Goal: Information Seeking & Learning: Learn about a topic

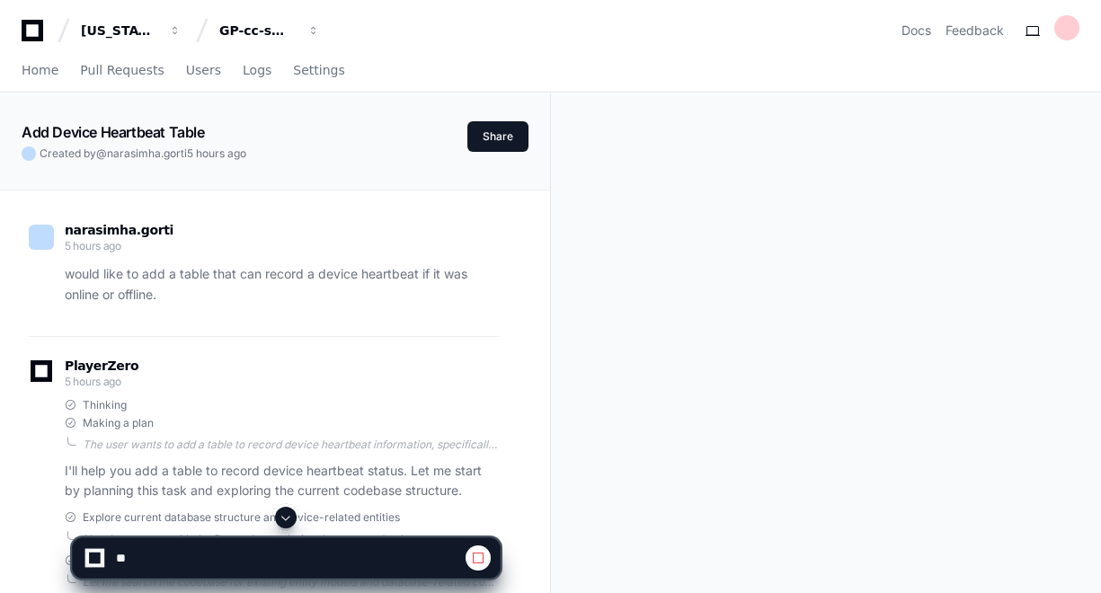
click at [287, 519] on span at bounding box center [286, 517] width 14 height 14
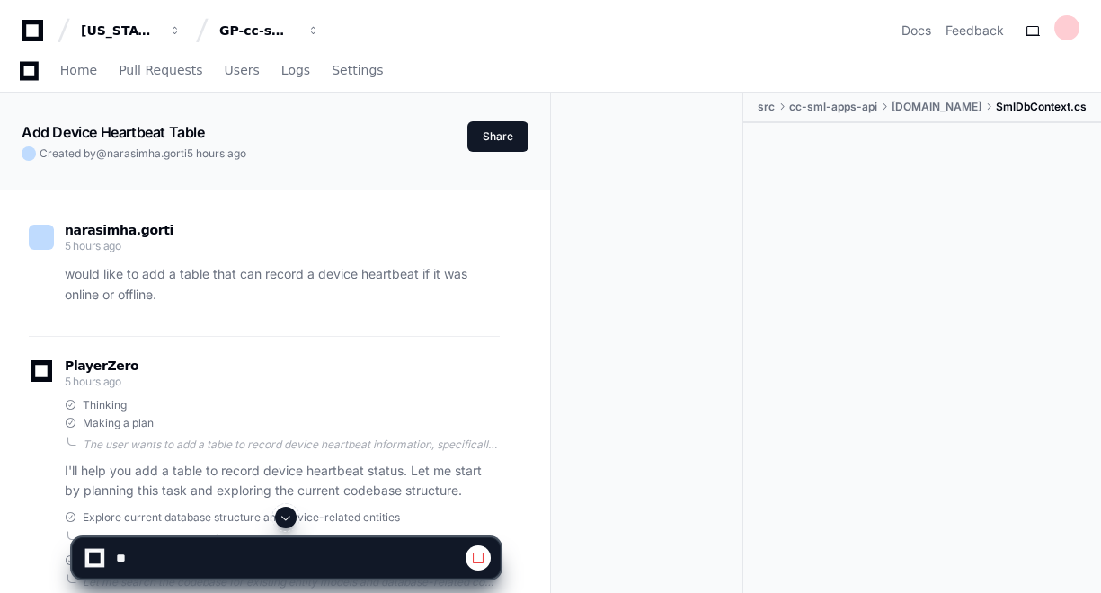
scroll to position [2119, 0]
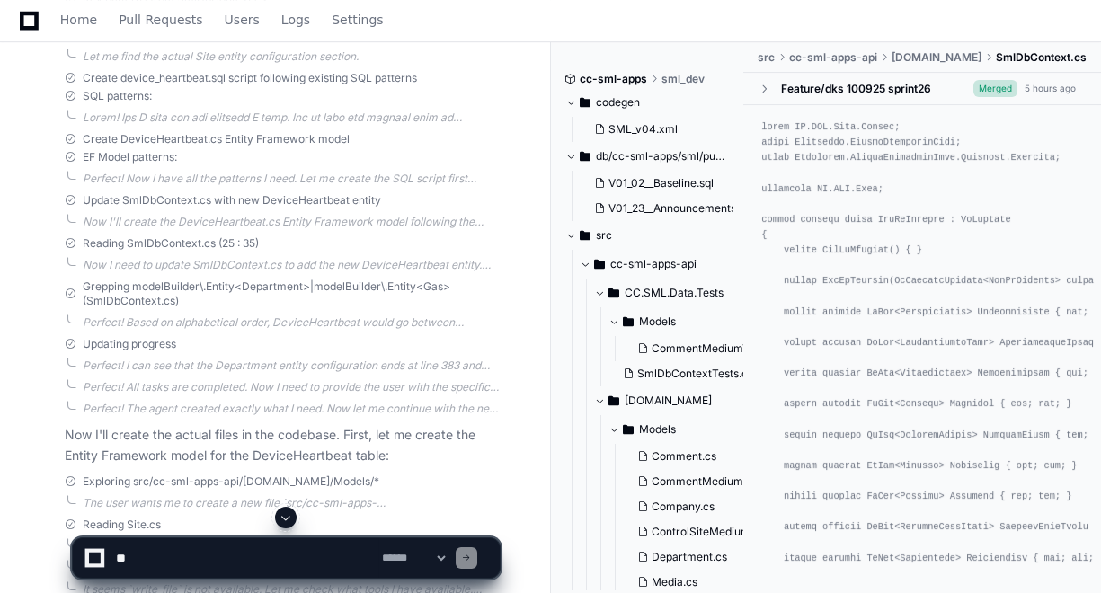
click at [287, 519] on span at bounding box center [286, 517] width 14 height 14
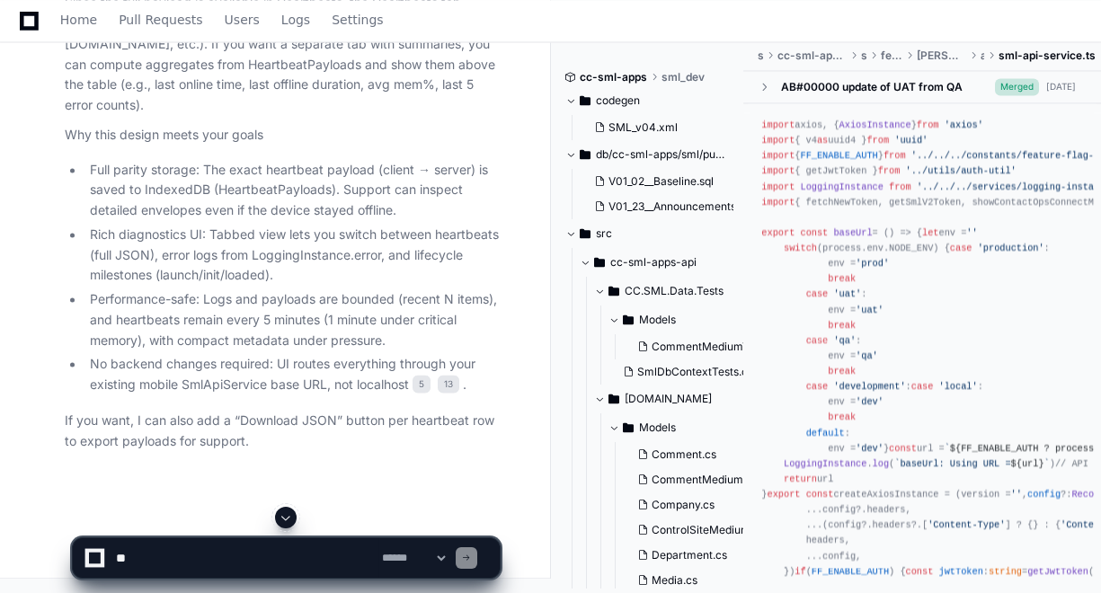
scroll to position [92627, 0]
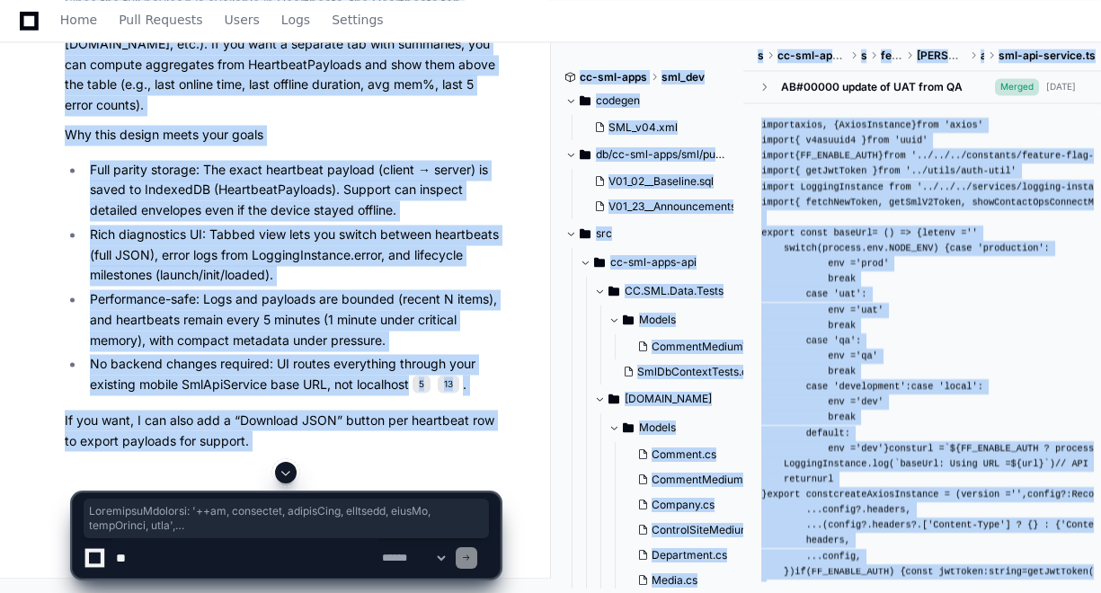
drag, startPoint x: 104, startPoint y: 464, endPoint x: 93, endPoint y: 472, distance: 13.5
click at [93, 472] on div at bounding box center [286, 473] width 429 height 22
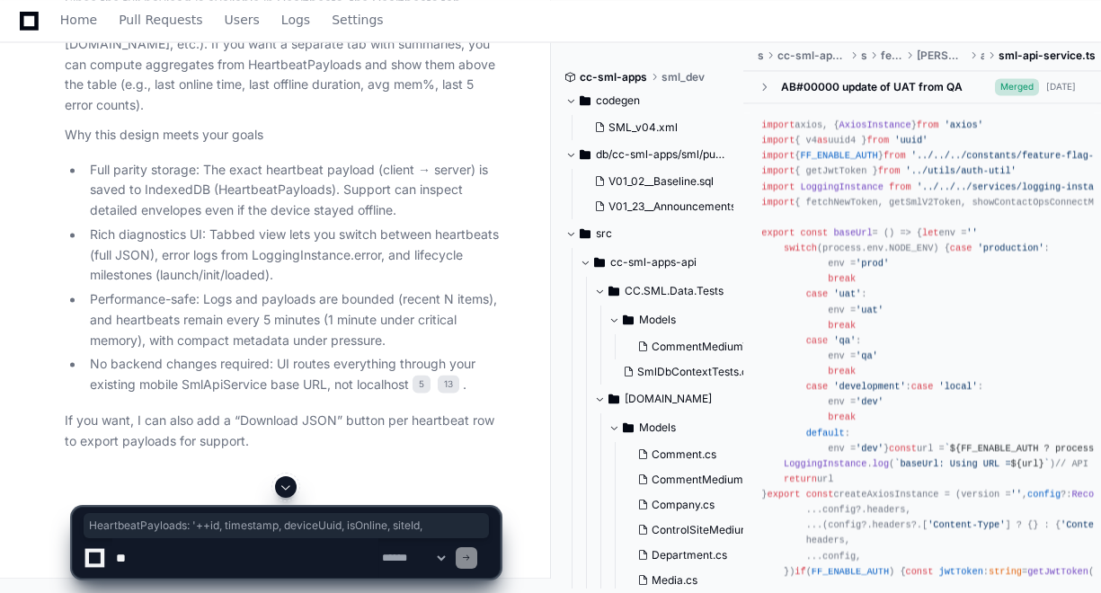
scroll to position [0, 36]
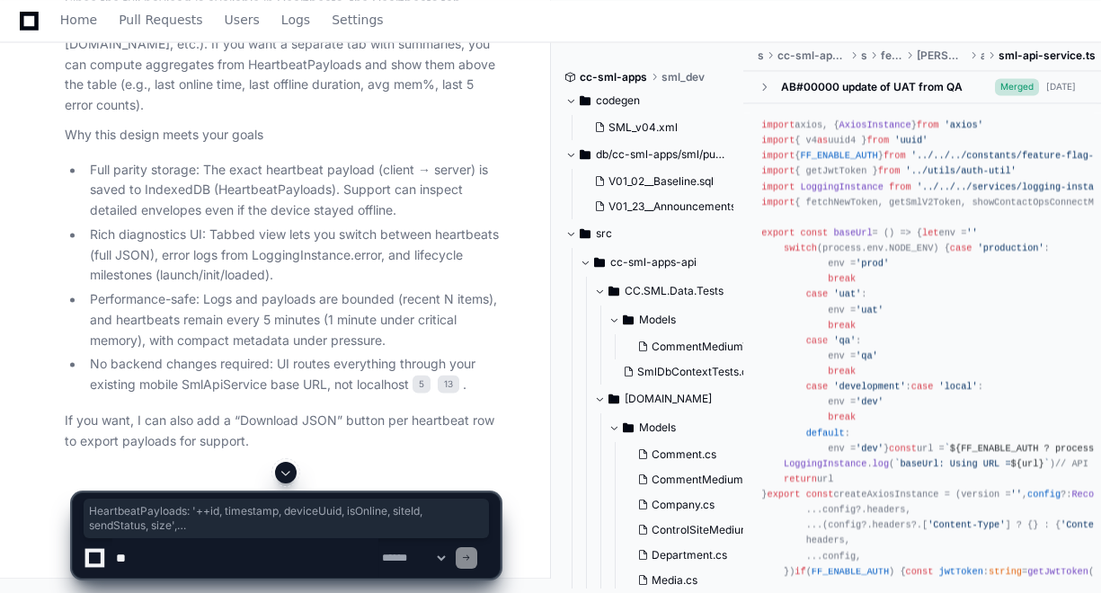
drag, startPoint x: 105, startPoint y: 363, endPoint x: 532, endPoint y: 370, distance: 426.8
copy div "HeartbeatPayloads : '++id, timestamp, deviceUuid, isOnline, siteId, sendStatus,…"
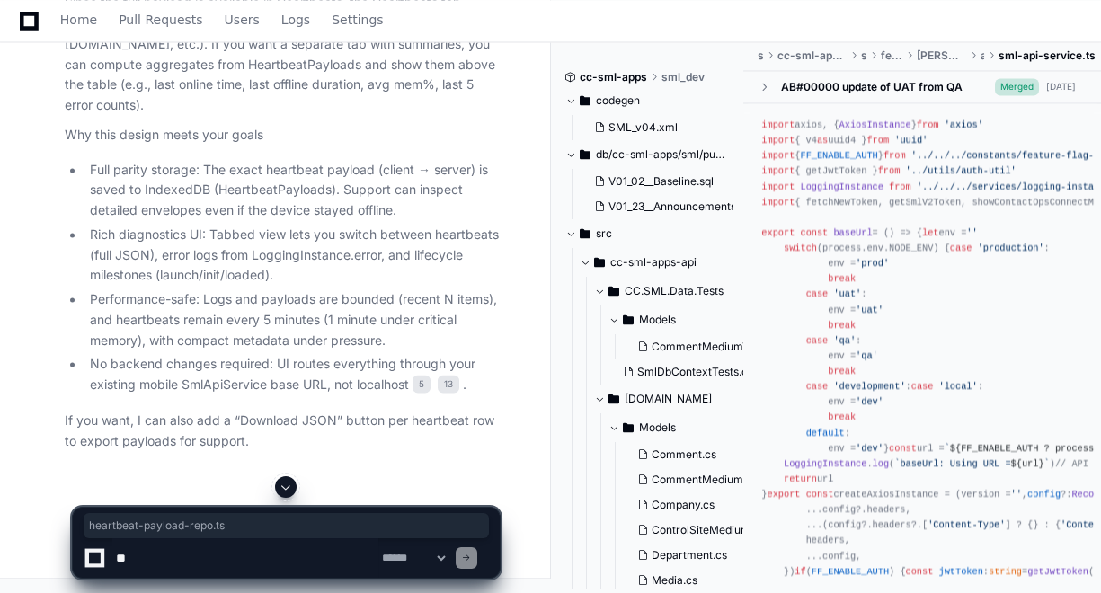
drag, startPoint x: 367, startPoint y: 267, endPoint x: 367, endPoint y: 282, distance: 15.3
copy li "heartbeat-payload-repo.ts"
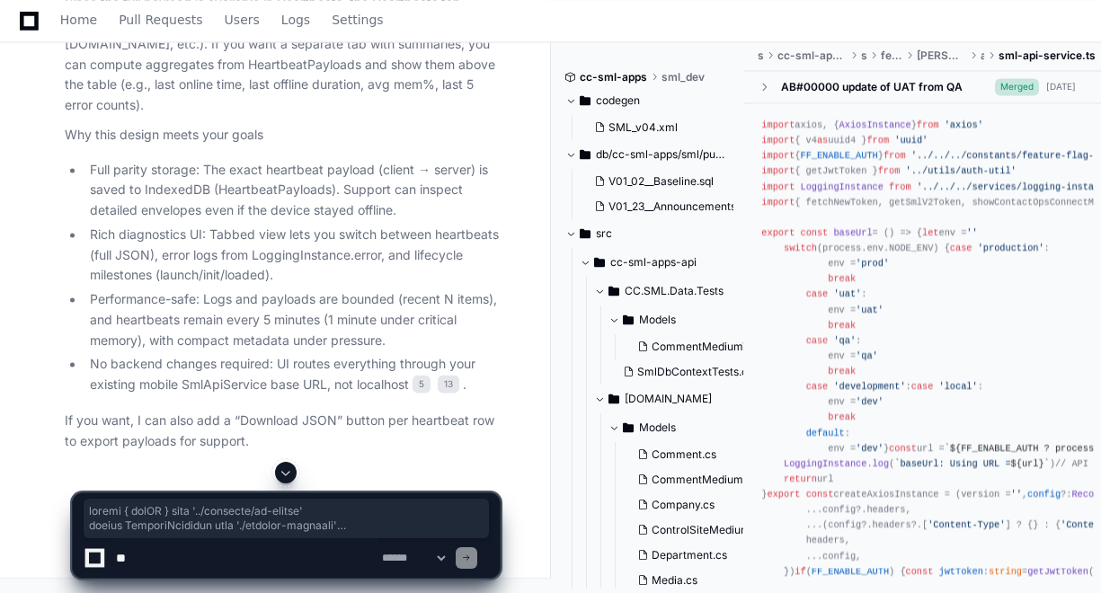
scroll to position [93818, 0]
drag, startPoint x: 76, startPoint y: 156, endPoint x: 291, endPoint y: 53, distance: 238.3
copy div "import { appDB } from '../database/db-config' import LoggingInstance from './lo…"
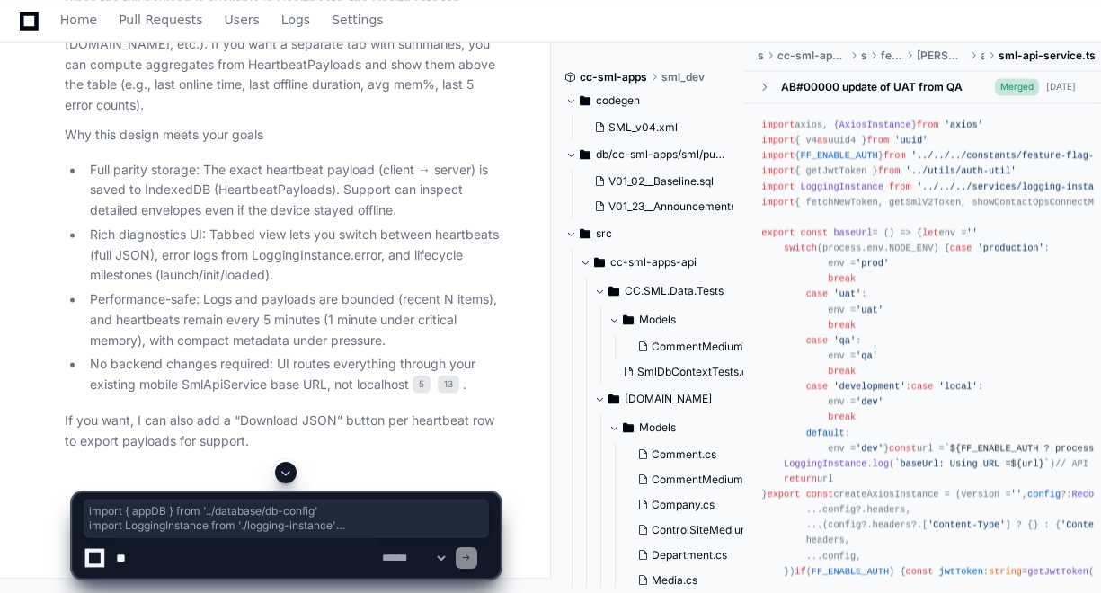
scroll to position [93906, 0]
drag, startPoint x: 75, startPoint y: 172, endPoint x: 181, endPoint y: 217, distance: 115.1
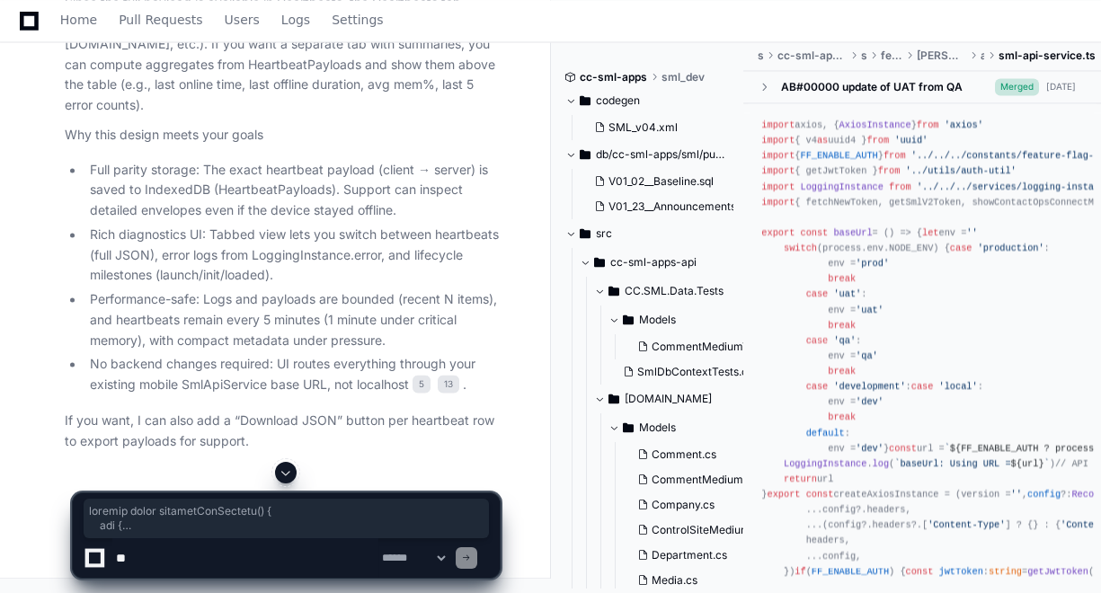
scroll to position [94756, 0]
drag, startPoint x: 84, startPoint y: 154, endPoint x: 146, endPoint y: 383, distance: 237.1
copy div "private async captureAndProcess ( ) { try { const mem = memoryMonitoringService…"
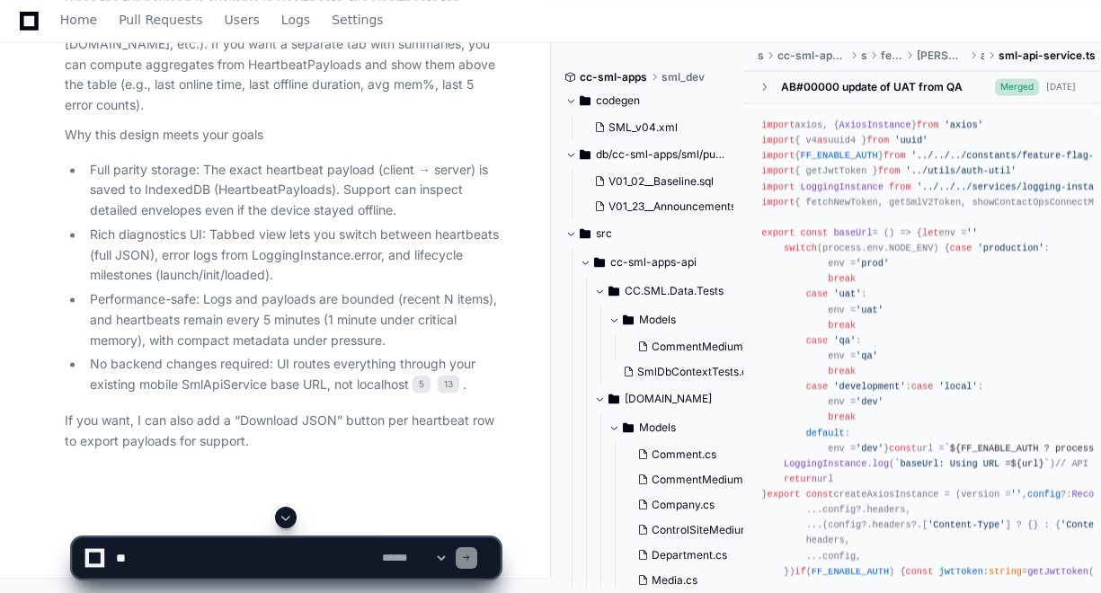
scroll to position [94247, 0]
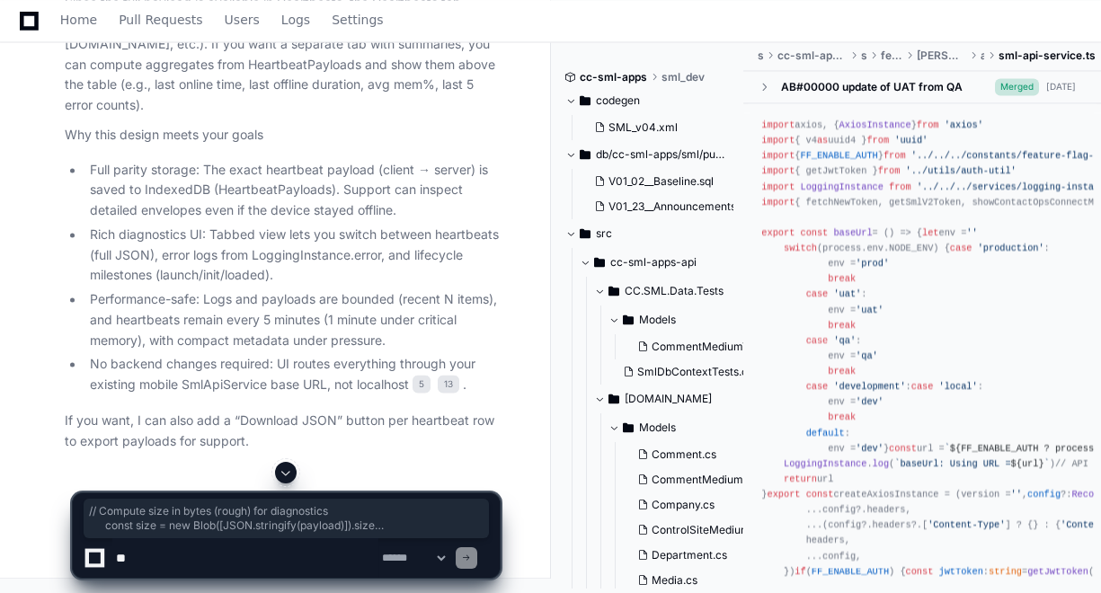
drag, startPoint x: 123, startPoint y: 341, endPoint x: 102, endPoint y: 208, distance: 135.4
copy div "// Compute size in bytes (rough) for diagnostics const size = new Blob ([ JSON …"
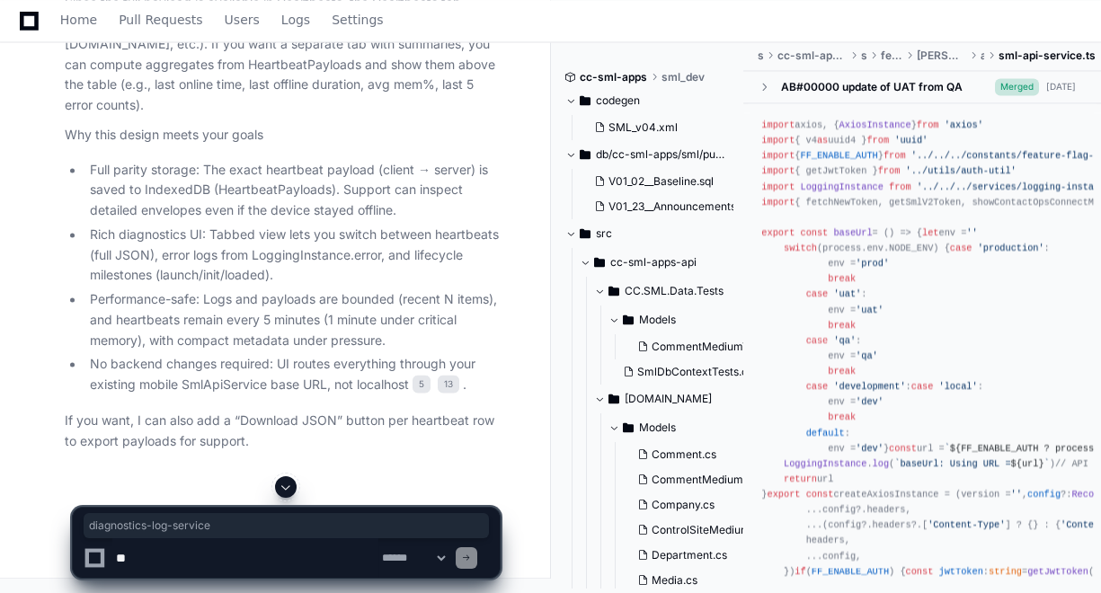
drag, startPoint x: 308, startPoint y: 262, endPoint x: 424, endPoint y: 265, distance: 115.9
copy span "diagnostics-log-service"
drag, startPoint x: 329, startPoint y: 75, endPoint x: 456, endPoint y: 80, distance: 127.7
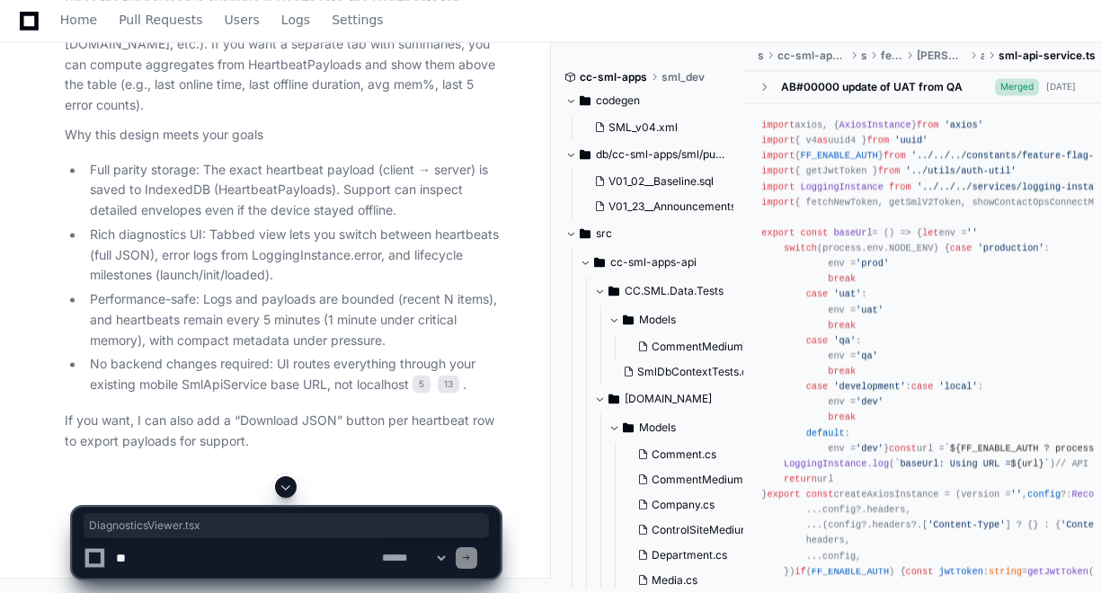
copy li "DiagnosticsViewer.tsx"
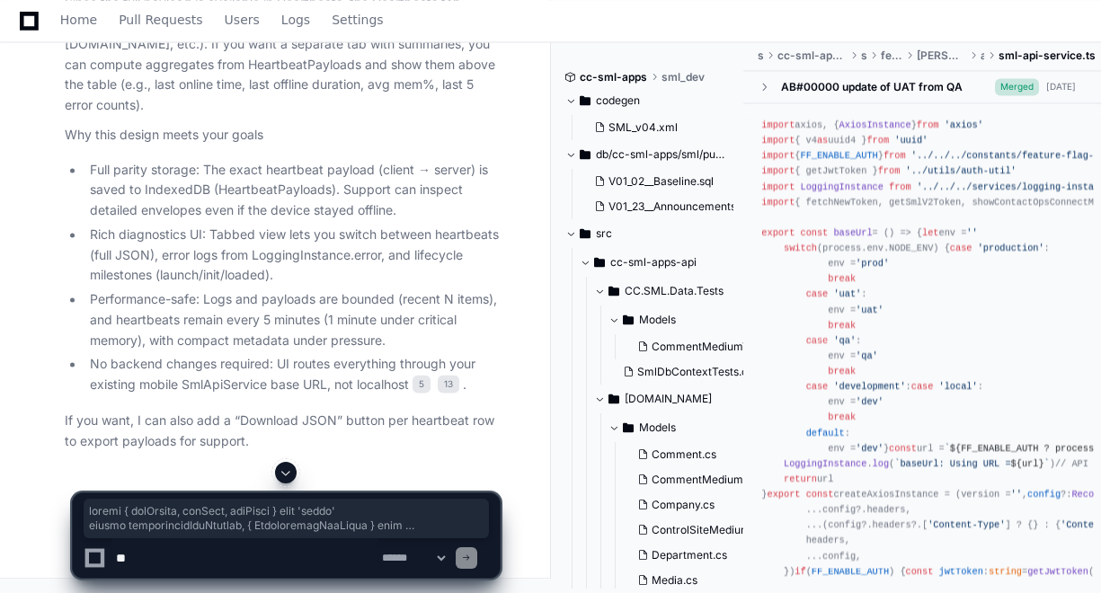
scroll to position [100170, 0]
drag, startPoint x: 75, startPoint y: 83, endPoint x: 103, endPoint y: 94, distance: 31.0
copy div "import { useEffect, useMemo, useState } from 'react' import diagnosticsLogServi…"
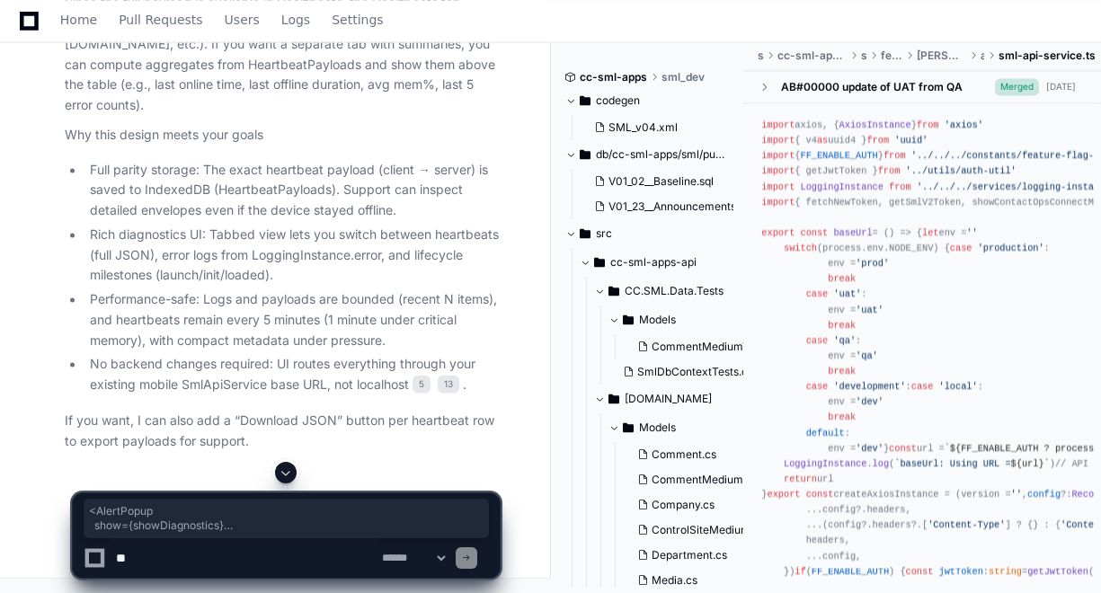
drag, startPoint x: 145, startPoint y: 376, endPoint x: 76, endPoint y: 261, distance: 133.7
copy div "< AlertPopup show={showDiagnostics} headerText= "Device Diagnostics" footerButt…"
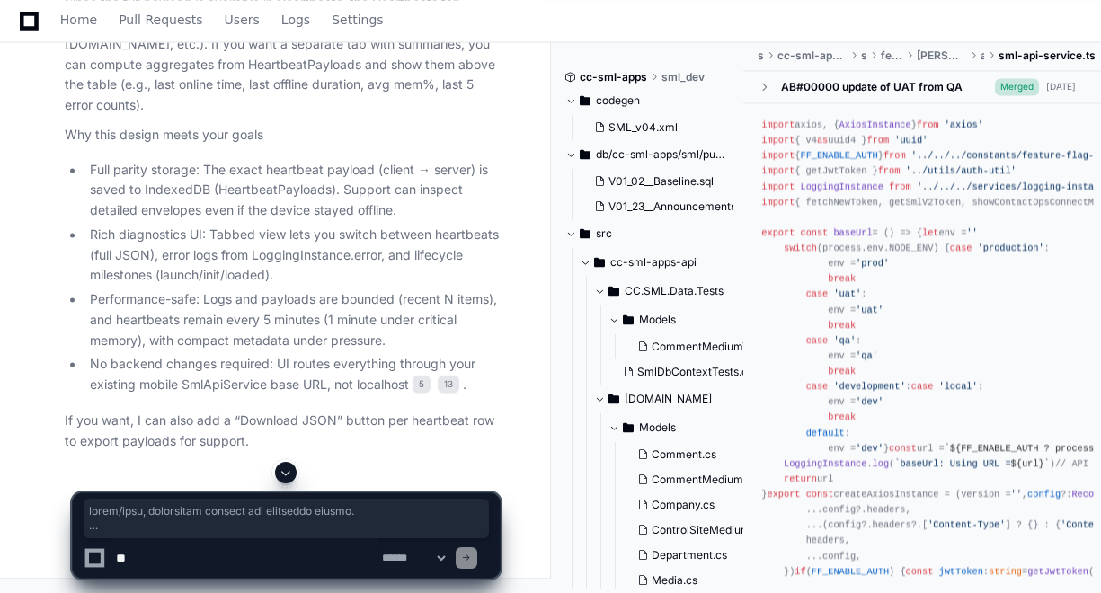
scroll to position [96436, 0]
drag, startPoint x: 491, startPoint y: 400, endPoint x: 62, endPoint y: 276, distance: 447.0
click at [253, 553] on textarea at bounding box center [245, 558] width 266 height 40
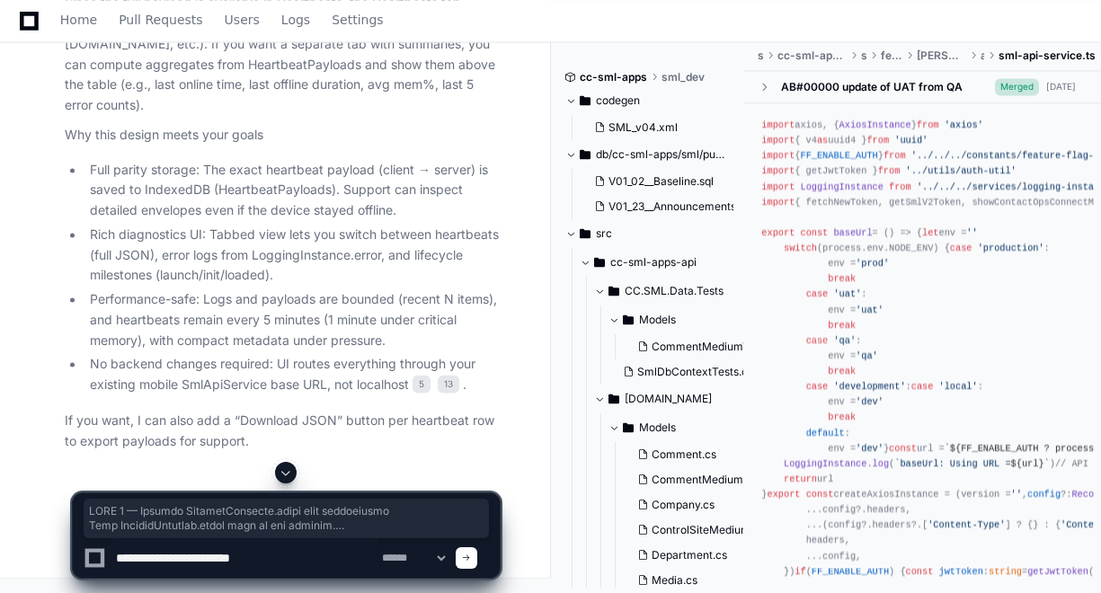
type textarea "**********"
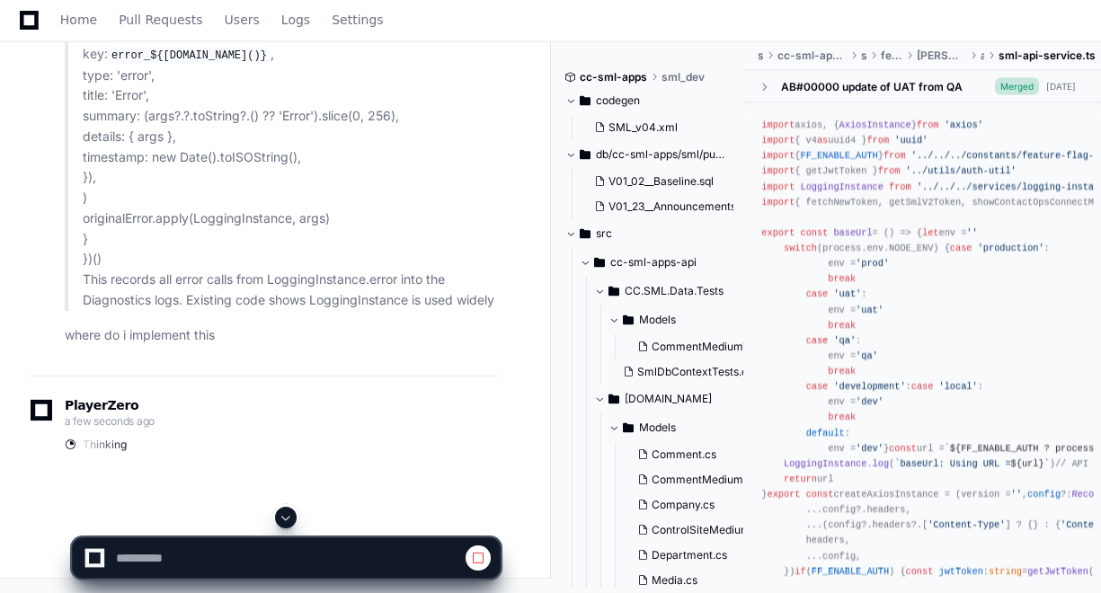
scroll to position [88430, 0]
click at [290, 508] on button at bounding box center [286, 518] width 22 height 22
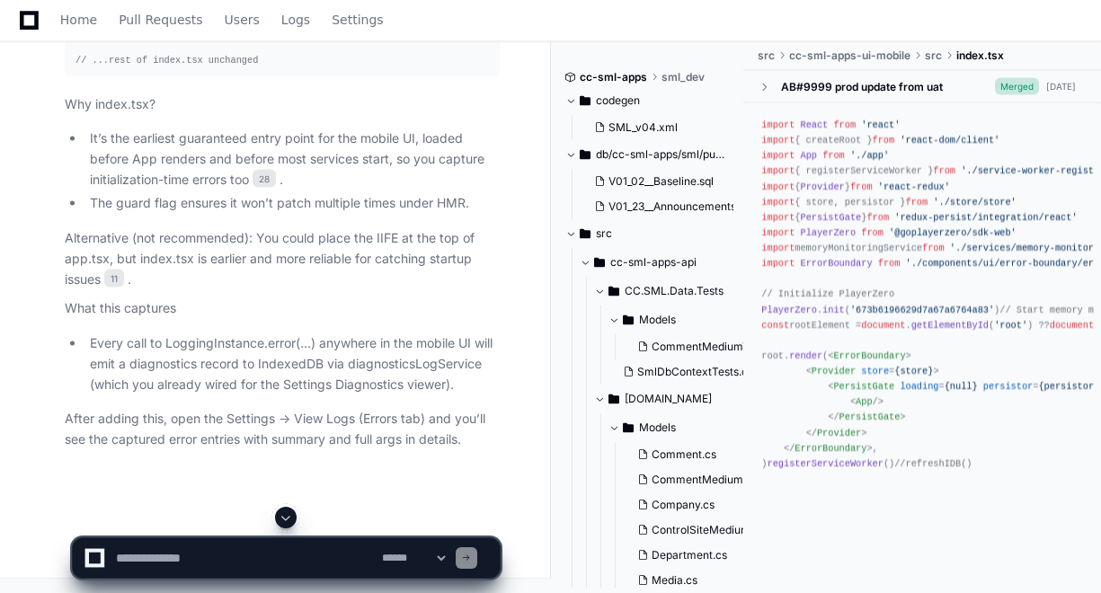
scroll to position [102160, 0]
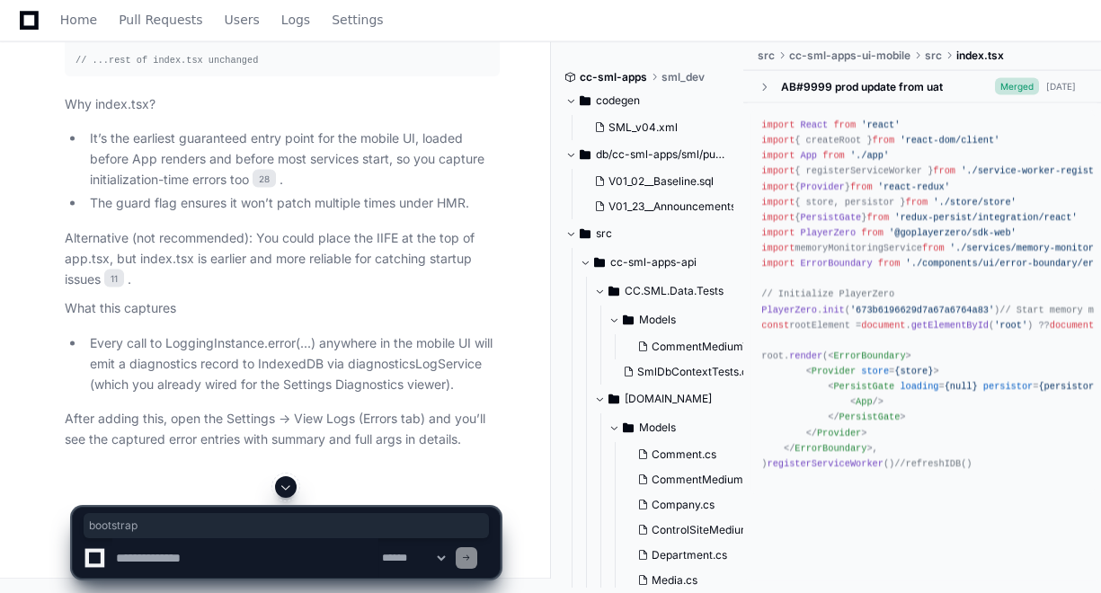
copy li "bootstrap"
drag, startPoint x: 367, startPoint y: 310, endPoint x: 385, endPoint y: 326, distance: 24.8
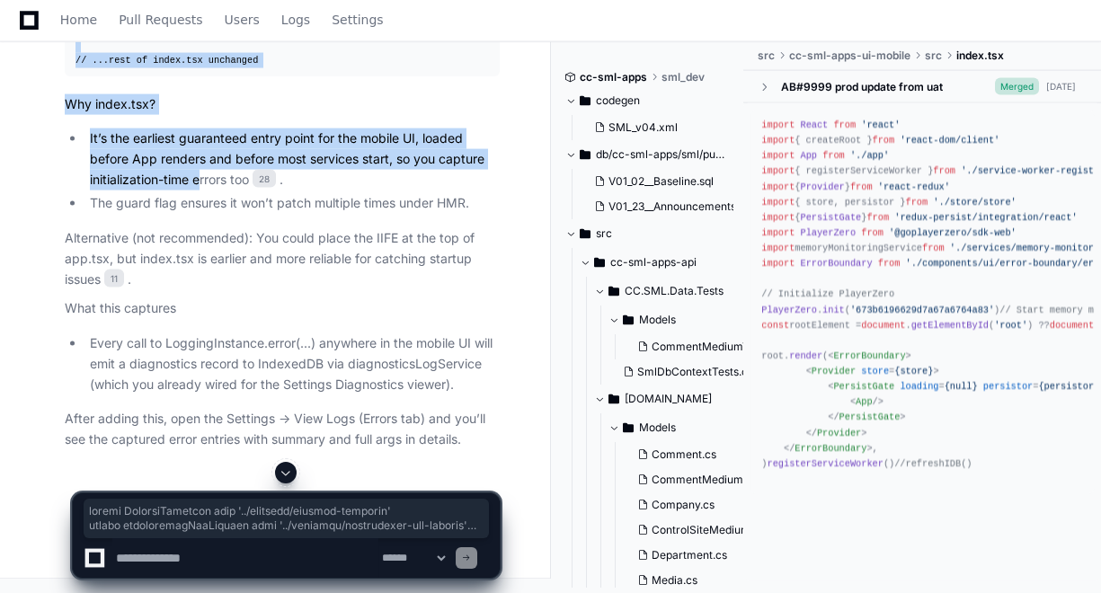
scroll to position [102910, 0]
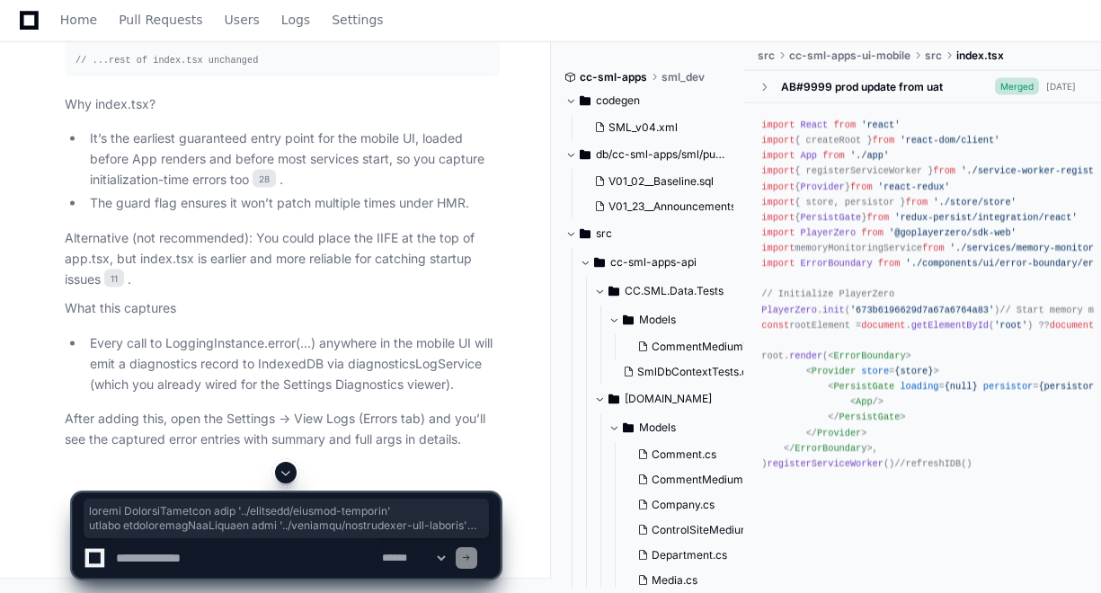
drag, startPoint x: 75, startPoint y: 191, endPoint x: 91, endPoint y: 111, distance: 81.6
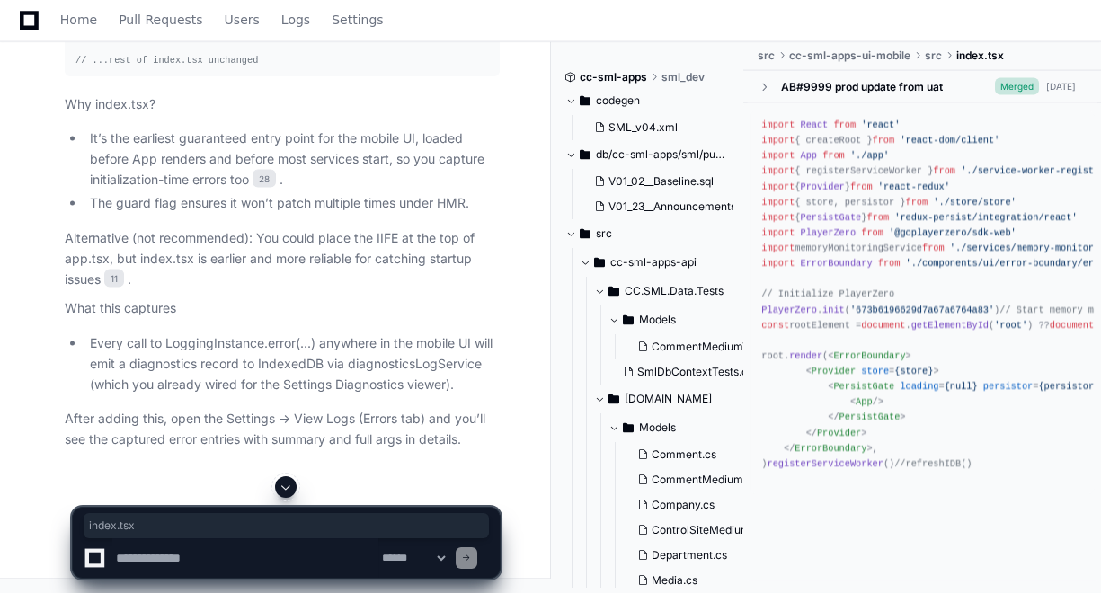
drag, startPoint x: 305, startPoint y: 182, endPoint x: 366, endPoint y: 180, distance: 61.2
drag, startPoint x: 317, startPoint y: 372, endPoint x: 73, endPoint y: 369, distance: 244.4
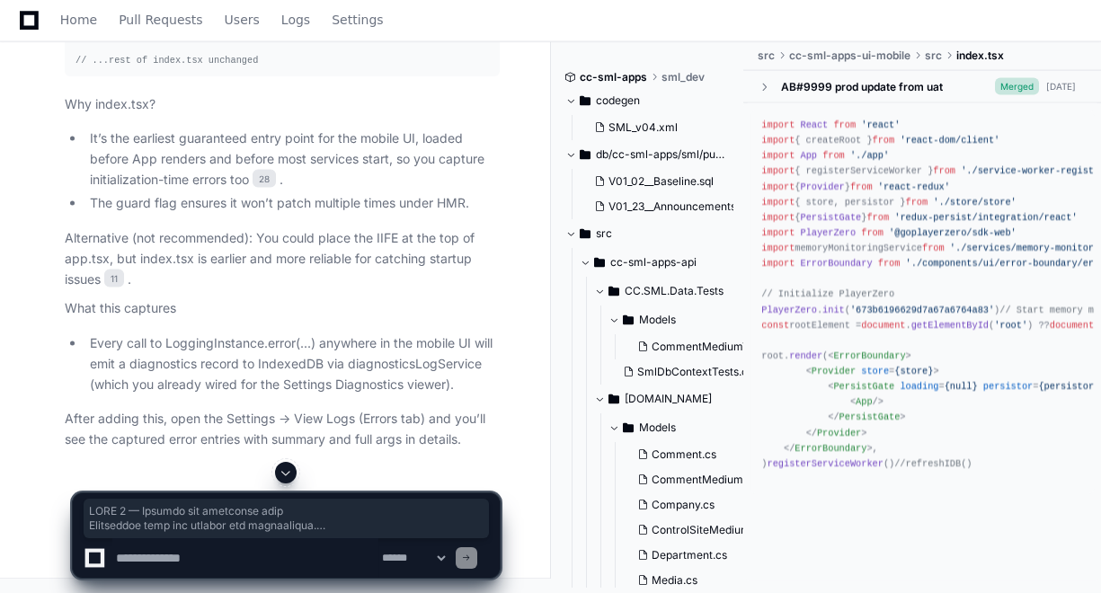
scroll to position [96253, 0]
drag, startPoint x: 62, startPoint y: 137, endPoint x: 146, endPoint y: 358, distance: 236.6
click at [240, 564] on textarea at bounding box center [245, 558] width 266 height 40
type textarea "**********"
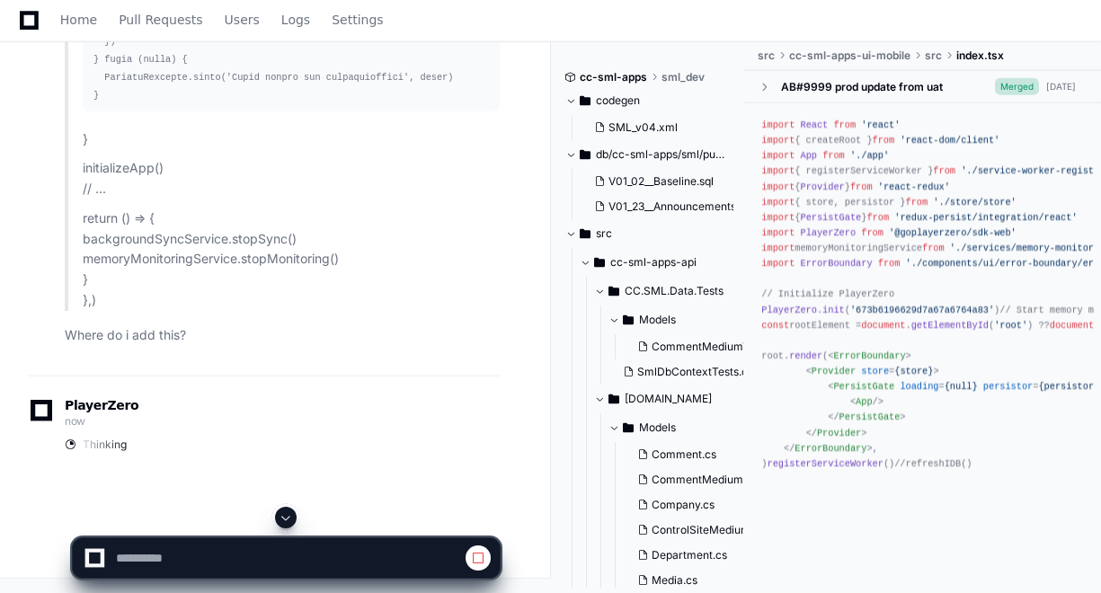
scroll to position [86313, 0]
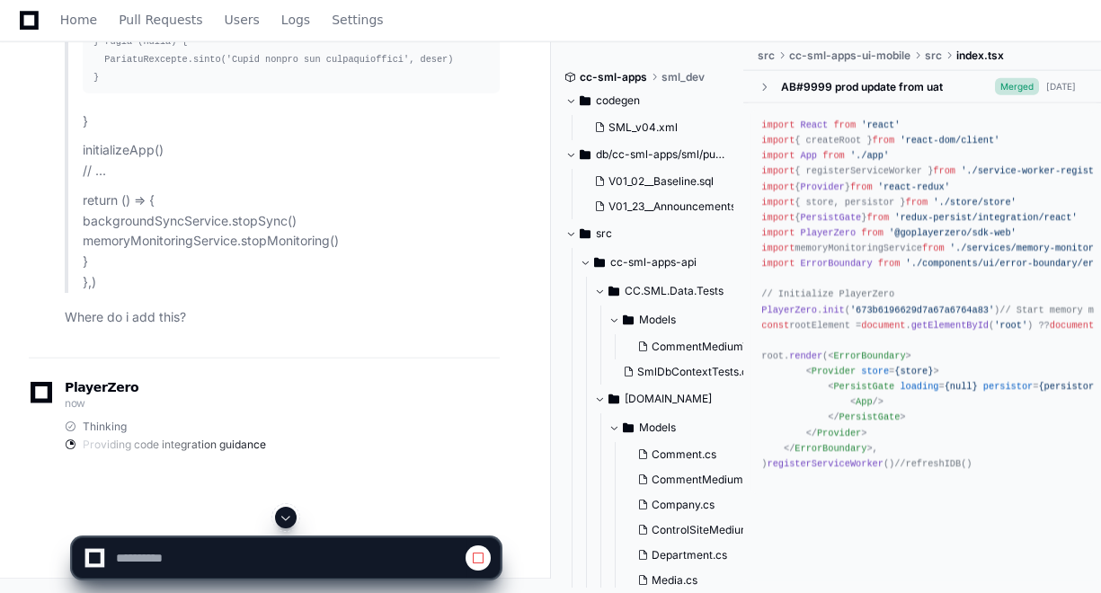
click at [288, 514] on span at bounding box center [286, 517] width 14 height 14
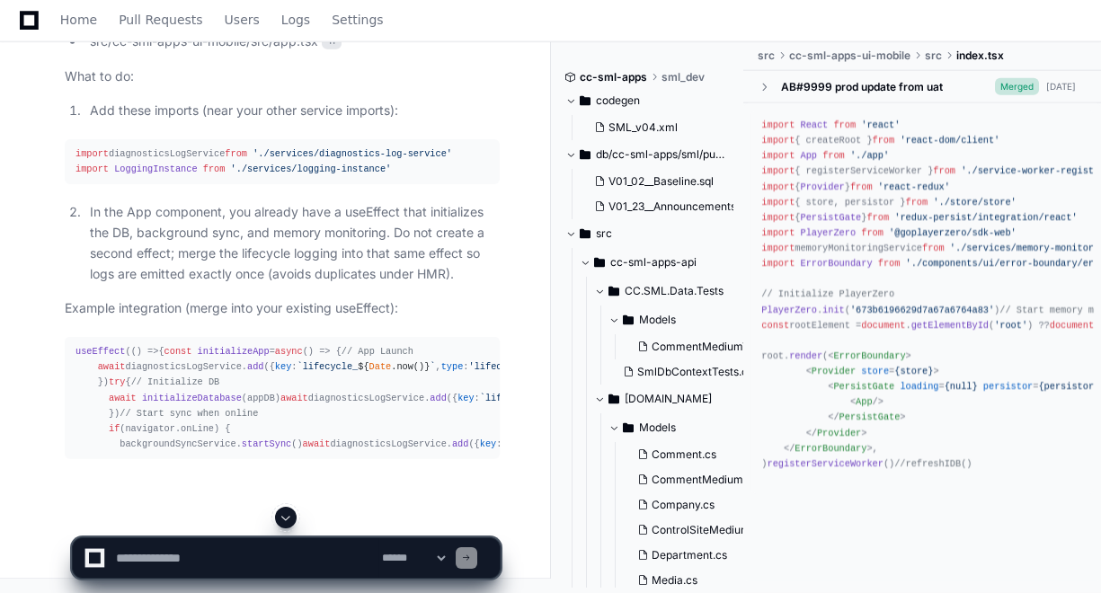
click at [288, 514] on span at bounding box center [286, 517] width 14 height 14
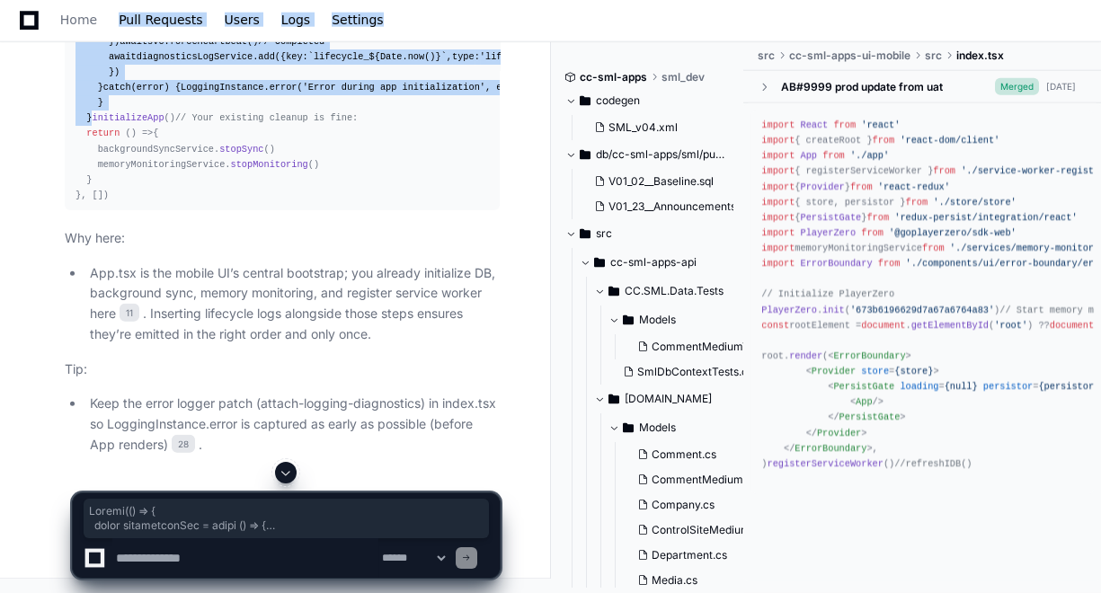
scroll to position [106056, 0]
drag, startPoint x: 103, startPoint y: 393, endPoint x: 75, endPoint y: 107, distance: 287.0
click at [75, 107] on div "useEffect ( () => { const initializeApp = async ( ) => { // App Launch await di…" at bounding box center [281, 26] width 413 height 354
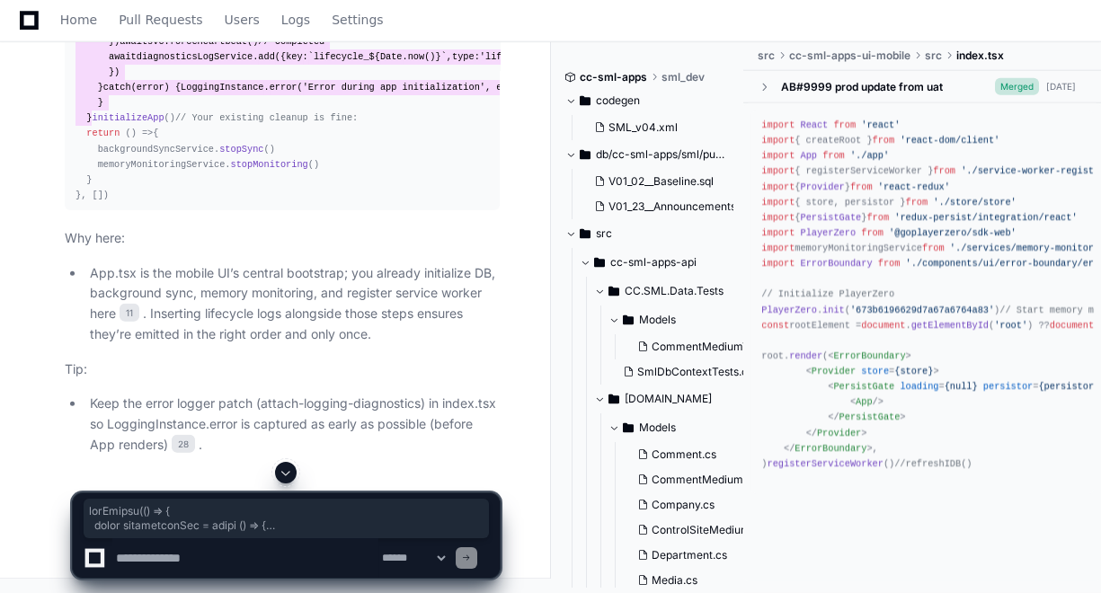
scroll to position [107164, 0]
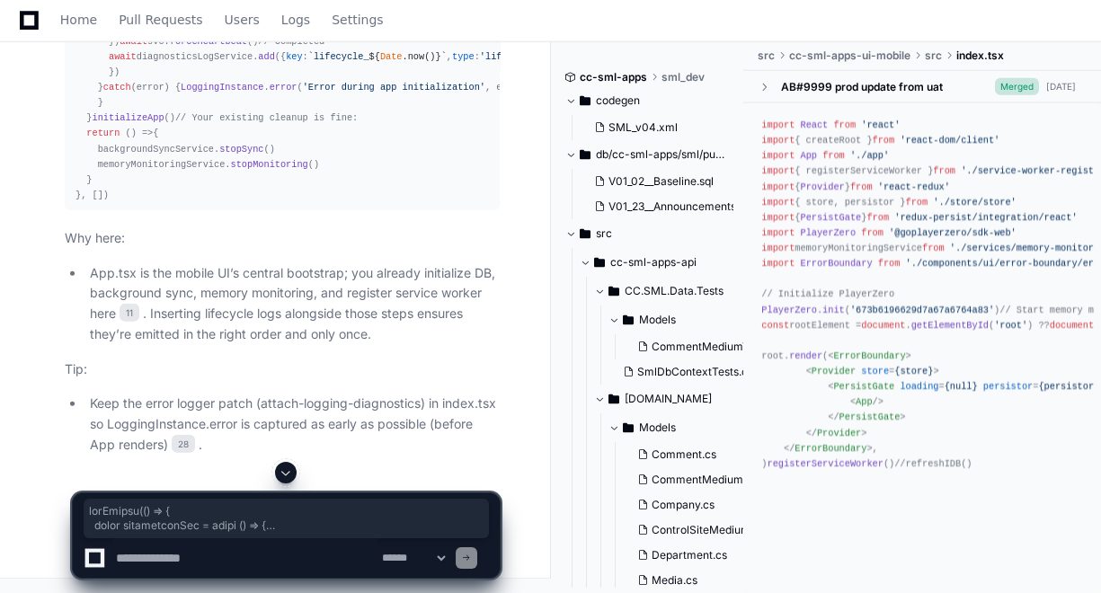
click at [311, 563] on textarea at bounding box center [245, 558] width 266 height 40
paste textarea "**********"
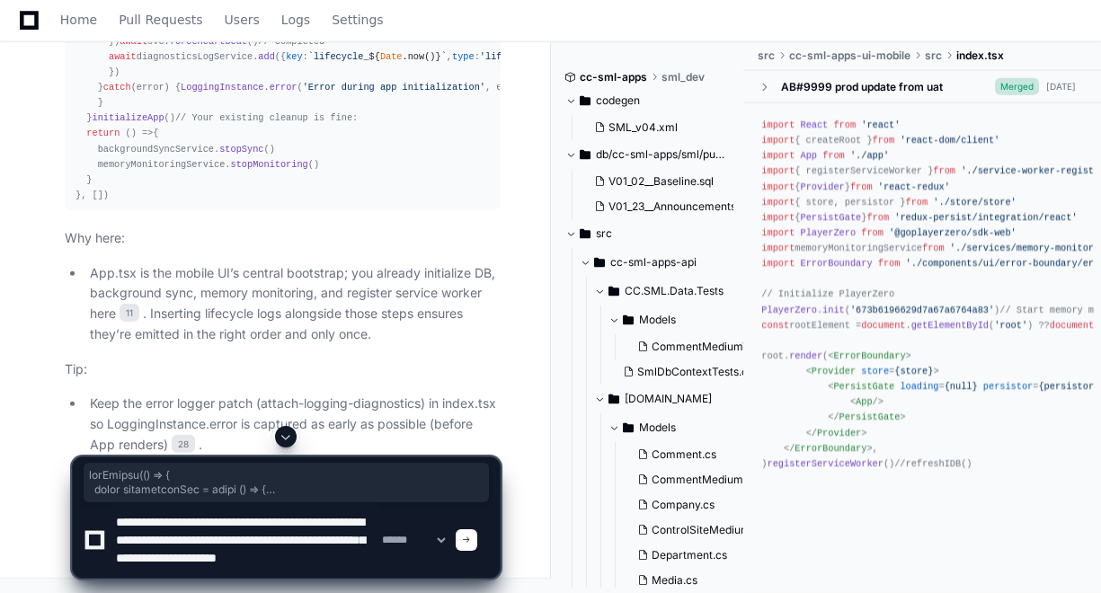
scroll to position [23, 0]
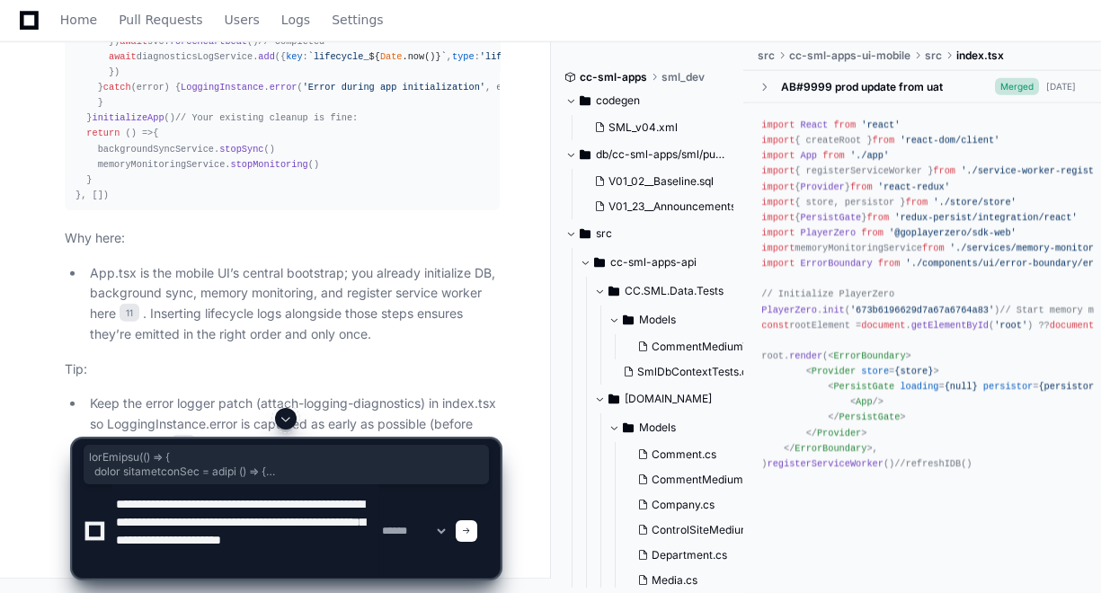
paste textarea "**********"
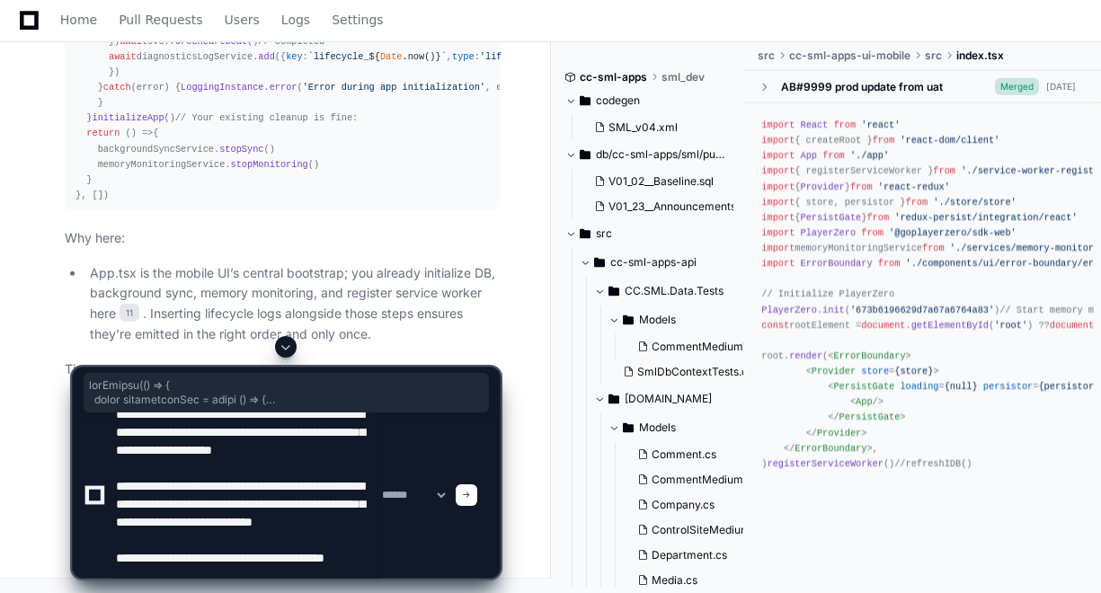
scroll to position [77, 0]
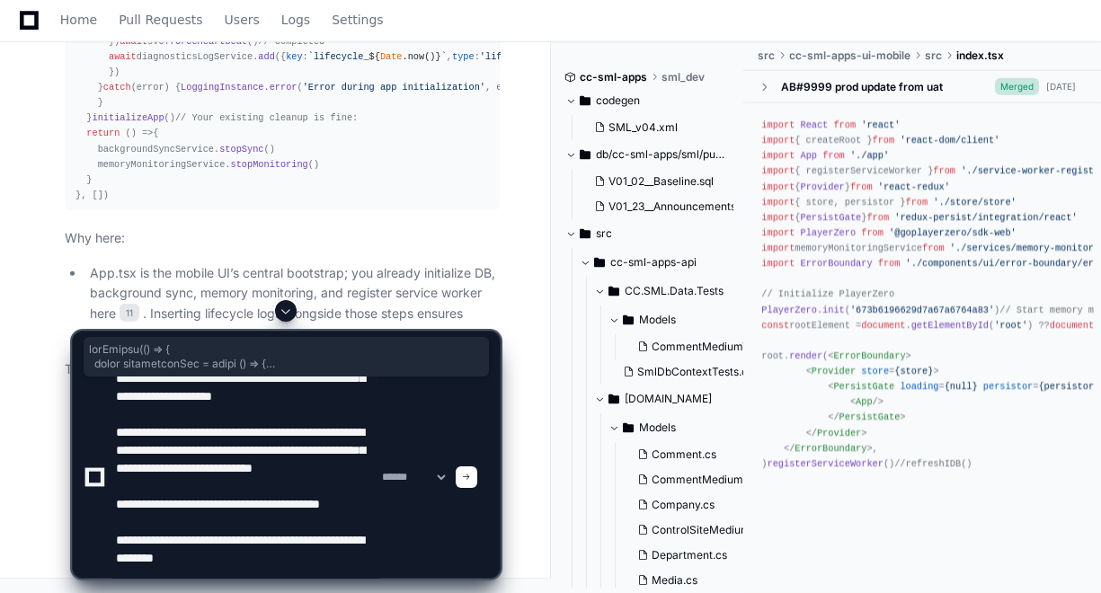
type textarea "**********"
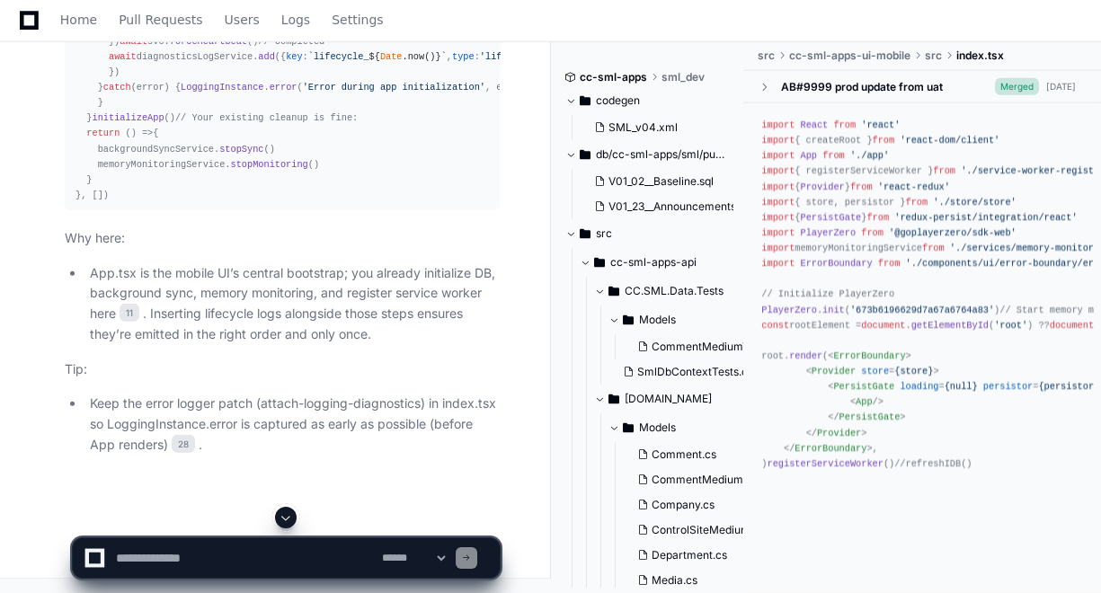
scroll to position [0, 0]
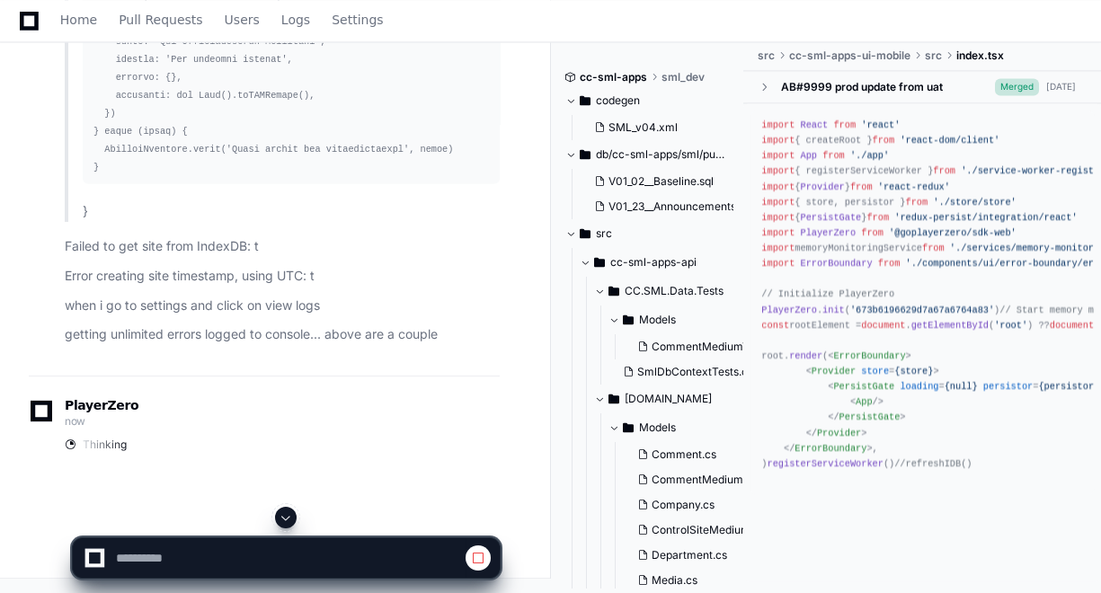
click at [292, 516] on span at bounding box center [286, 517] width 14 height 14
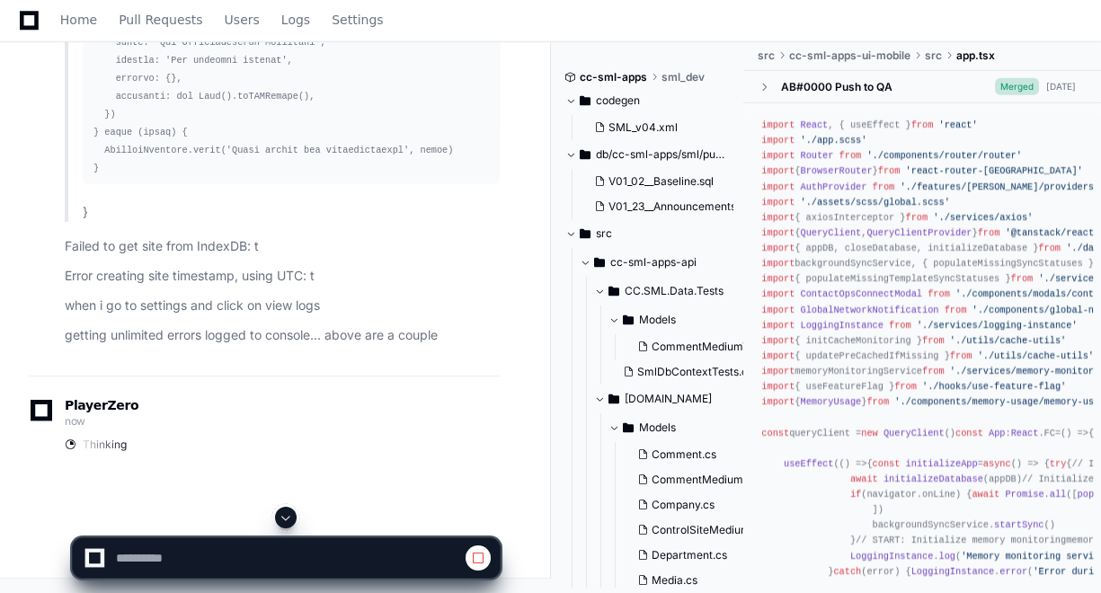
scroll to position [100838, 0]
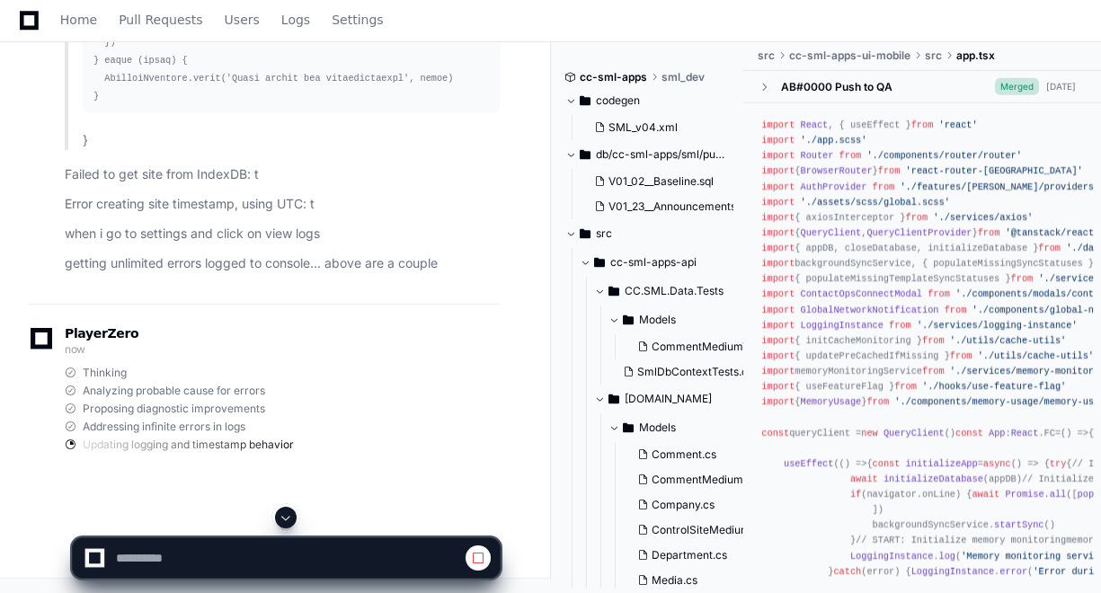
click at [292, 513] on span at bounding box center [286, 517] width 14 height 14
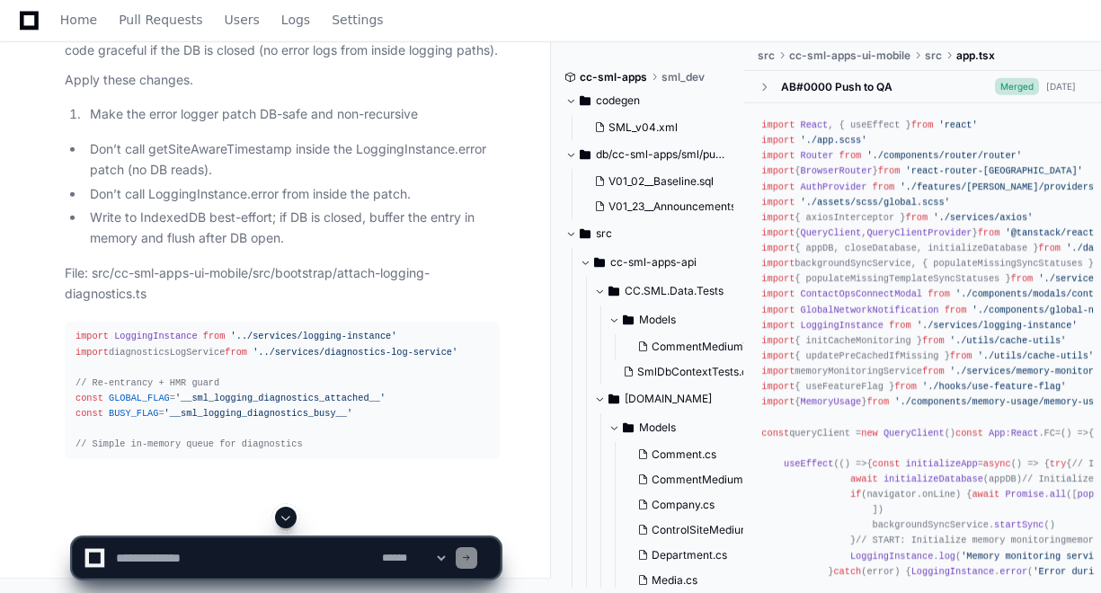
scroll to position [103612, 0]
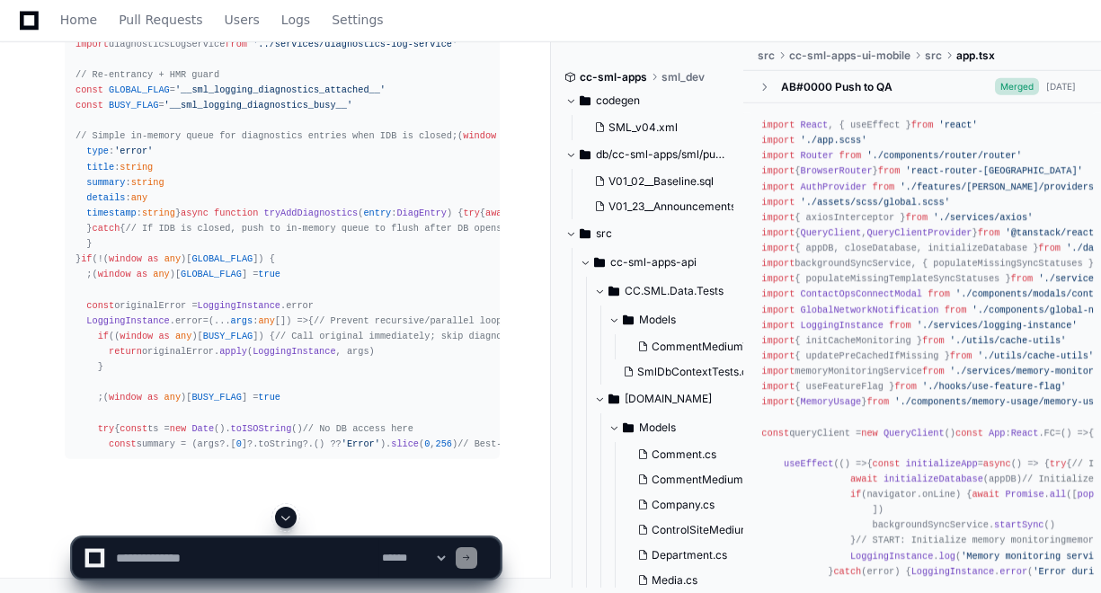
click at [286, 513] on span at bounding box center [286, 517] width 14 height 14
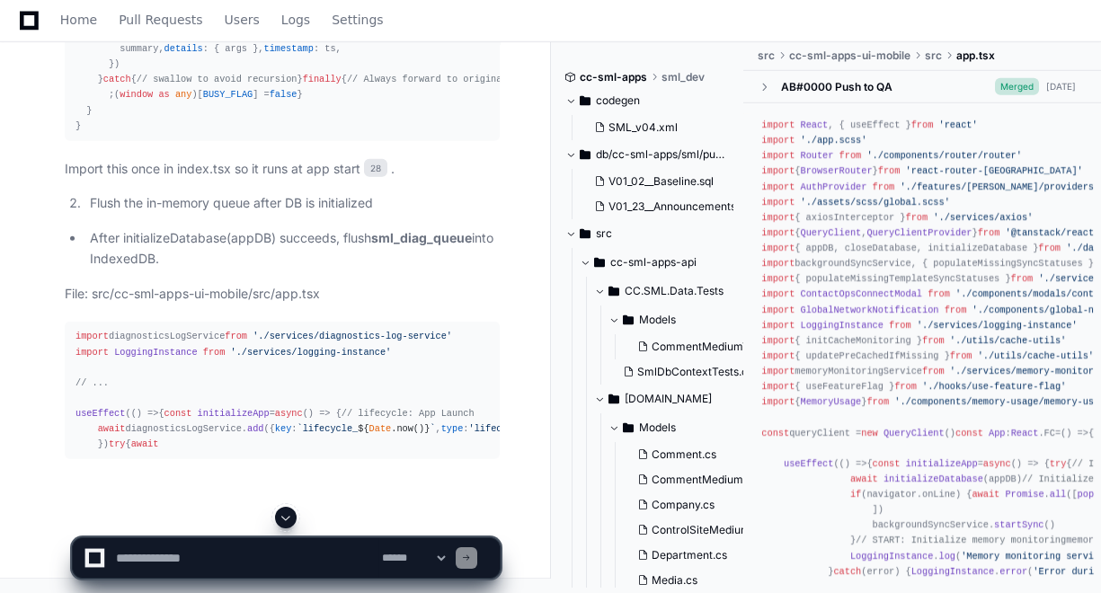
scroll to position [109494, 0]
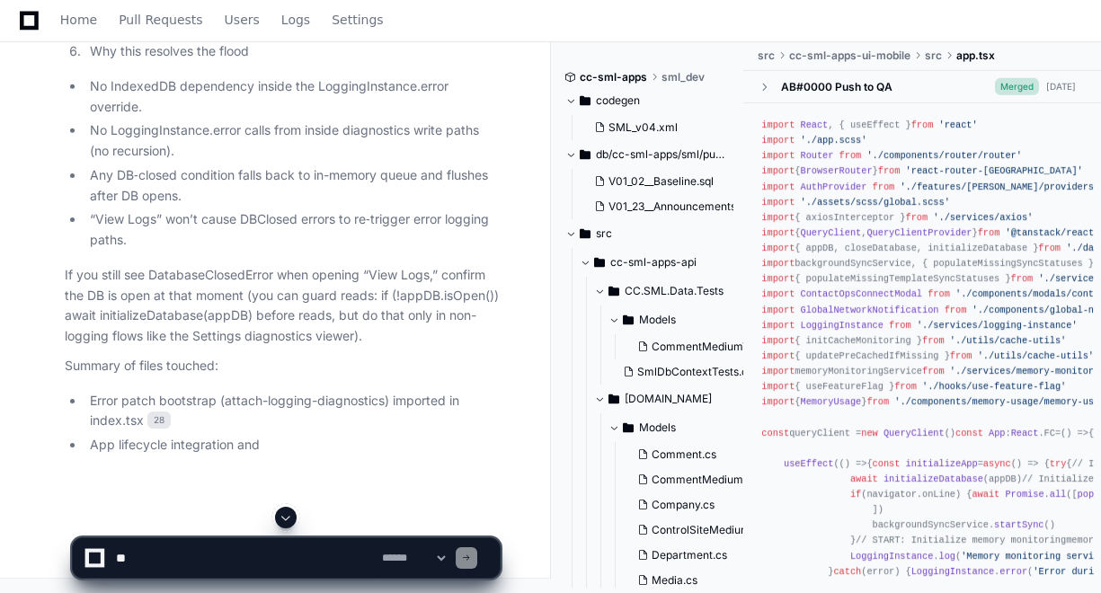
scroll to position [110144, 0]
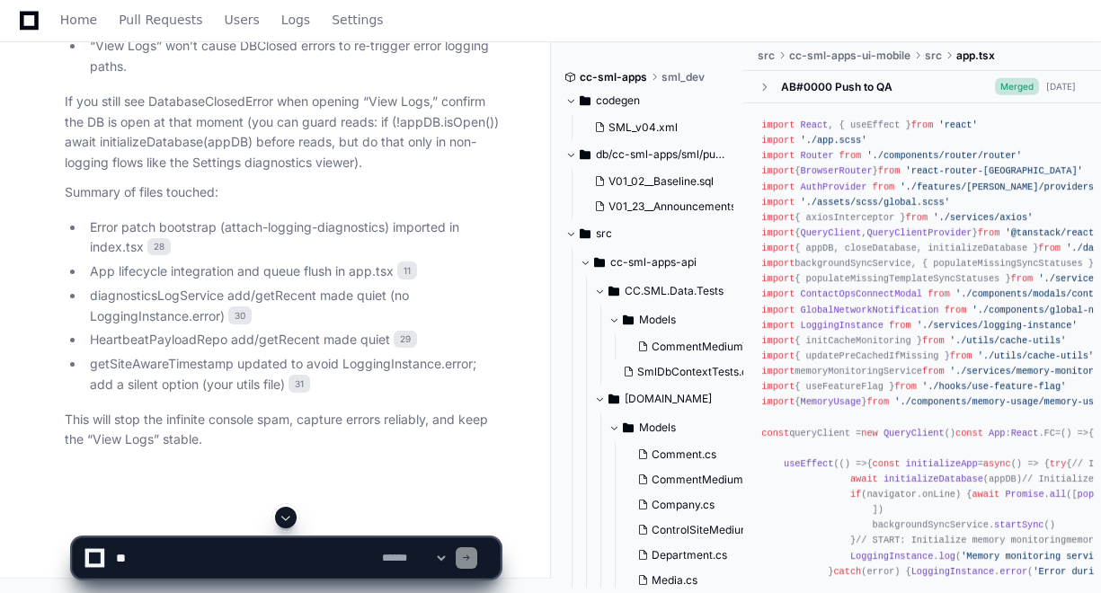
click at [282, 515] on span at bounding box center [286, 517] width 14 height 14
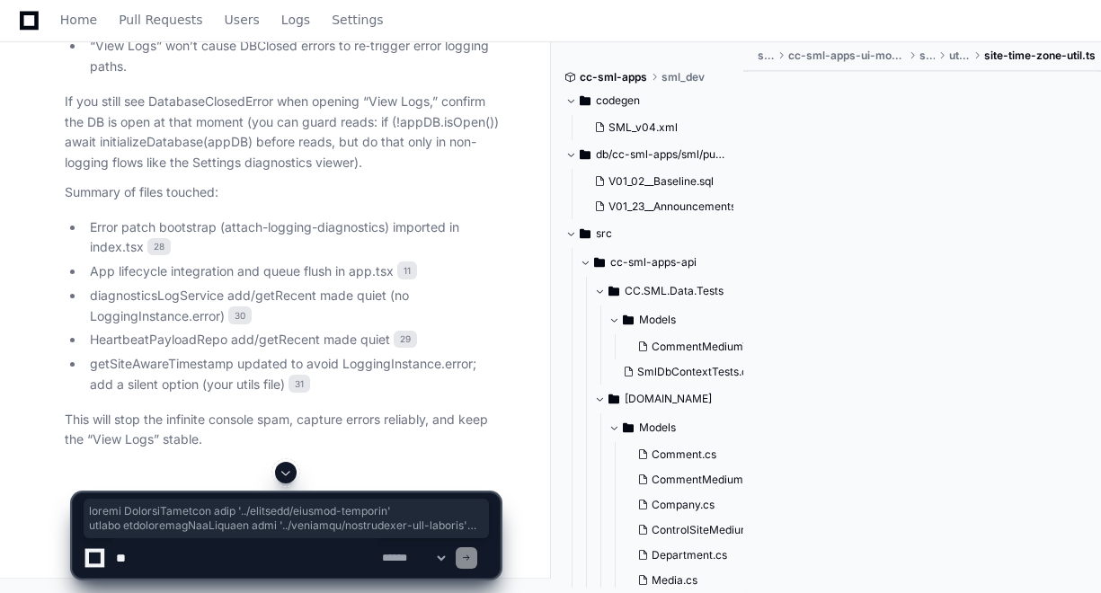
scroll to position [110996, 0]
drag, startPoint x: 75, startPoint y: 125, endPoint x: 106, endPoint y: 314, distance: 192.2
copy div "import LoggingInstance from '../services/logging-instance' import diagnosticsLo…"
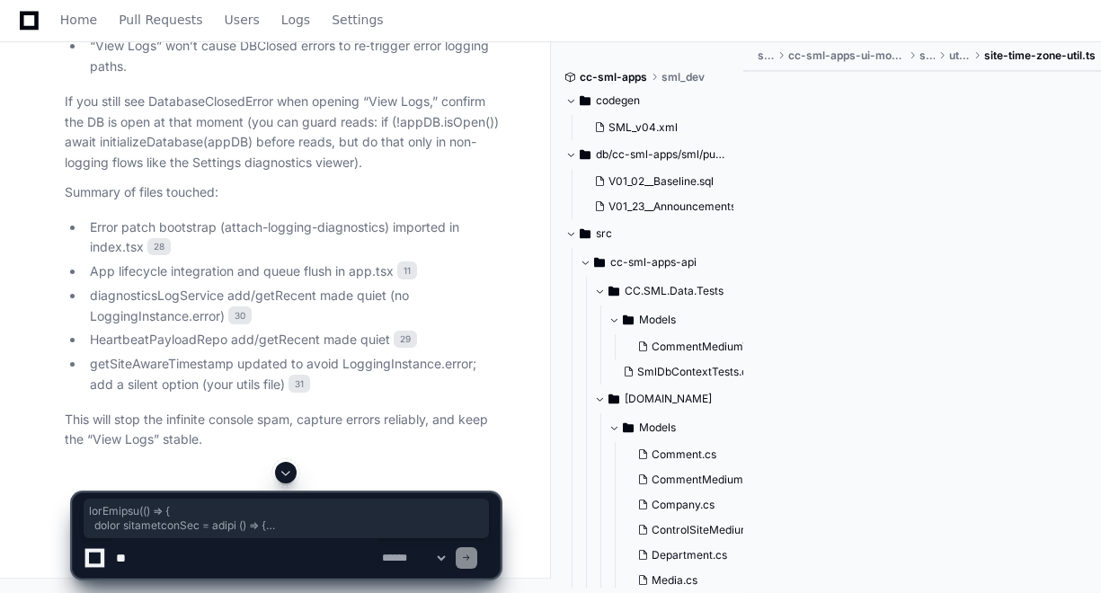
drag, startPoint x: 75, startPoint y: 176, endPoint x: 122, endPoint y: 385, distance: 213.8
copy div "useEffect ( () => { const initializeApp = async ( ) => { // lifecycle: App Laun…"
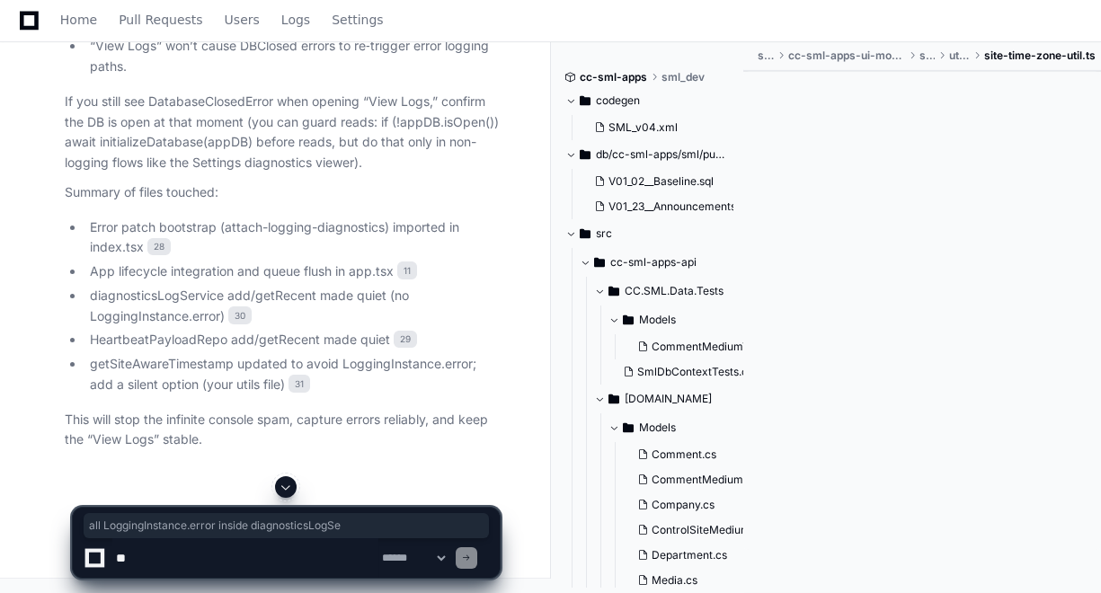
drag, startPoint x: 136, startPoint y: 222, endPoint x: 196, endPoint y: 241, distance: 63.1
drag, startPoint x: 338, startPoint y: 126, endPoint x: 487, endPoint y: 128, distance: 149.2
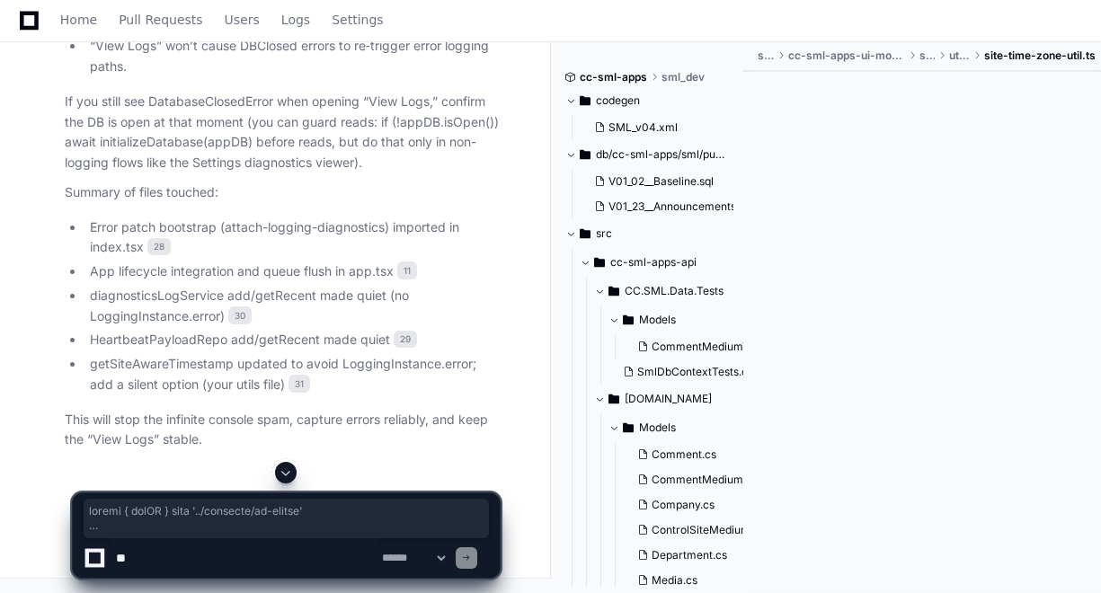
scroll to position [113445, 0]
drag, startPoint x: 72, startPoint y: 119, endPoint x: 177, endPoint y: 226, distance: 150.6
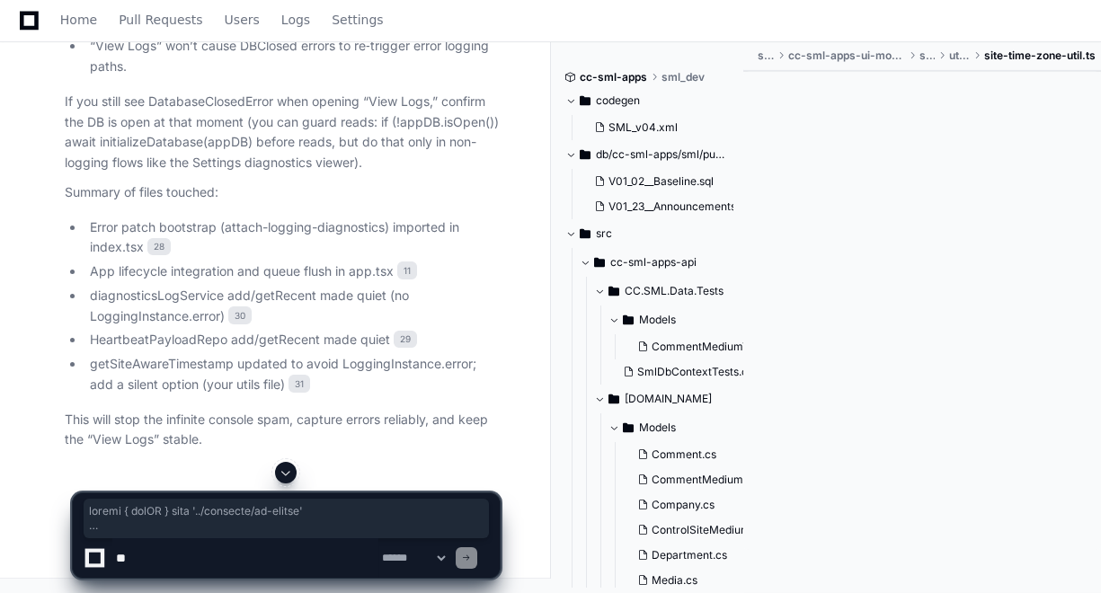
scroll to position [0, 0]
drag, startPoint x: 283, startPoint y: 378, endPoint x: 73, endPoint y: 179, distance: 289.8
copy div "import { appDB } from '../database/db-config' export type DiagnosticsLogEntry =…"
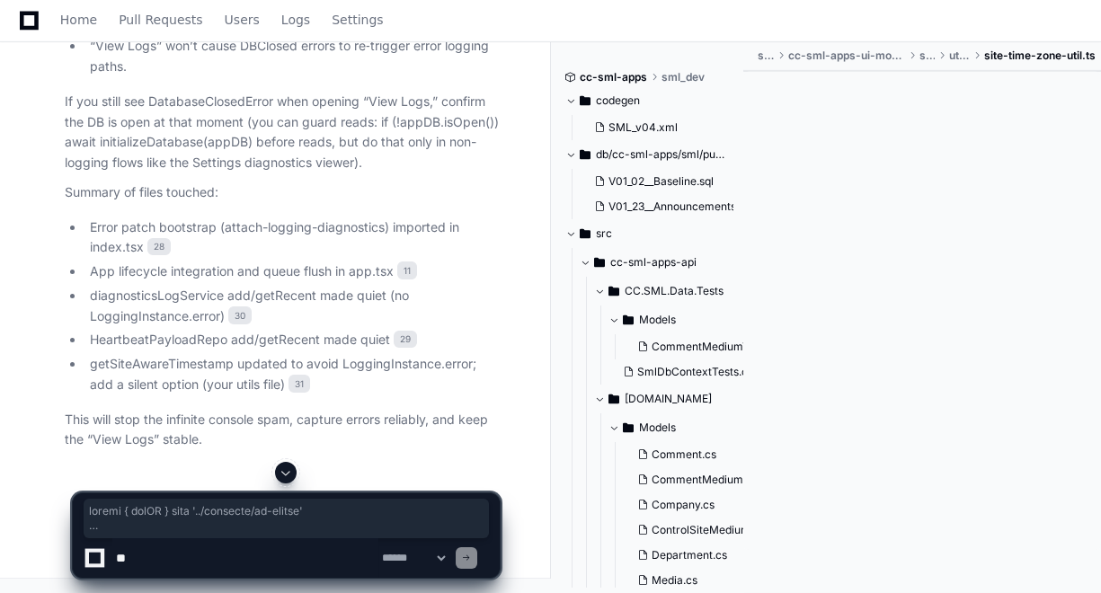
copy div "import { appDB } from '../database/db-config' export type DiagnosticsLogEntry =…"
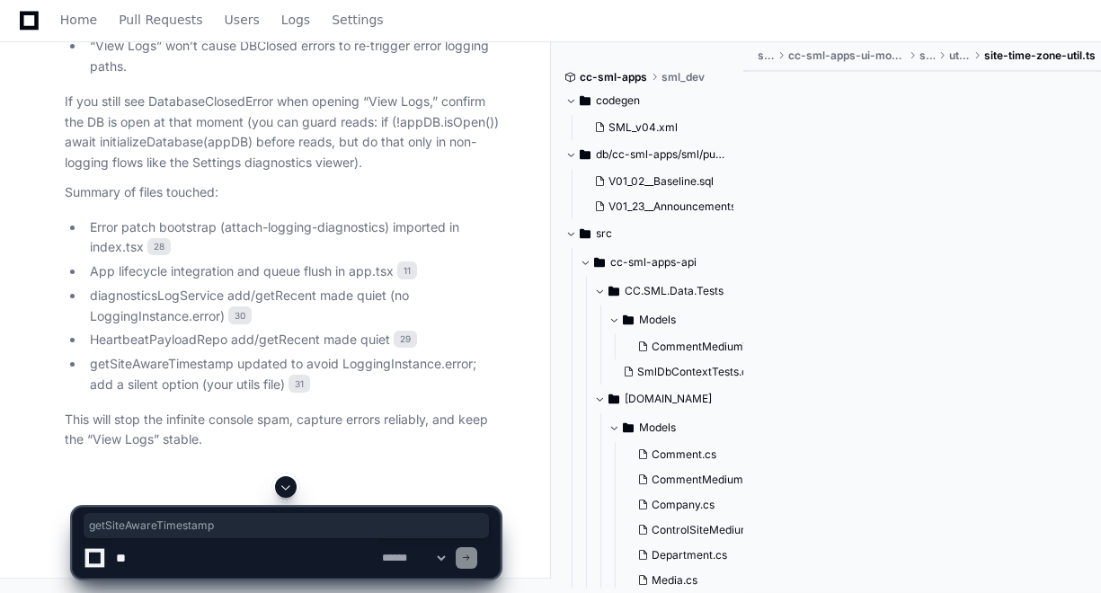
copy span "getSiteAwareTimestamp"
click at [295, 550] on textarea at bounding box center [245, 558] width 266 height 40
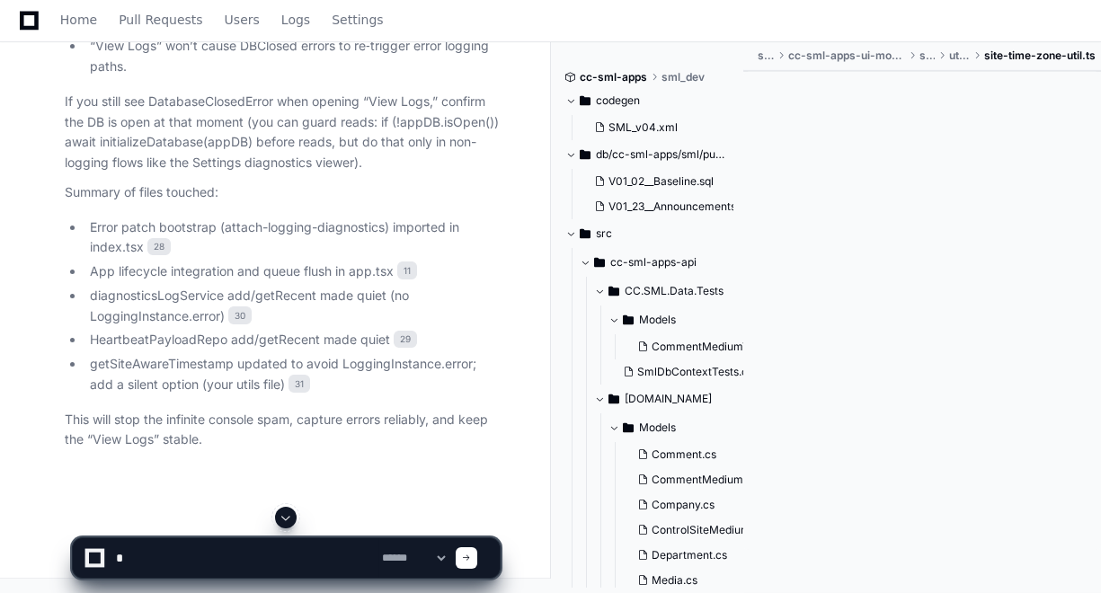
click at [198, 557] on textarea at bounding box center [245, 558] width 266 height 40
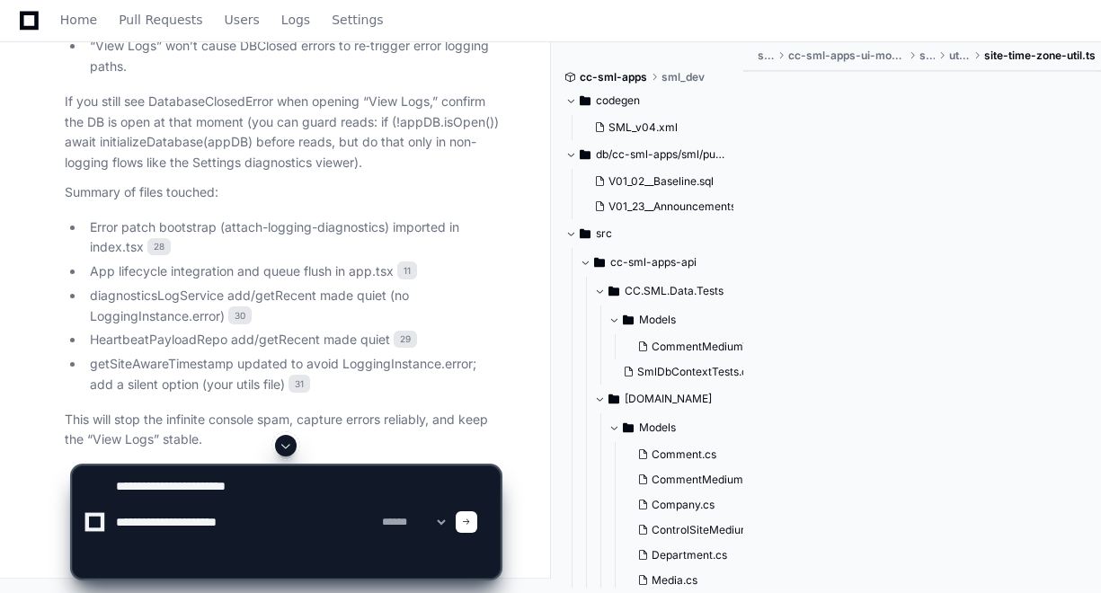
paste textarea "**********"
type textarea "**********"
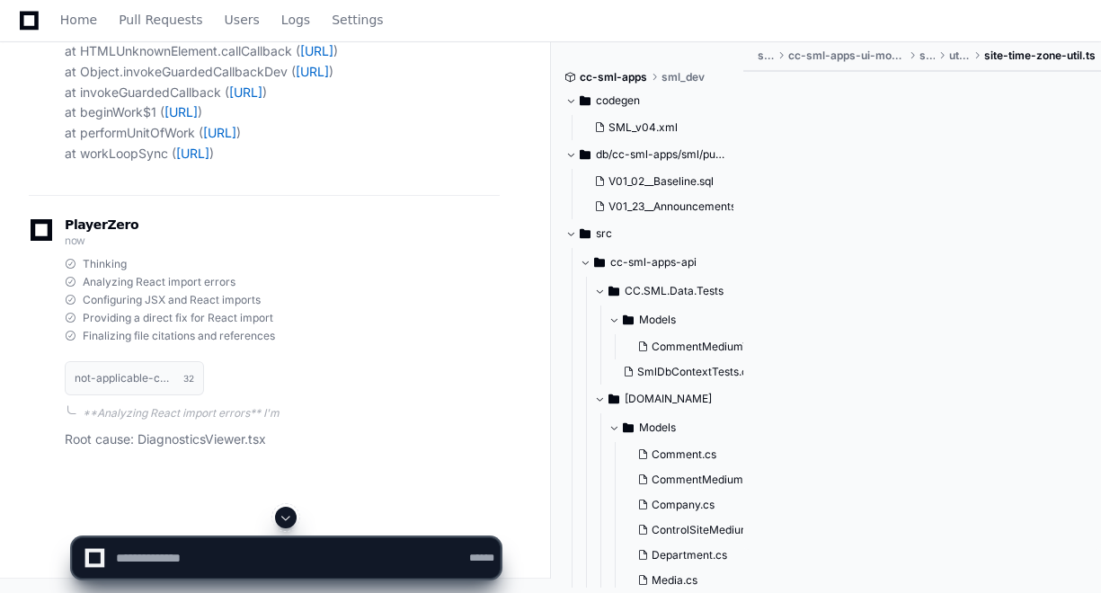
scroll to position [108895, 0]
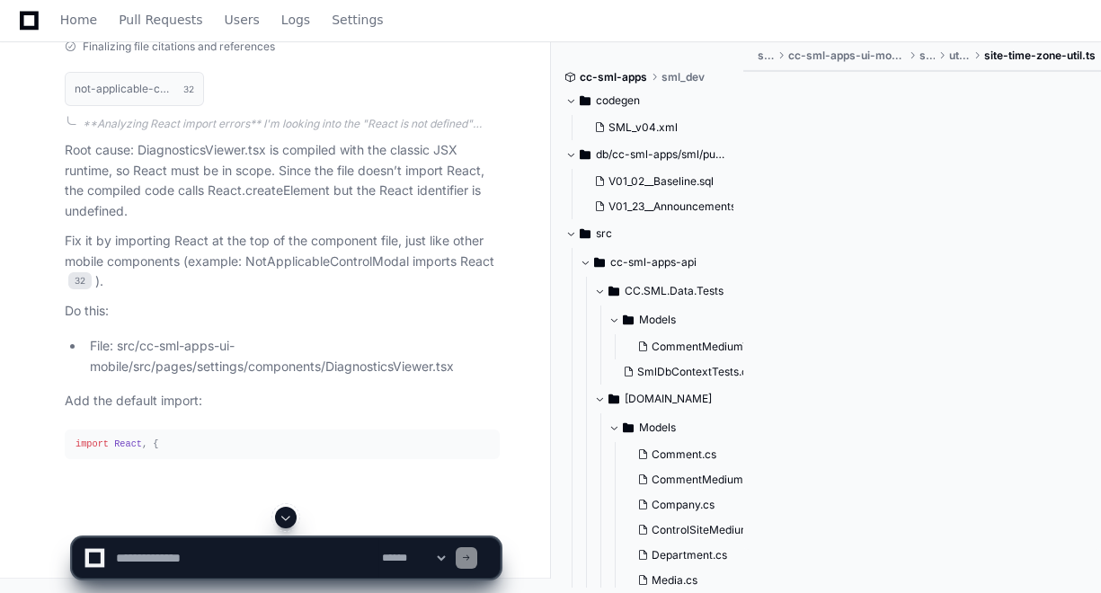
click at [288, 516] on span at bounding box center [286, 517] width 14 height 14
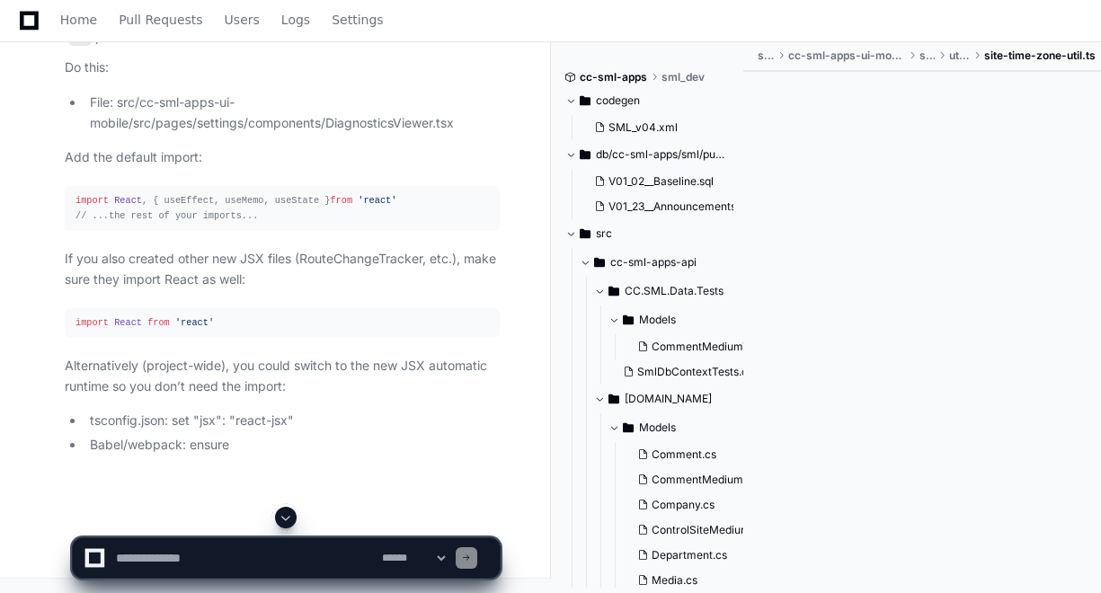
click at [267, 546] on textarea at bounding box center [245, 558] width 266 height 40
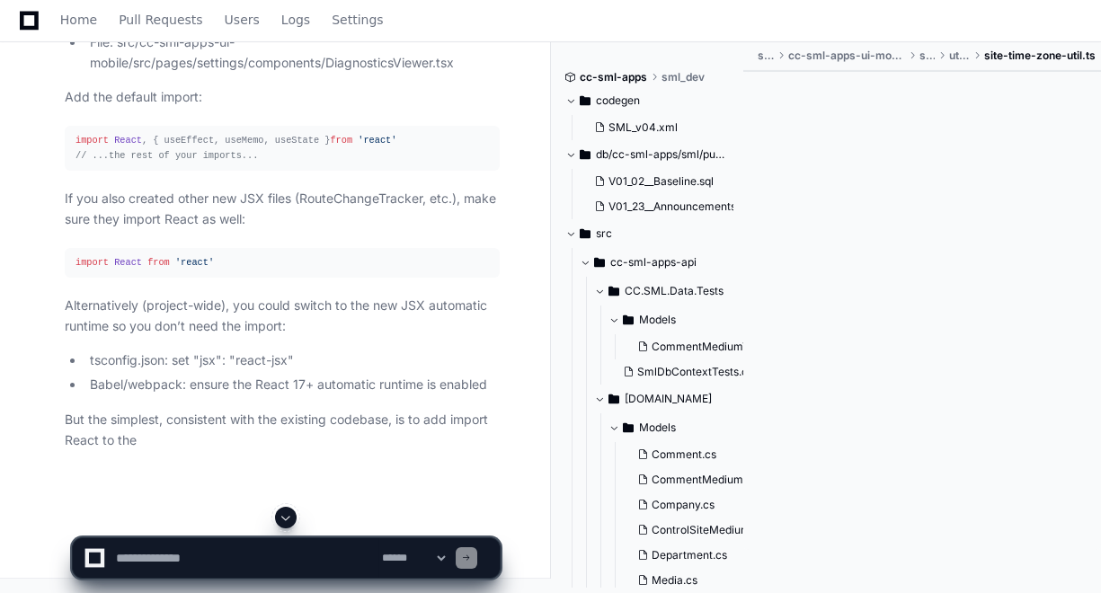
scroll to position [115189, 0]
paste textarea "**********"
click at [291, 562] on textarea at bounding box center [245, 558] width 266 height 40
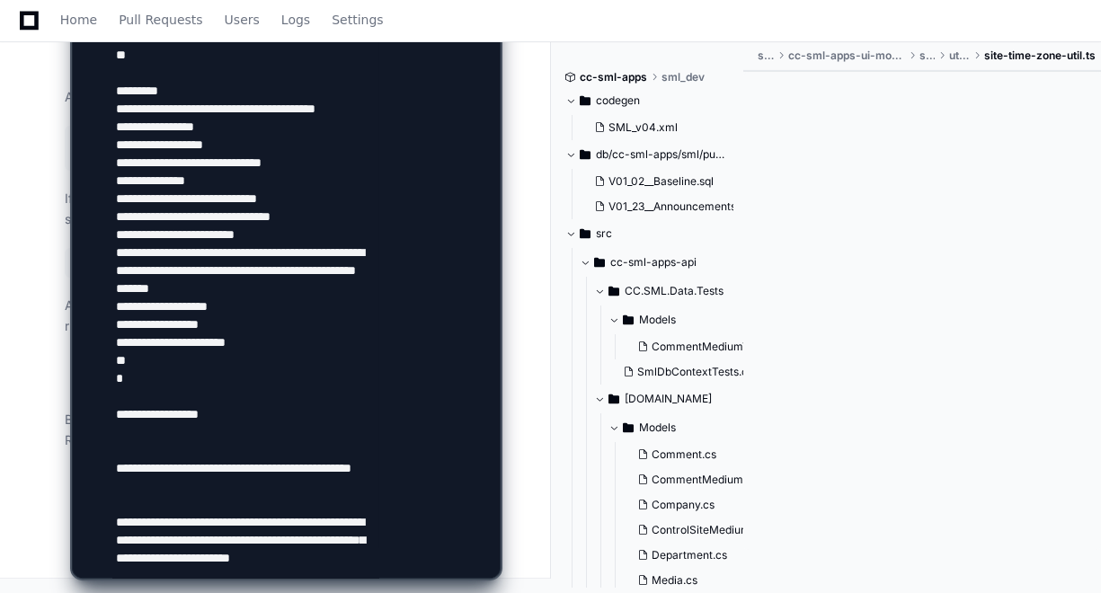
scroll to position [1407, 0]
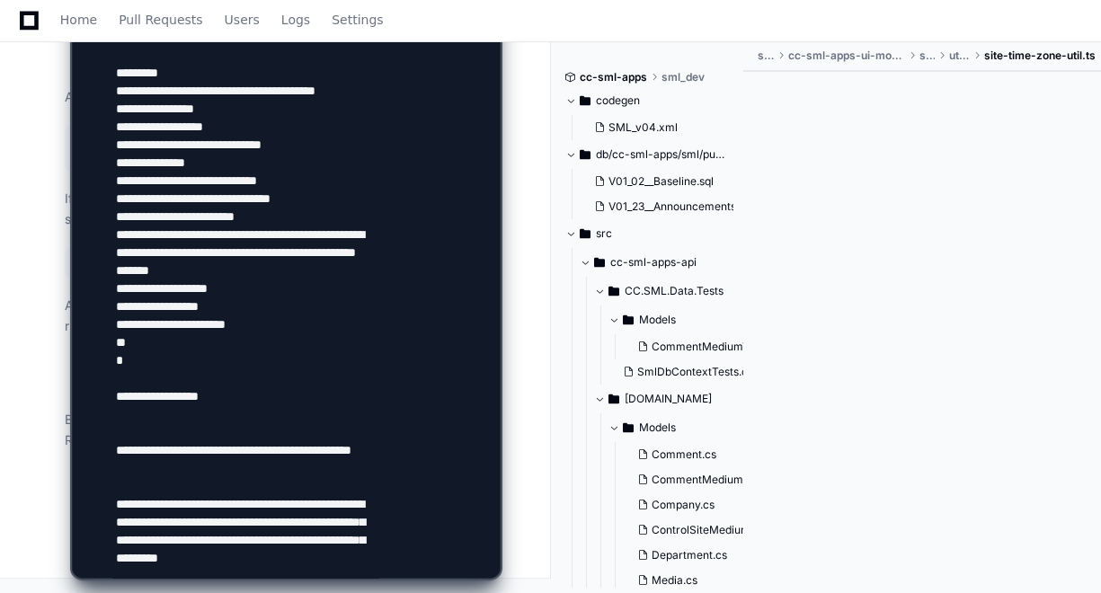
type textarea "**********"
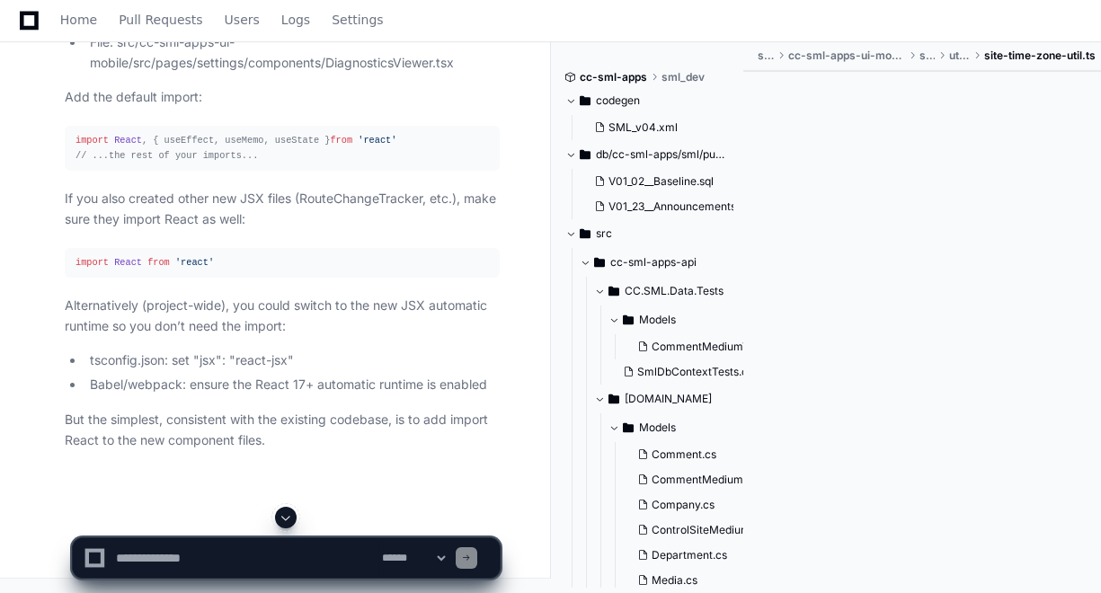
scroll to position [0, 0]
click at [290, 522] on span at bounding box center [286, 517] width 14 height 14
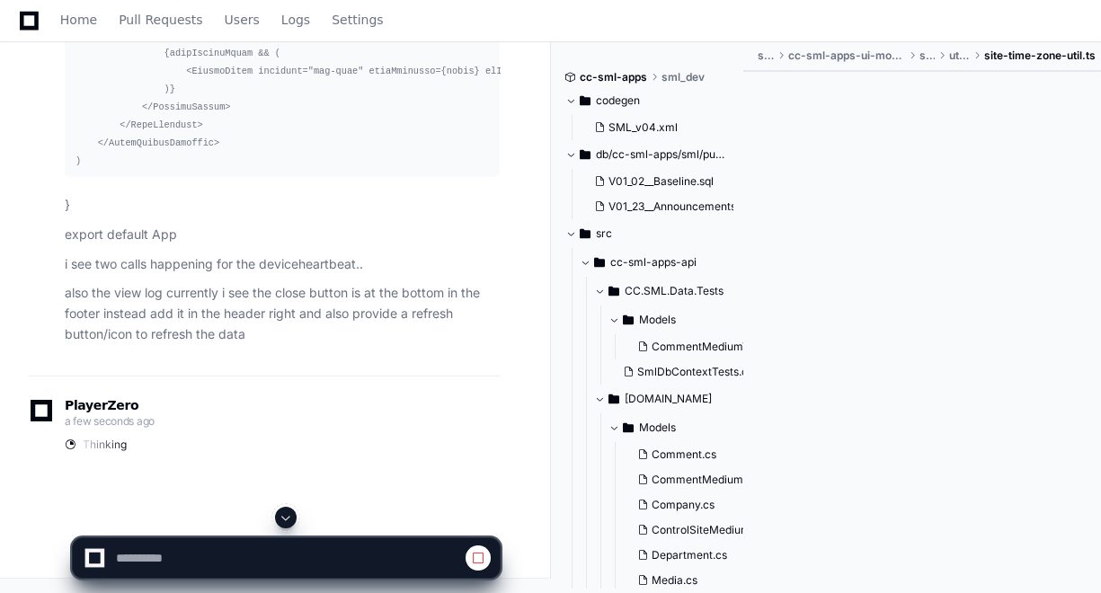
scroll to position [110972, 0]
click at [290, 522] on span at bounding box center [286, 517] width 14 height 14
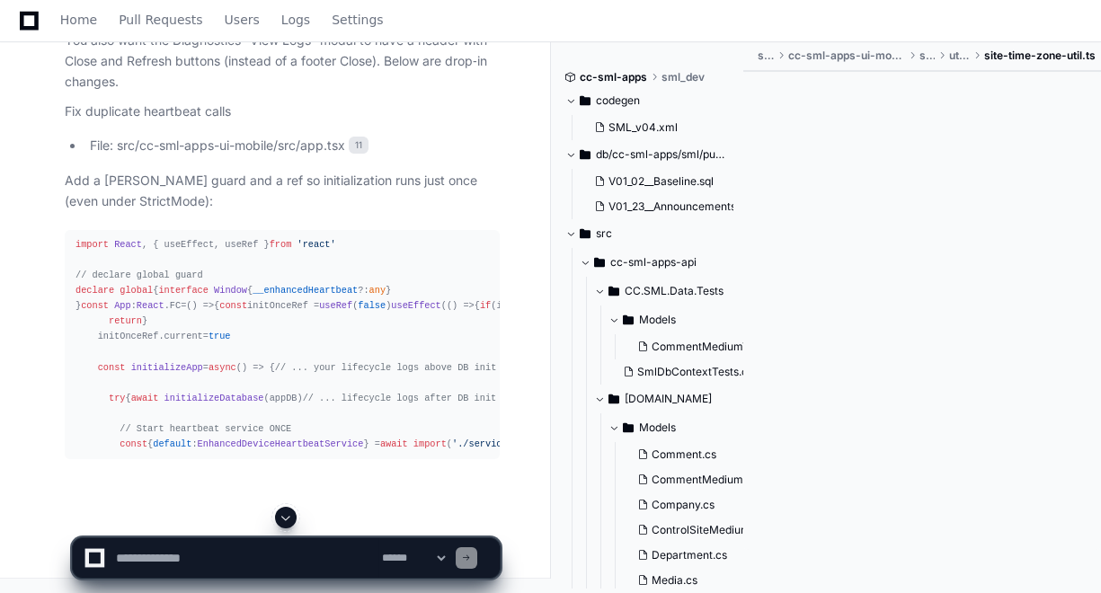
click at [287, 525] on span at bounding box center [286, 517] width 14 height 14
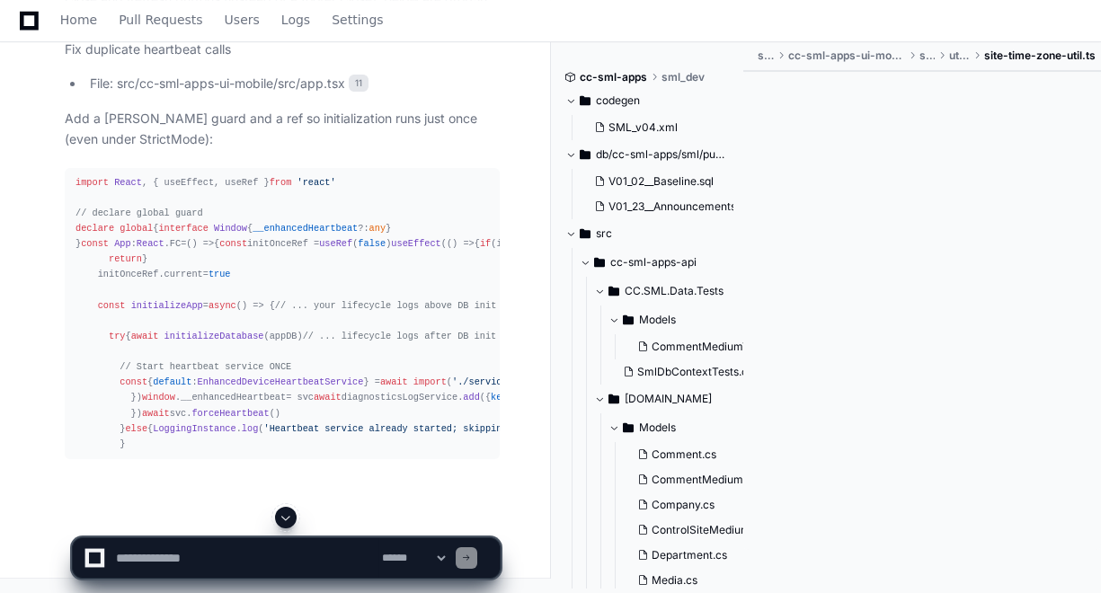
click at [293, 517] on span at bounding box center [286, 517] width 14 height 14
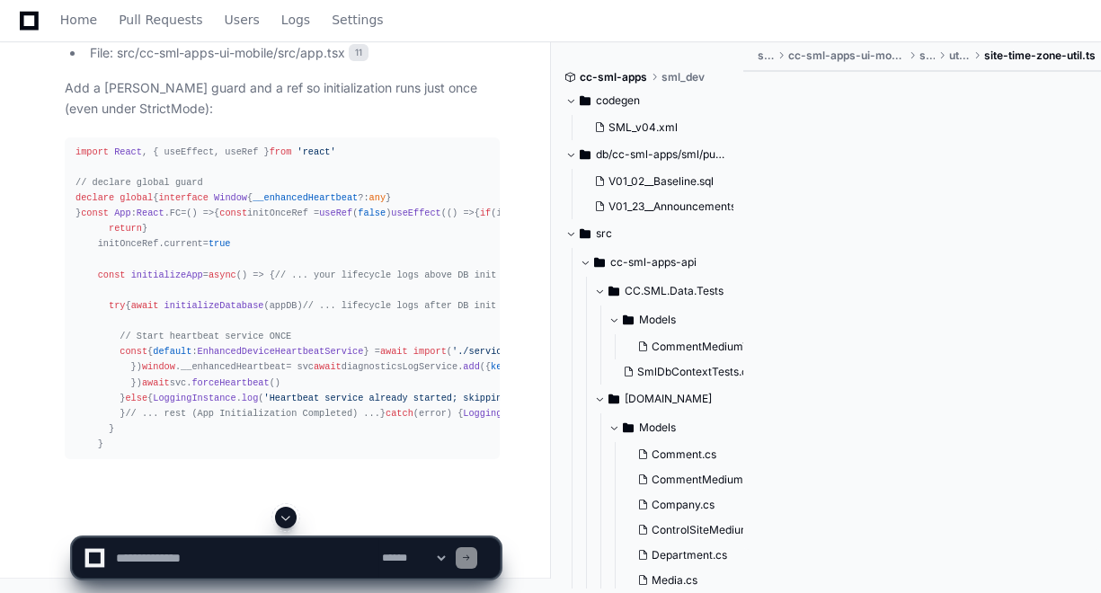
scroll to position [120149, 0]
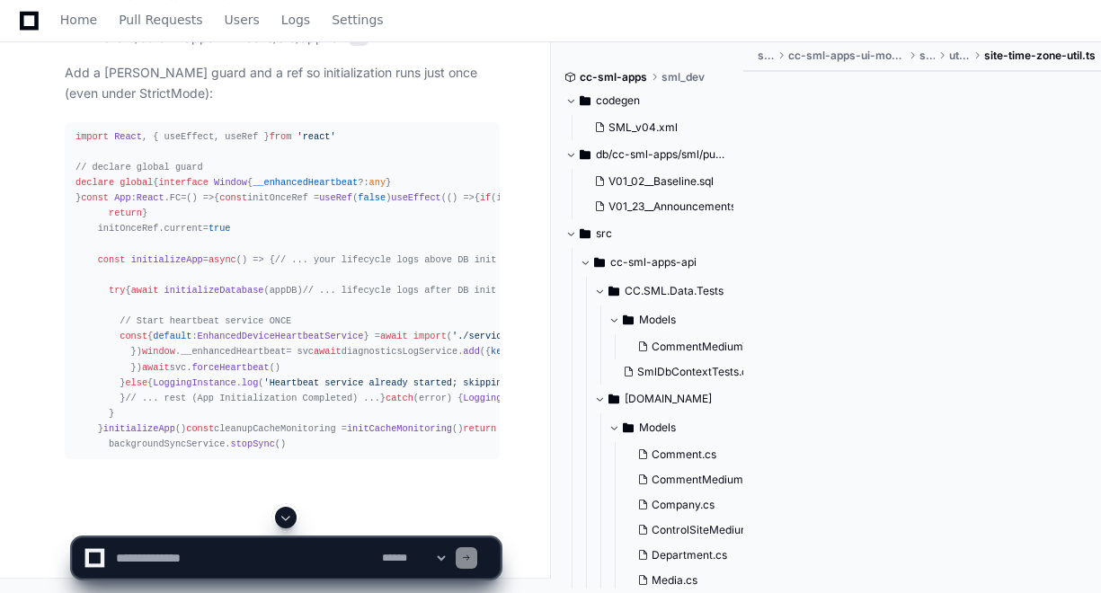
click at [293, 517] on span at bounding box center [286, 517] width 14 height 14
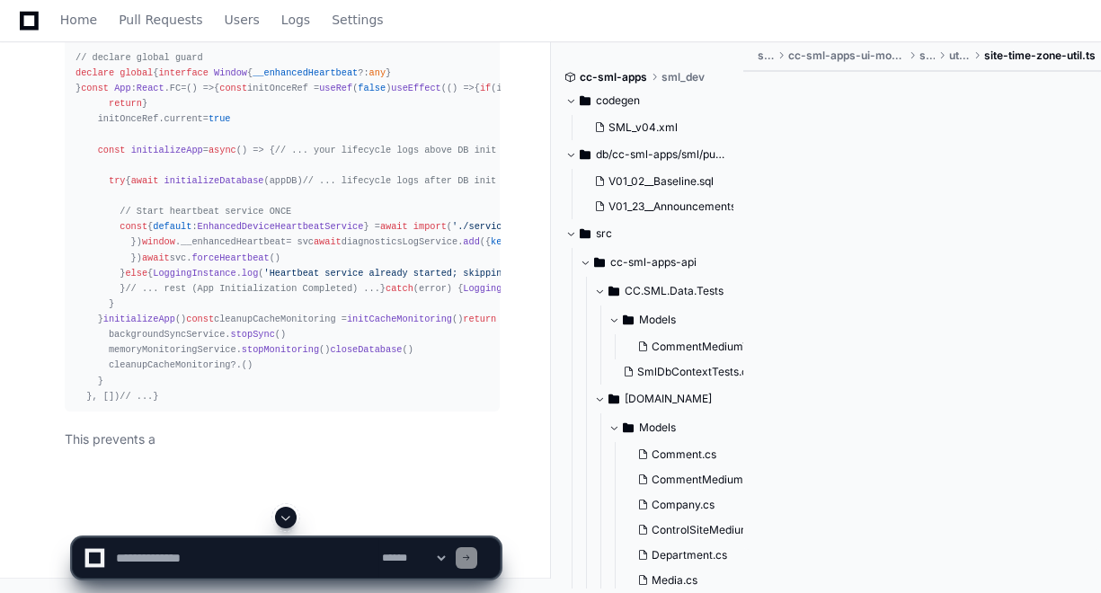
click at [293, 517] on span at bounding box center [286, 517] width 14 height 14
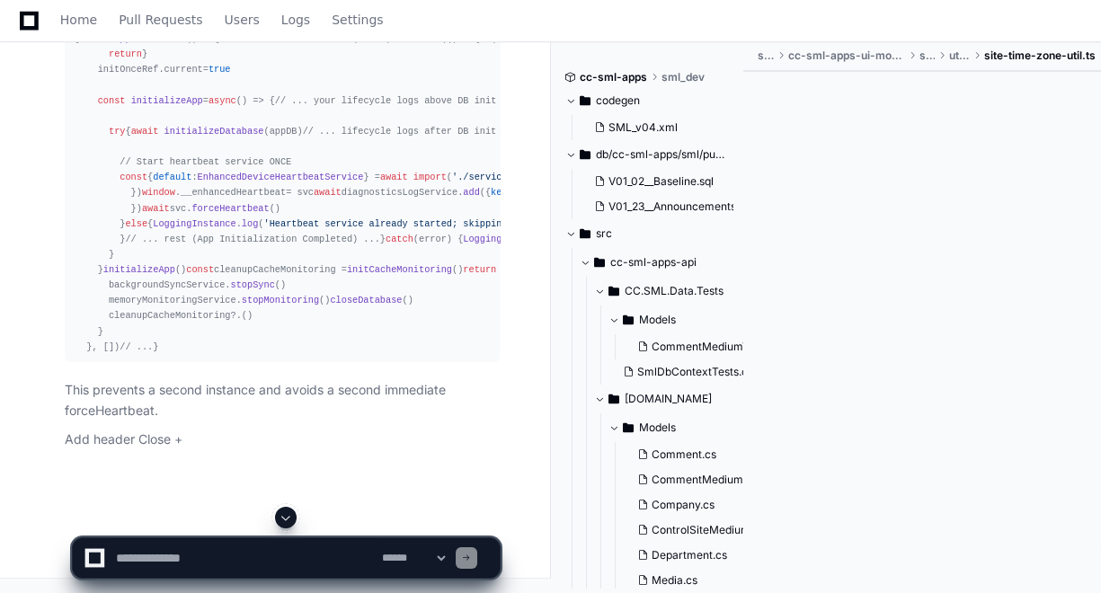
scroll to position [120412, 0]
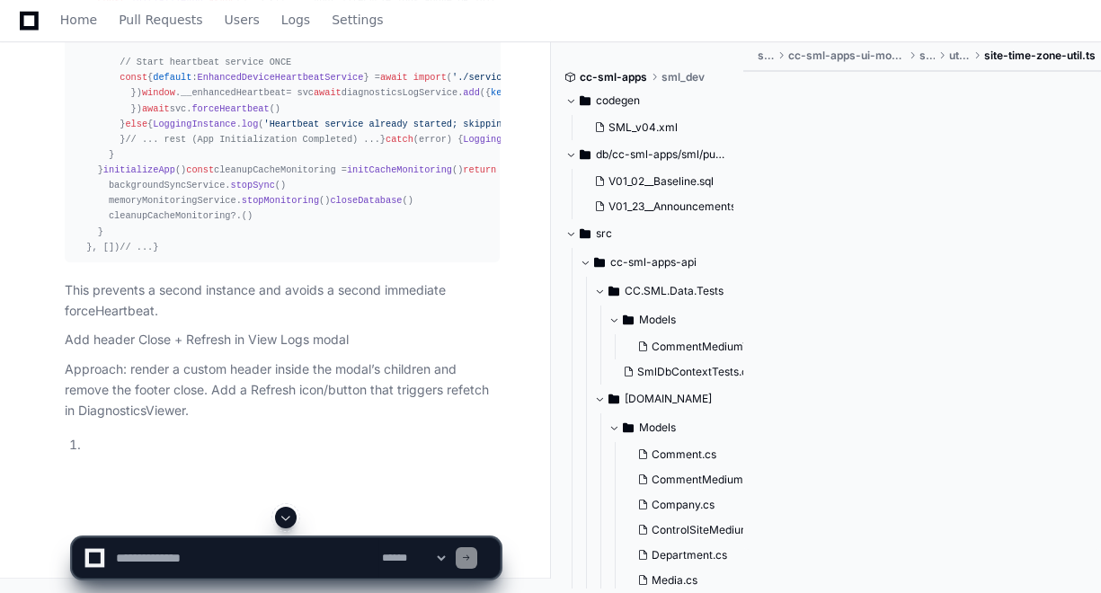
click at [293, 517] on span at bounding box center [286, 517] width 14 height 14
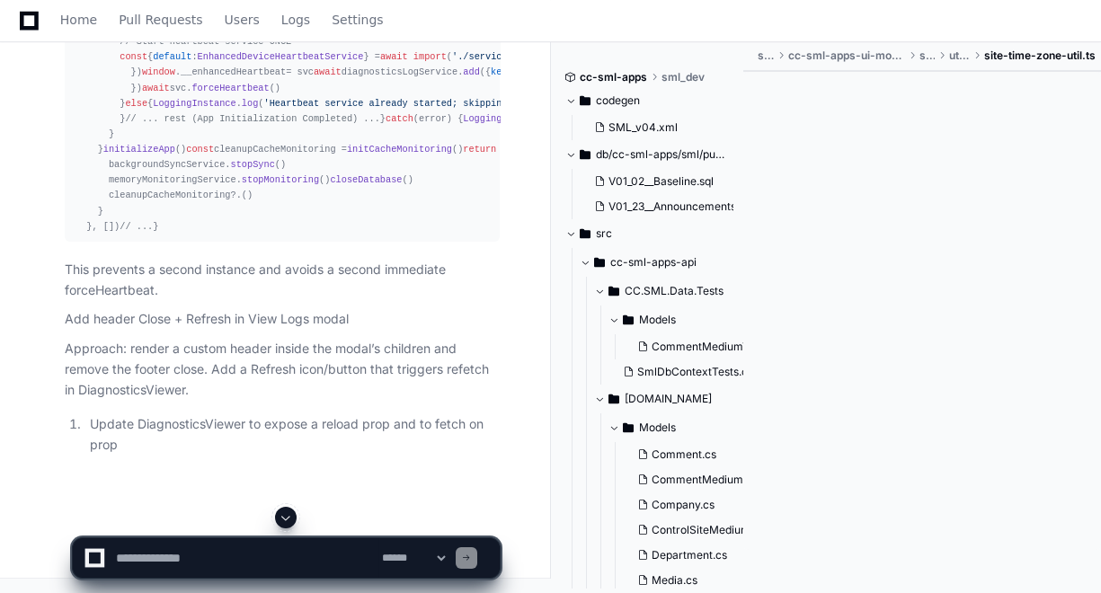
scroll to position [120561, 0]
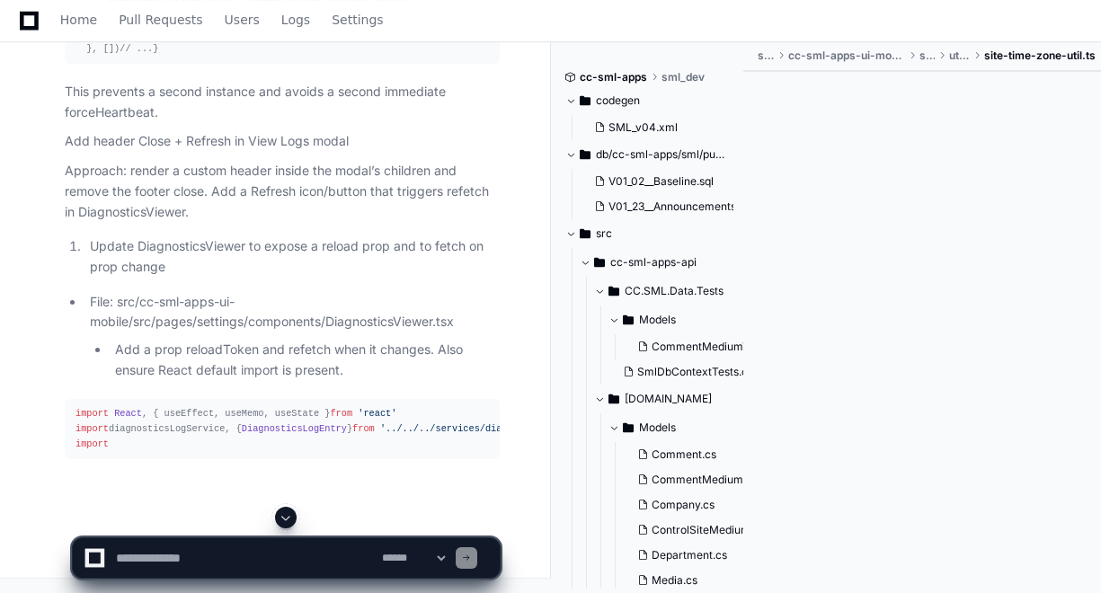
click at [293, 517] on span at bounding box center [286, 517] width 14 height 14
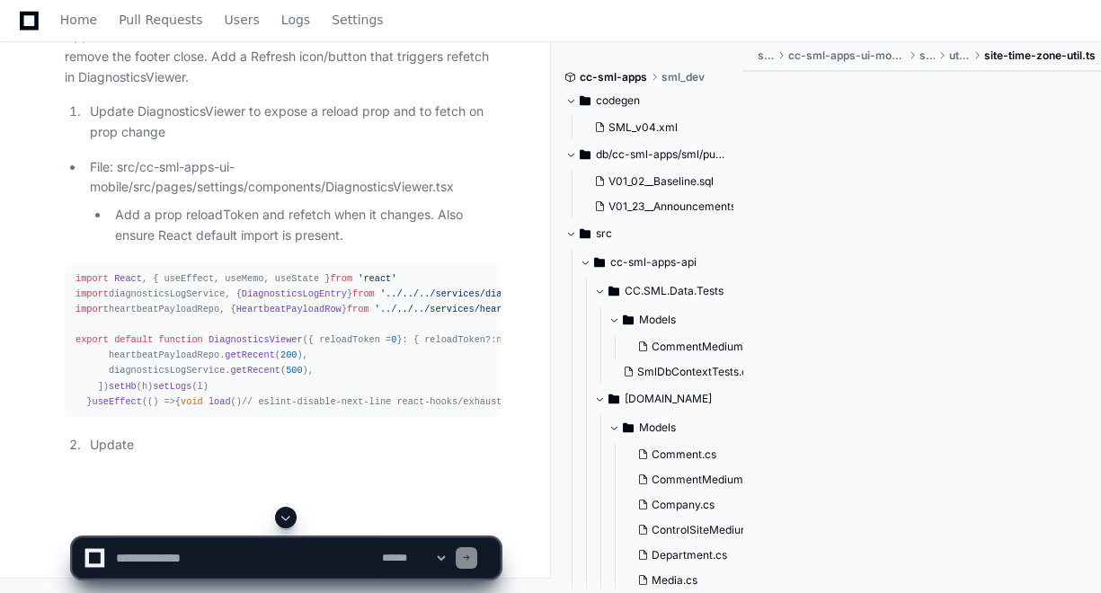
scroll to position [120944, 0]
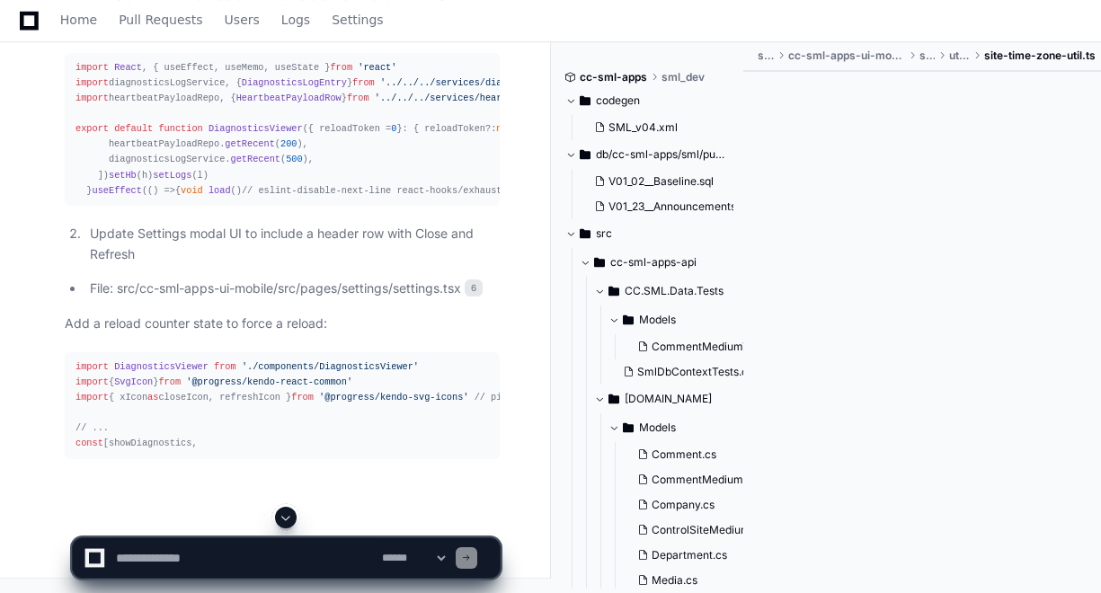
click at [290, 521] on span at bounding box center [286, 517] width 14 height 14
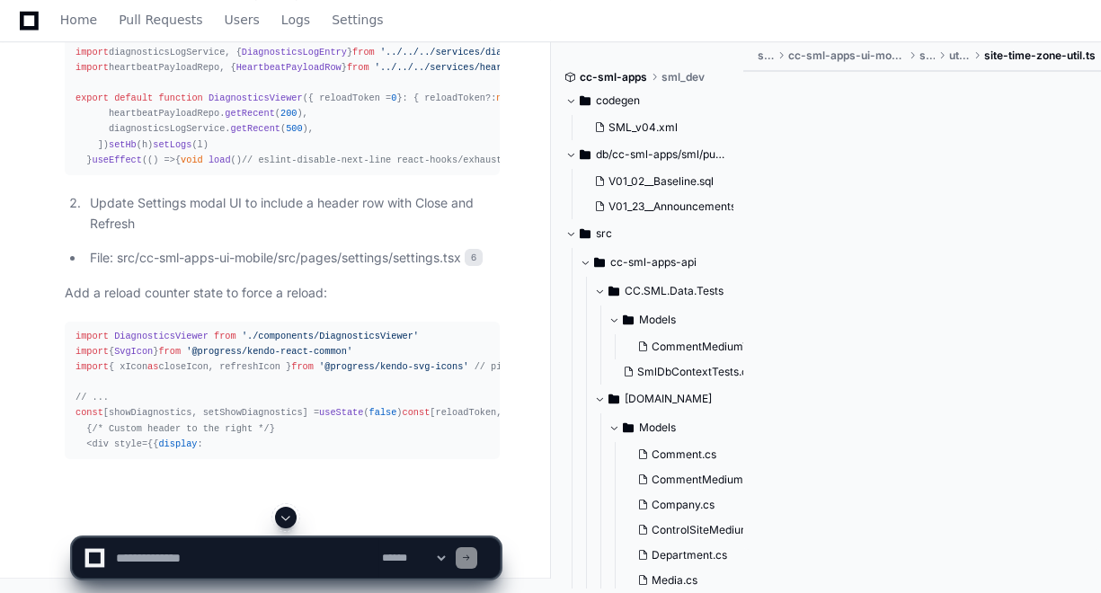
click at [290, 521] on span at bounding box center [286, 517] width 14 height 14
click at [290, 521] on app-app-chat-input "**********" at bounding box center [286, 543] width 429 height 72
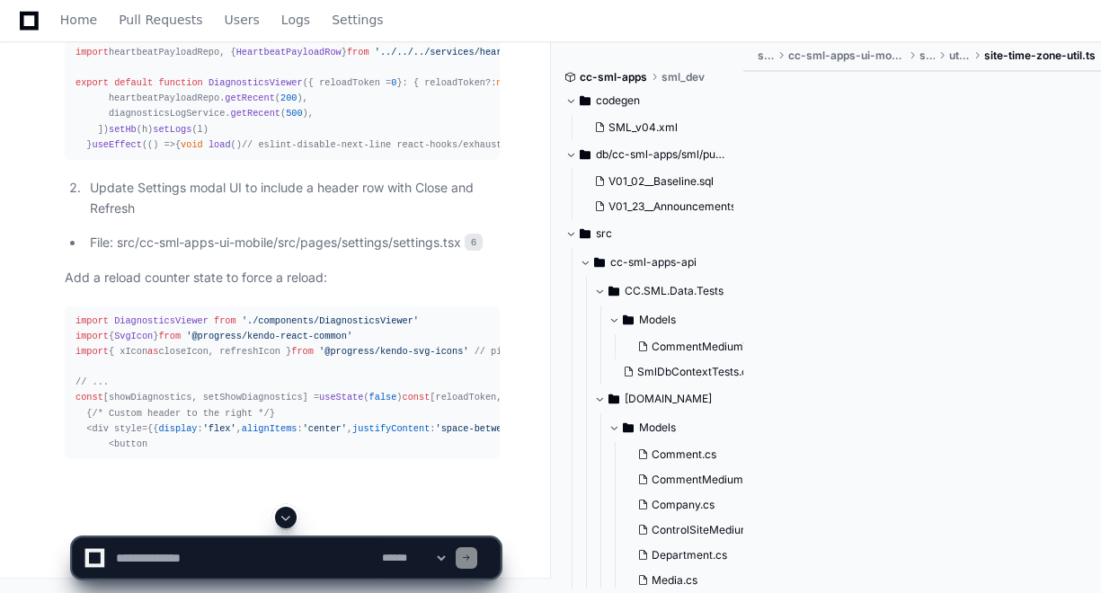
click at [287, 513] on span at bounding box center [286, 517] width 14 height 14
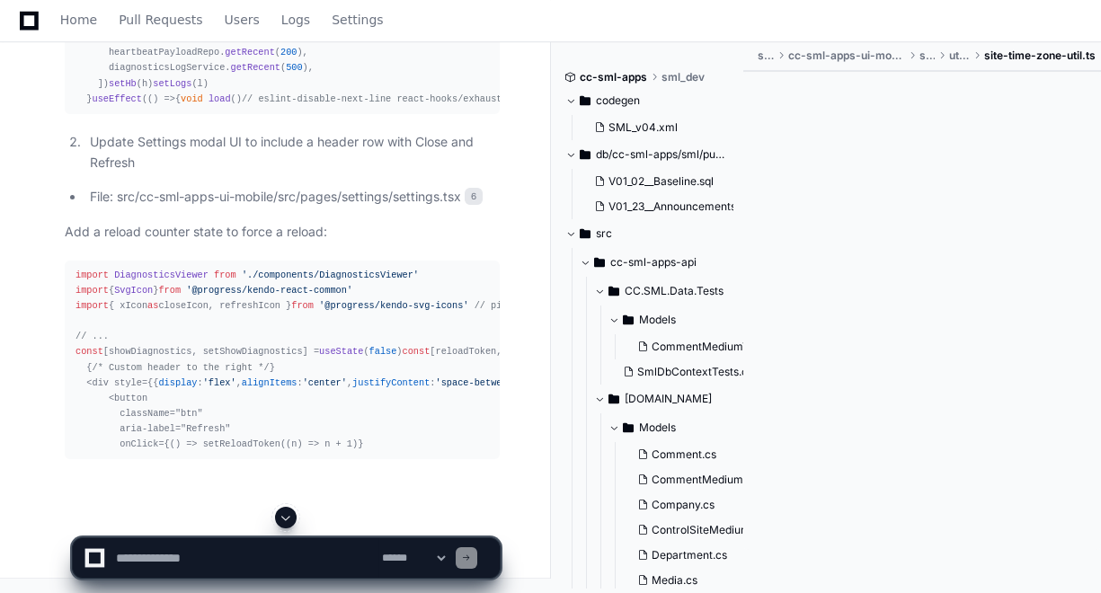
click at [287, 513] on span at bounding box center [286, 517] width 14 height 14
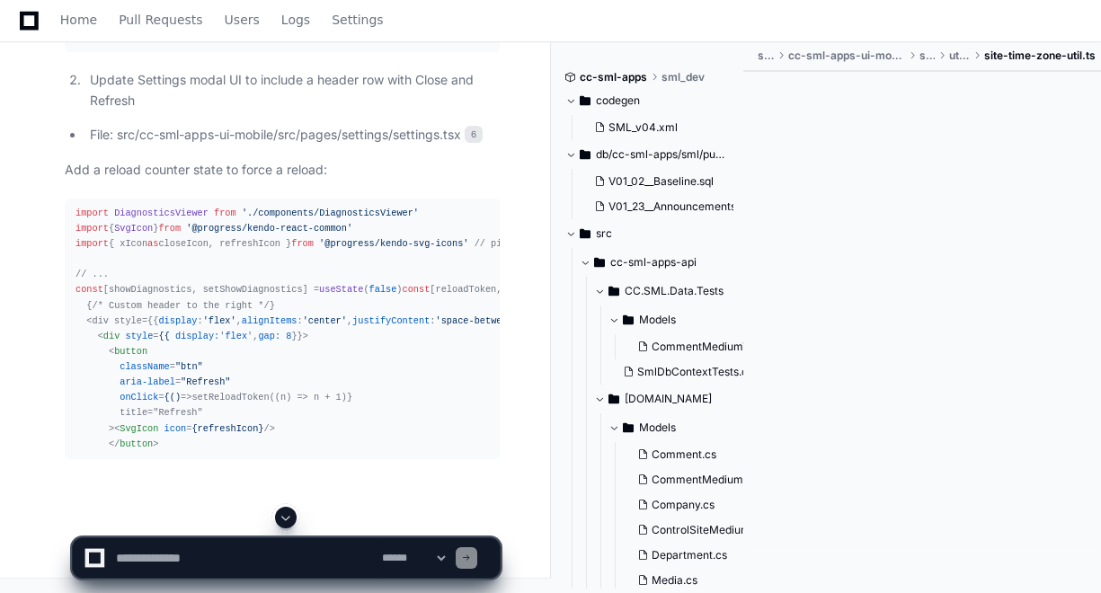
click at [287, 513] on span at bounding box center [286, 517] width 14 height 14
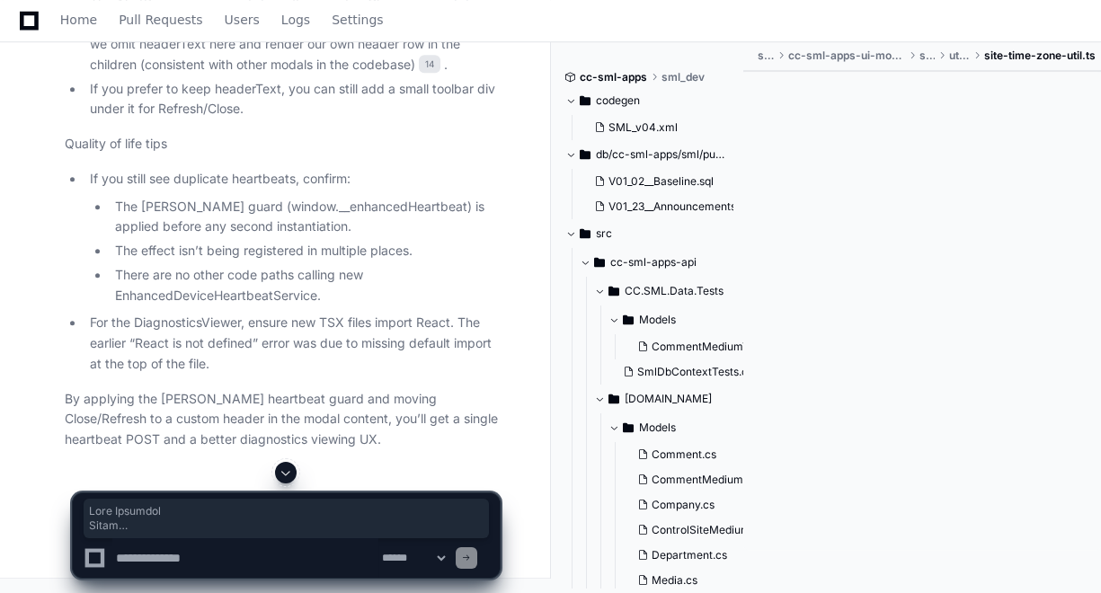
scroll to position [119809, 0]
drag, startPoint x: 124, startPoint y: 392, endPoint x: 80, endPoint y: 172, distance: 223.6
copy div "useEffect ( () => { if (initOnceRef. current ) { // React StrictMode dev double…"
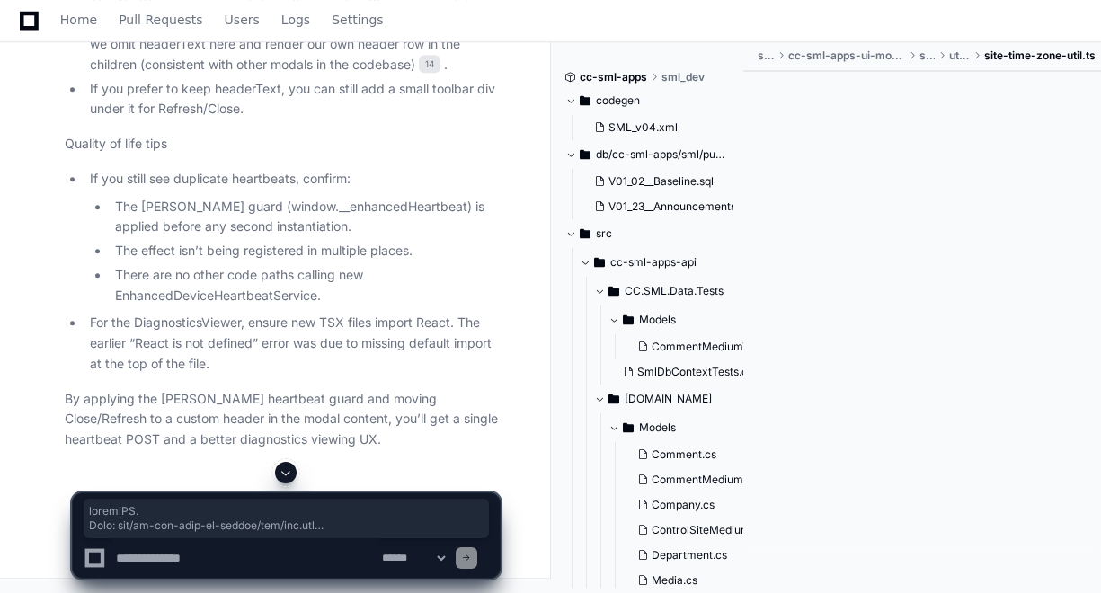
scroll to position [111185, 0]
drag, startPoint x: 121, startPoint y: 377, endPoint x: 73, endPoint y: 410, distance: 58.3
copy div "useEffect ( () => { const initializeApp = async ( ) => { // lifecycle: App Laun…"
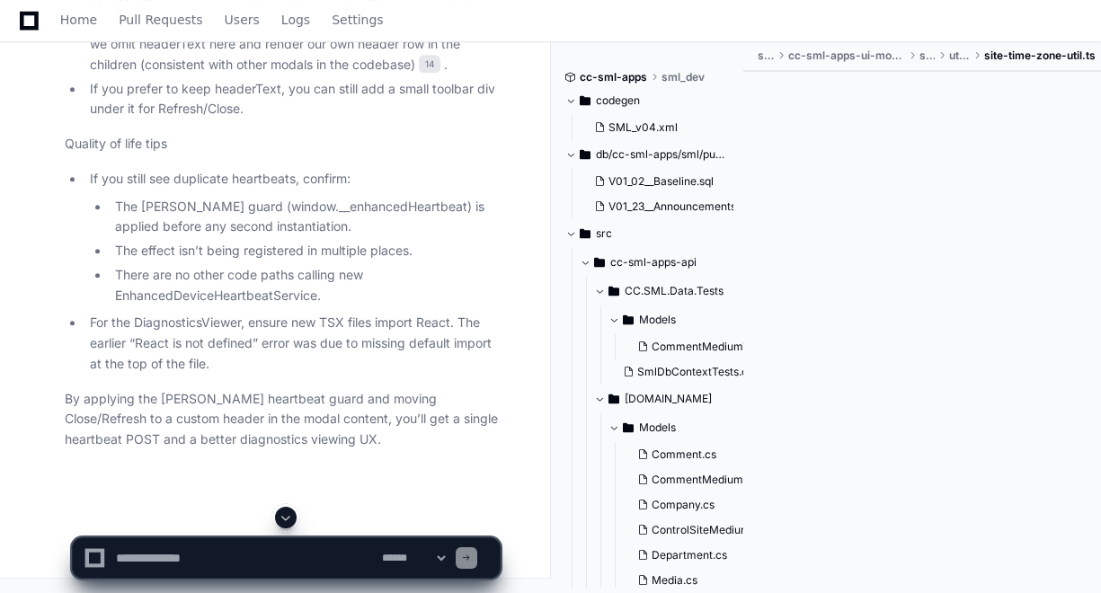
scroll to position [111623, 0]
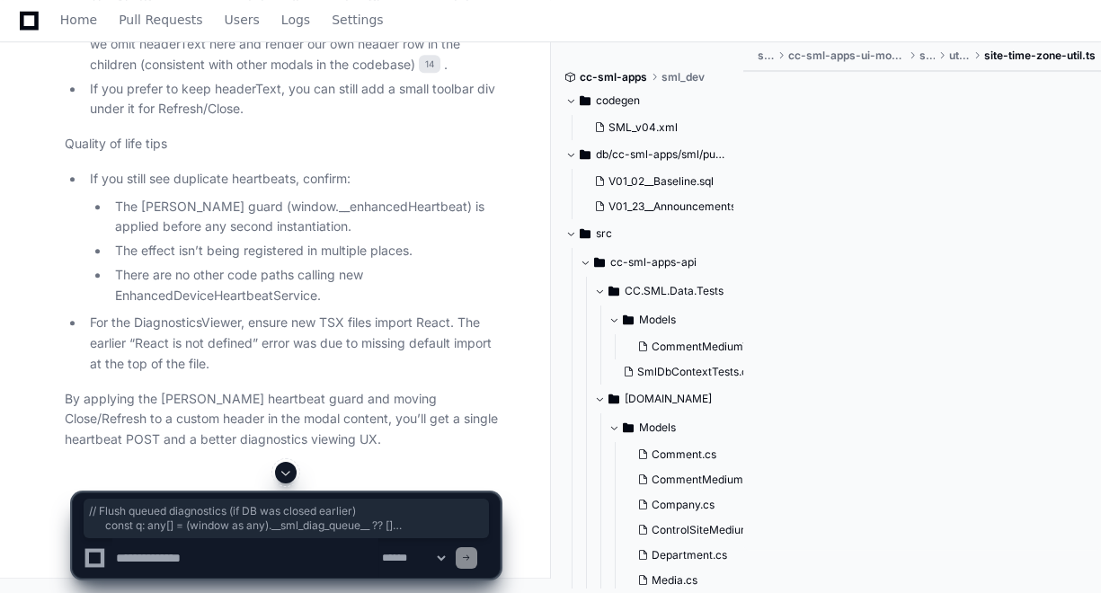
drag, startPoint x: 122, startPoint y: 337, endPoint x: 95, endPoint y: 211, distance: 128.6
copy div "// Flush queued diagnostics (if DB was closed earlier) const q : any [] = ( win…"
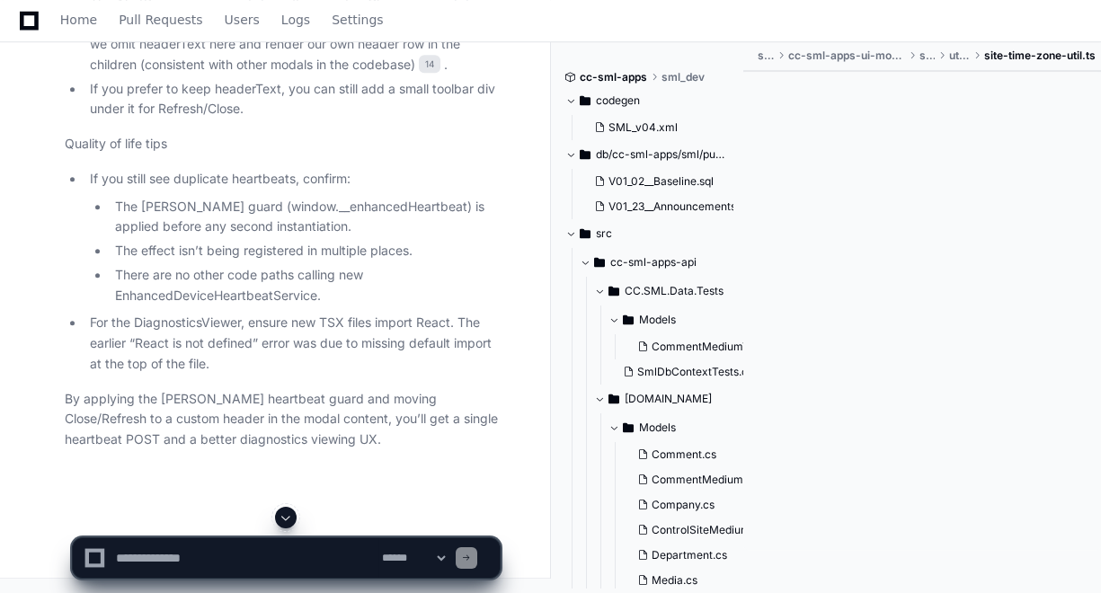
scroll to position [111838, 0]
click at [280, 514] on span at bounding box center [286, 517] width 14 height 14
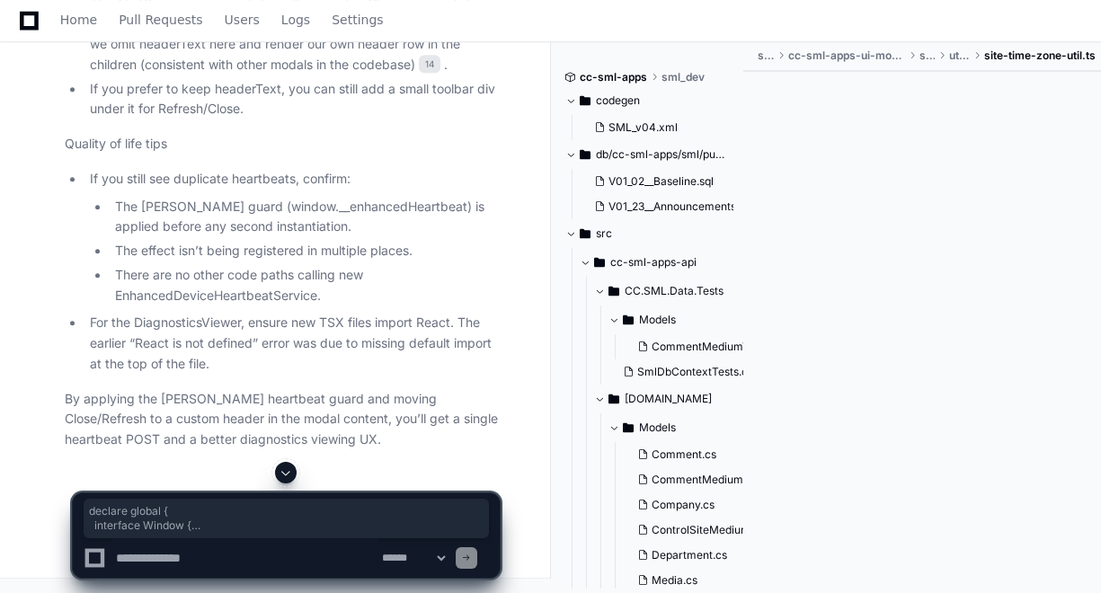
drag, startPoint x: 91, startPoint y: 362, endPoint x: 72, endPoint y: 305, distance: 59.7
copy div "declare global { interface Window { __enhancedHeartbeat ?: any } }"
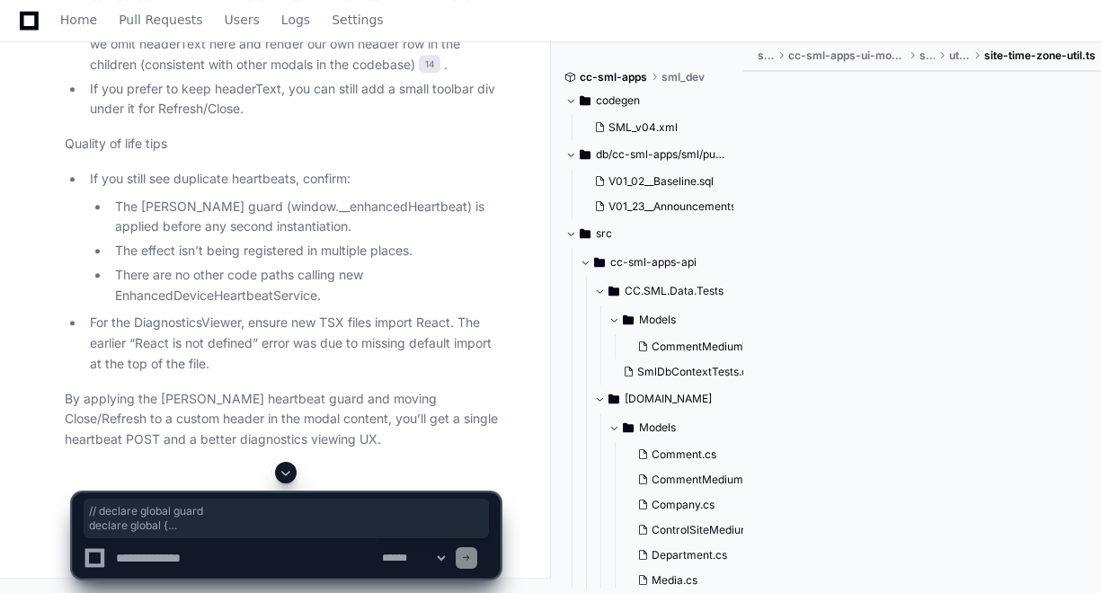
drag, startPoint x: 84, startPoint y: 209, endPoint x: 72, endPoint y: 140, distance: 70.3
copy div "// declare global guard declare global { interface Window { __enhancedHeartbeat…"
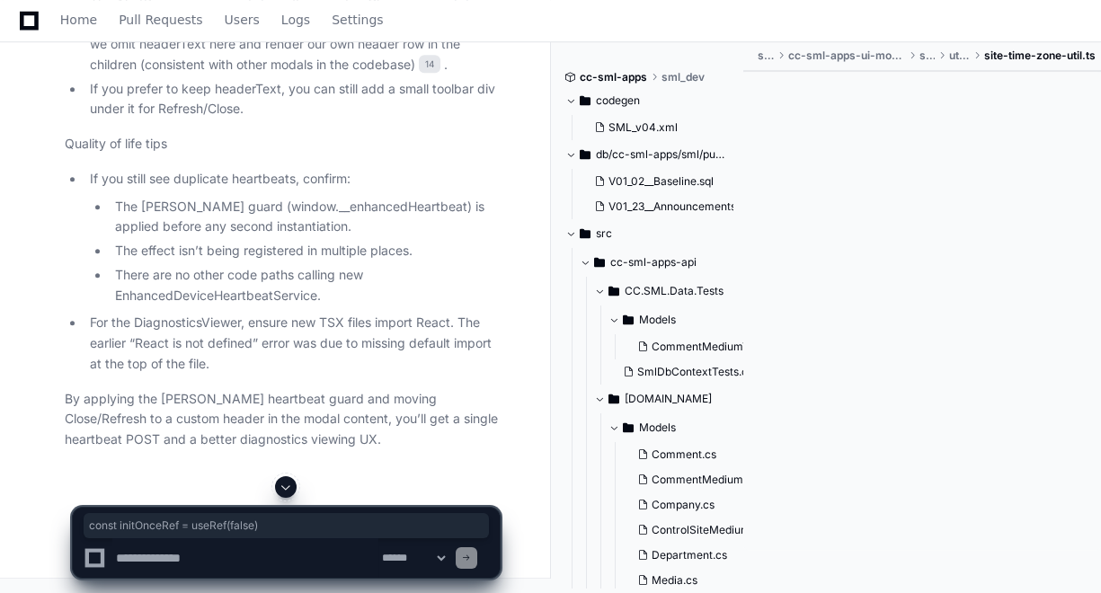
drag, startPoint x: 257, startPoint y: 261, endPoint x: 82, endPoint y: 259, distance: 175.2
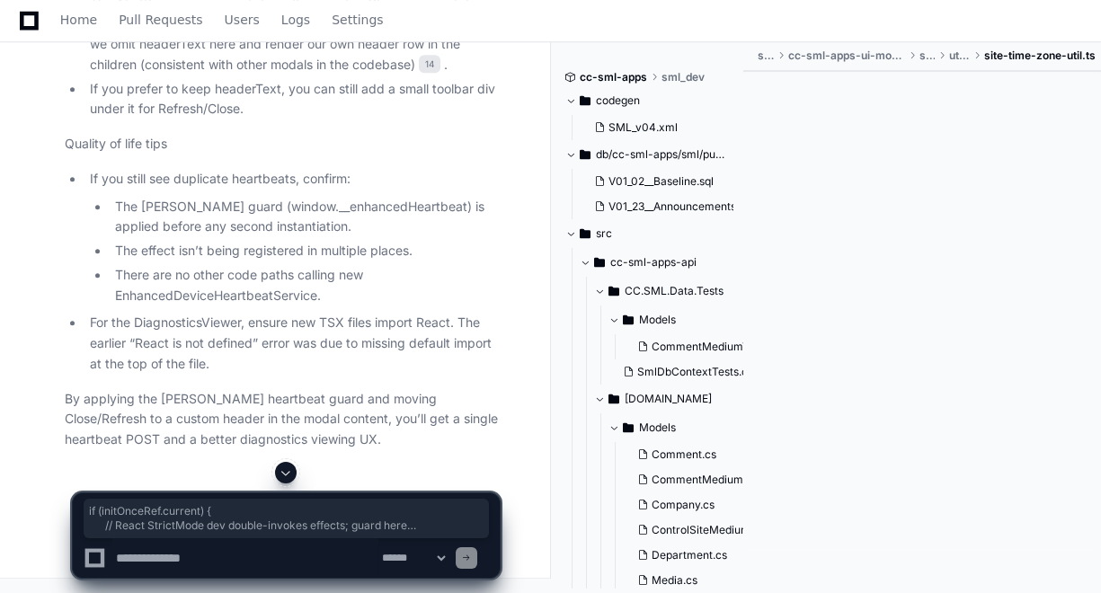
drag, startPoint x: 232, startPoint y: 367, endPoint x: 88, endPoint y: 306, distance: 156.2
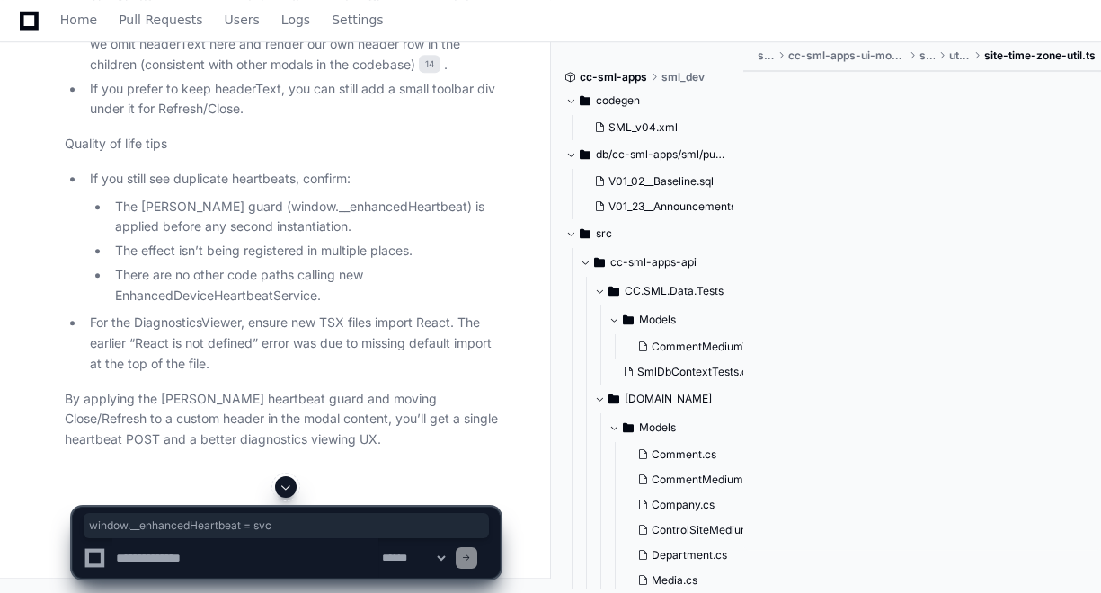
drag, startPoint x: 295, startPoint y: 267, endPoint x: 121, endPoint y: 267, distance: 173.4
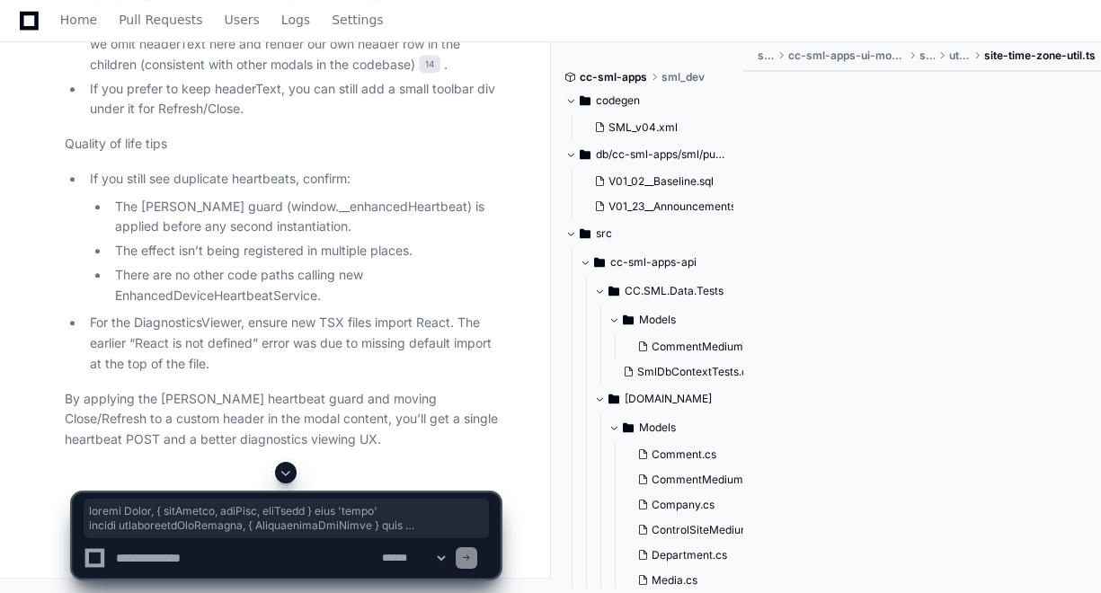
scroll to position [121466, 0]
drag, startPoint x: 76, startPoint y: 197, endPoint x: 220, endPoint y: 190, distance: 143.9
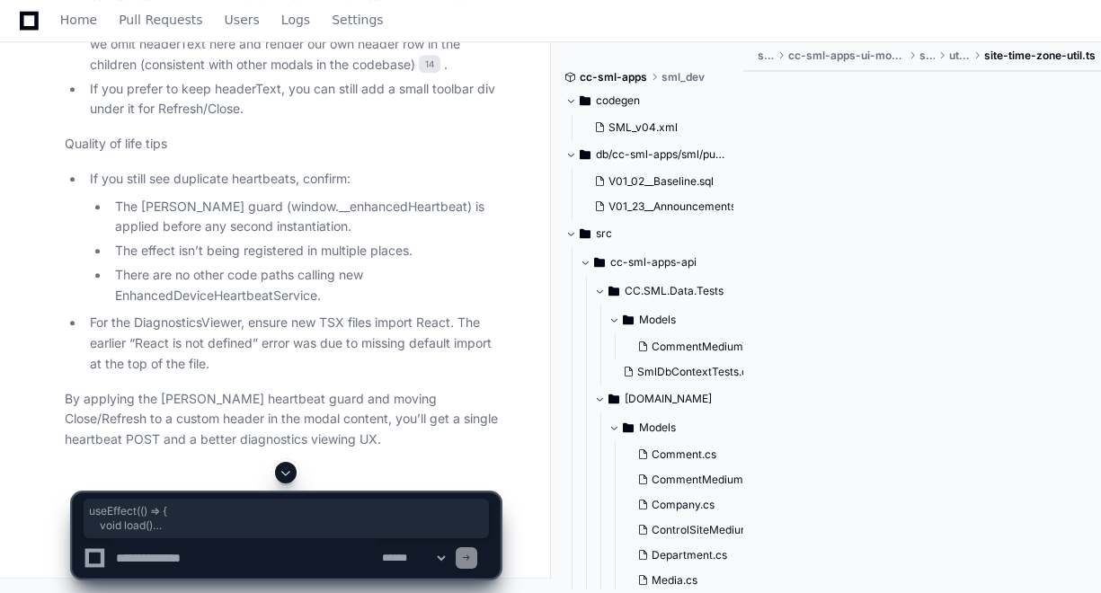
drag, startPoint x: 189, startPoint y: 345, endPoint x: 81, endPoint y: 302, distance: 116.1
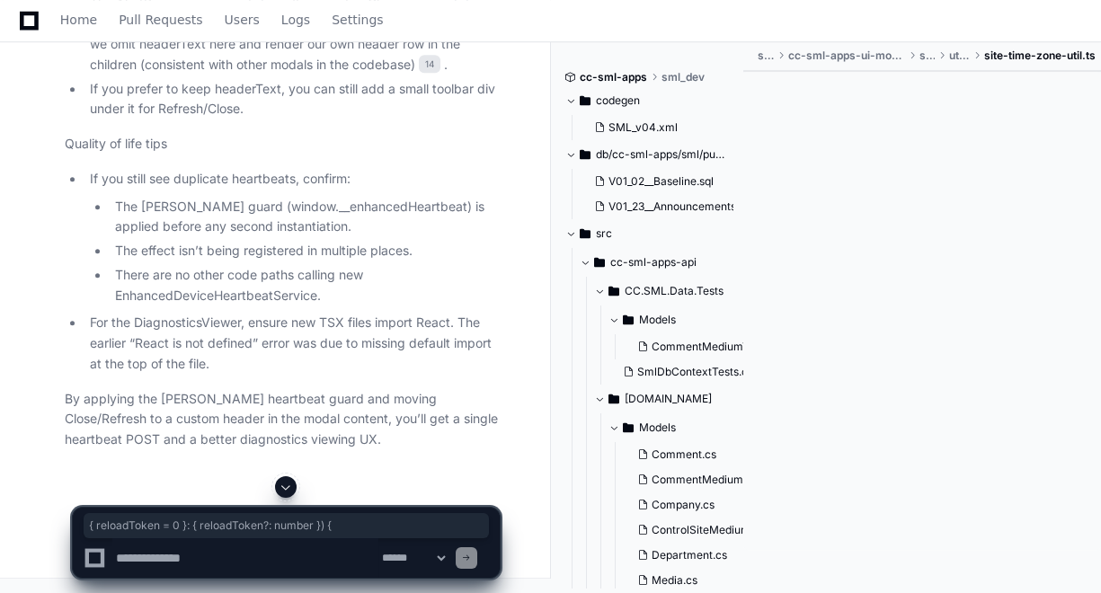
scroll to position [0, 93]
drag, startPoint x: 287, startPoint y: 67, endPoint x: 425, endPoint y: 69, distance: 138.4
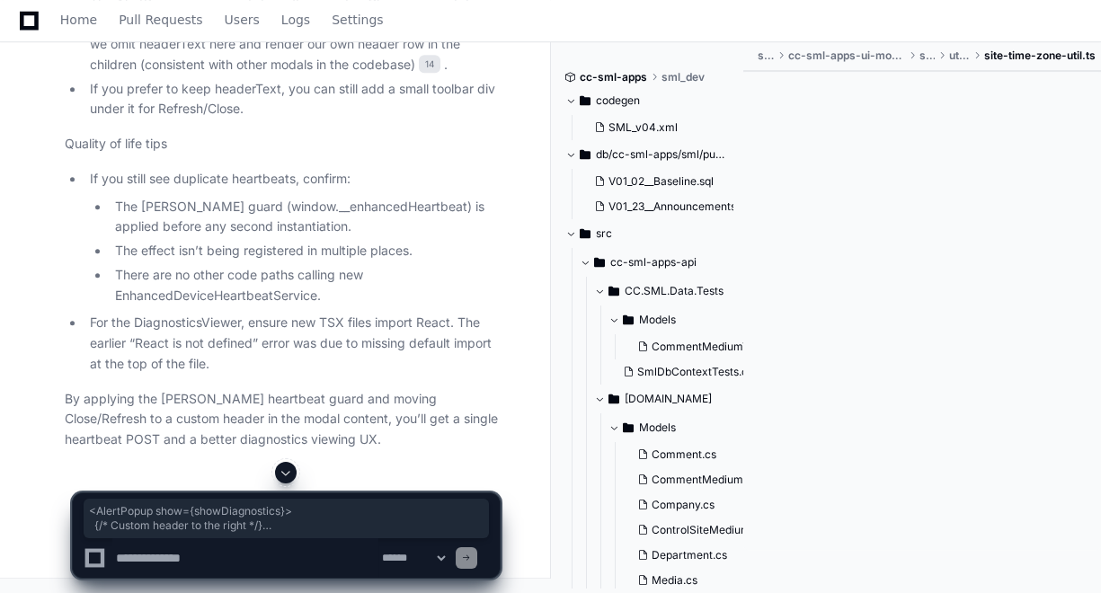
drag, startPoint x: 76, startPoint y: 49, endPoint x: 153, endPoint y: 431, distance: 390.3
drag, startPoint x: 340, startPoint y: 367, endPoint x: 75, endPoint y: 358, distance: 265.2
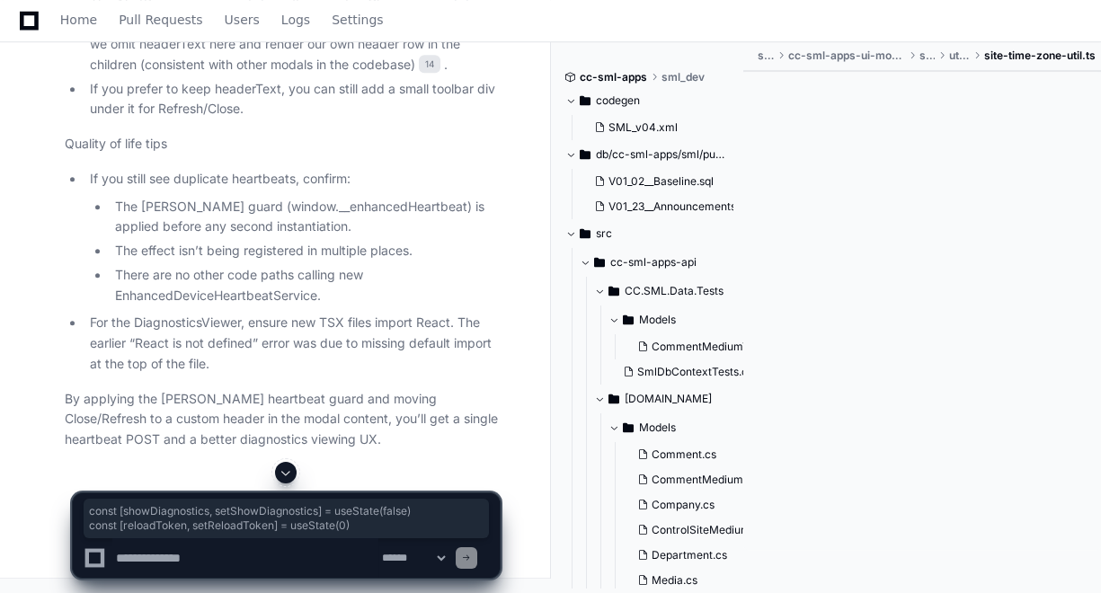
scroll to position [121590, 0]
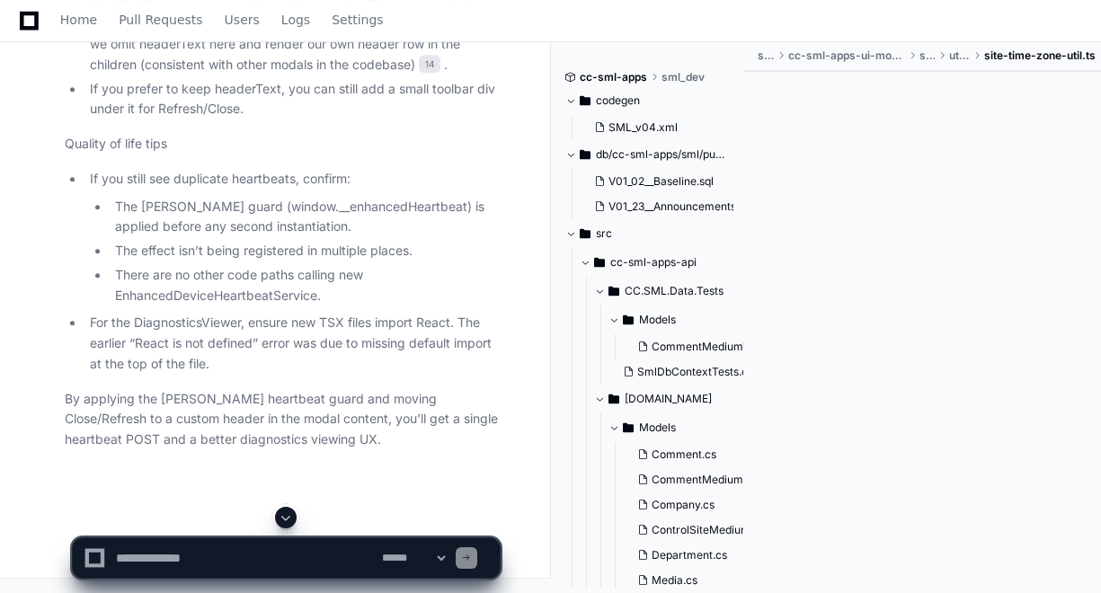
paste textarea "**********"
type textarea "**********"
click at [249, 558] on textarea at bounding box center [245, 558] width 266 height 40
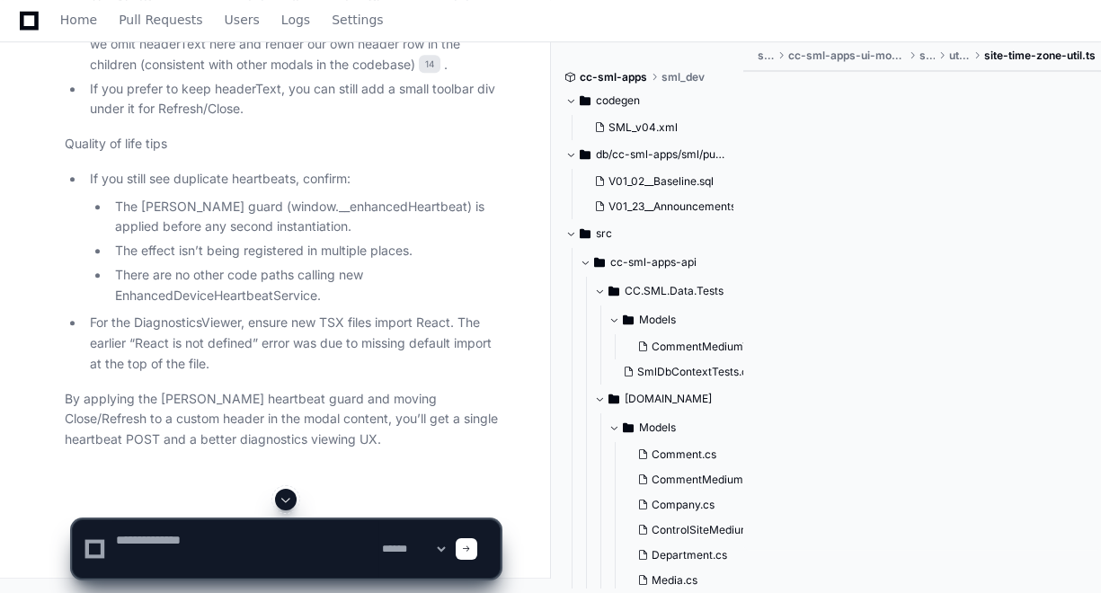
scroll to position [0, 0]
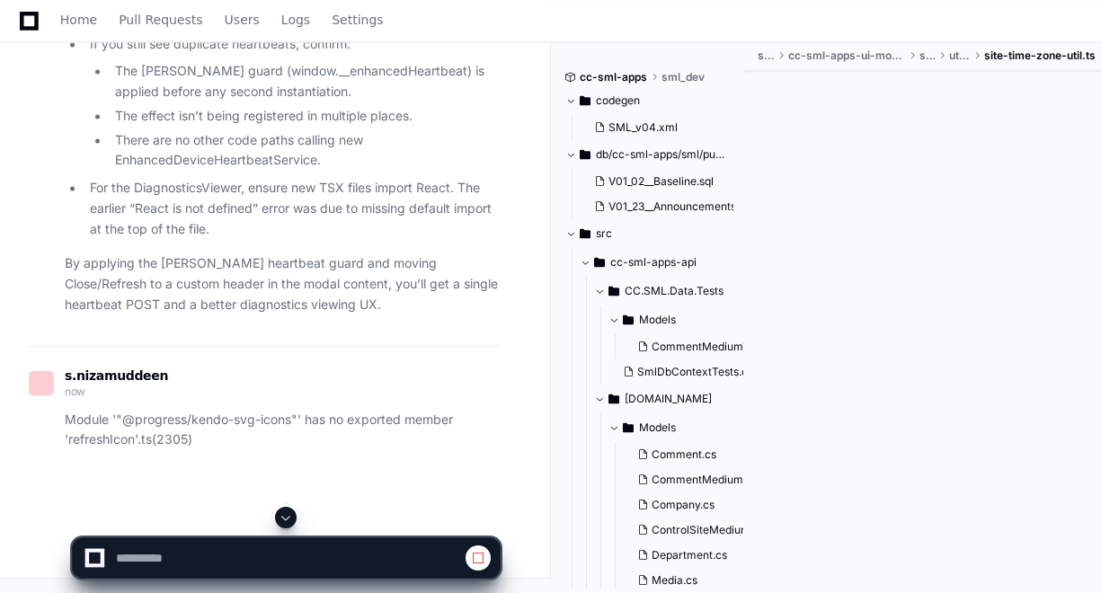
click at [295, 523] on button at bounding box center [286, 518] width 22 height 22
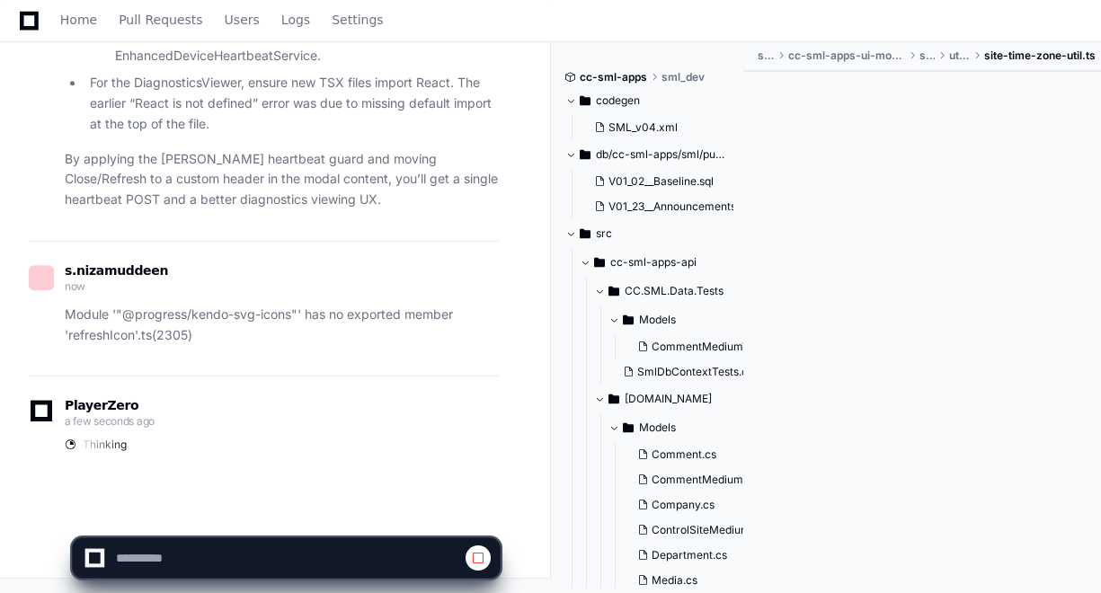
scroll to position [122588, 0]
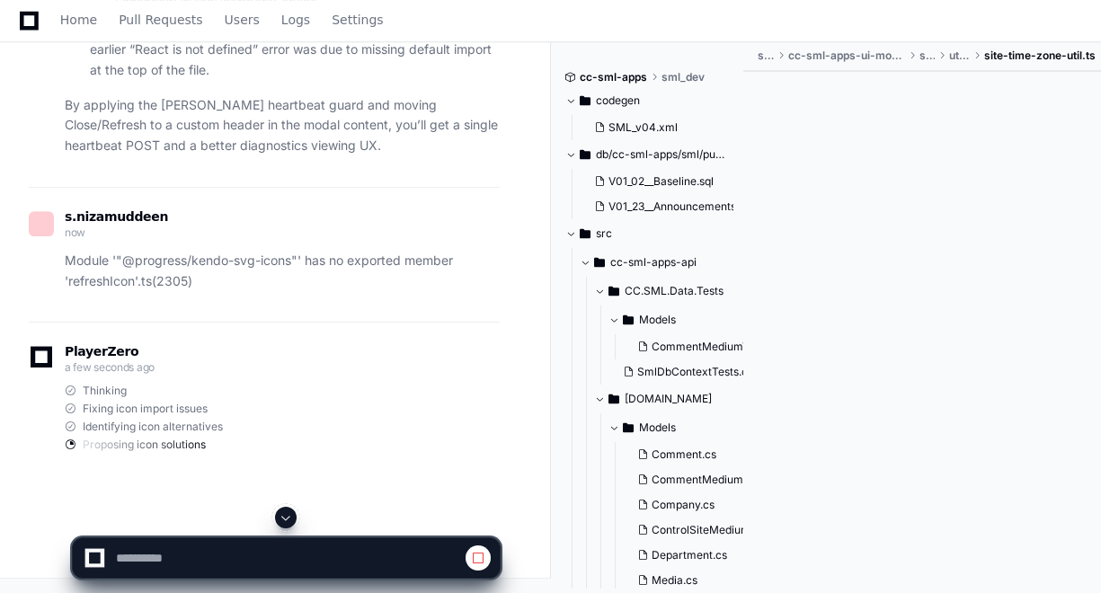
click at [292, 517] on span at bounding box center [286, 517] width 14 height 14
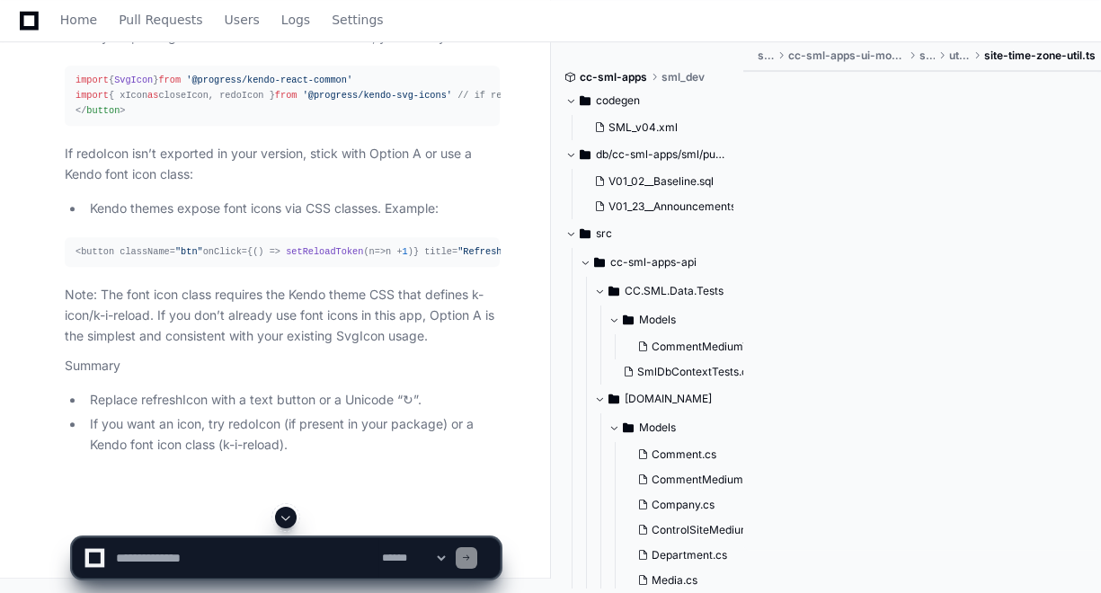
scroll to position [123714, 0]
click at [130, 119] on div "import { SvgIcon } from '@progress/kendo-react-common' import { xIcon as closeI…" at bounding box center [281, 96] width 413 height 46
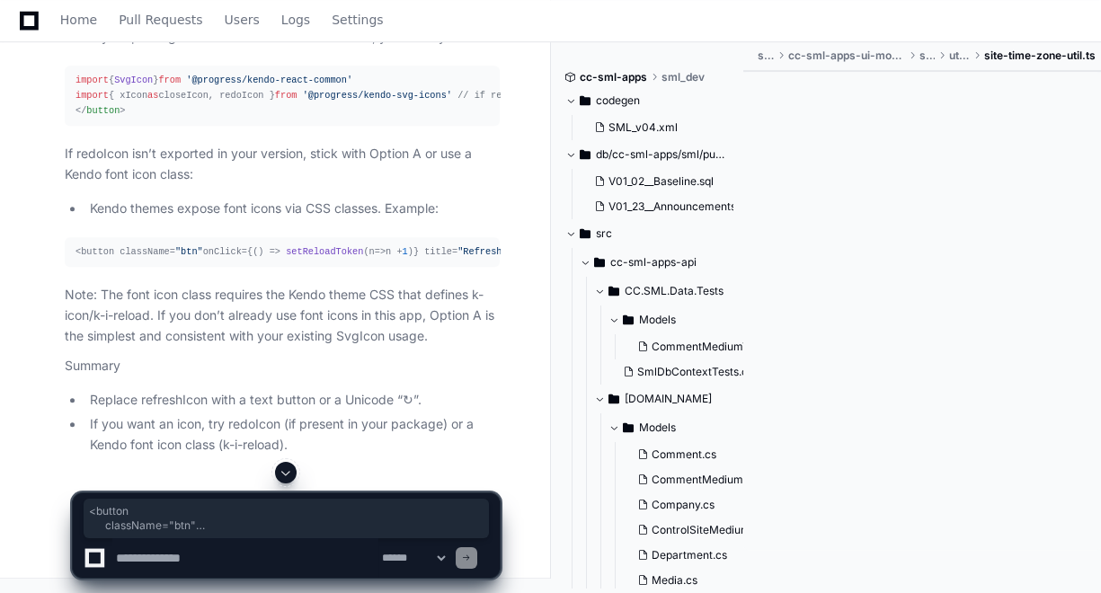
drag, startPoint x: 93, startPoint y: 205, endPoint x: 156, endPoint y: 306, distance: 119.4
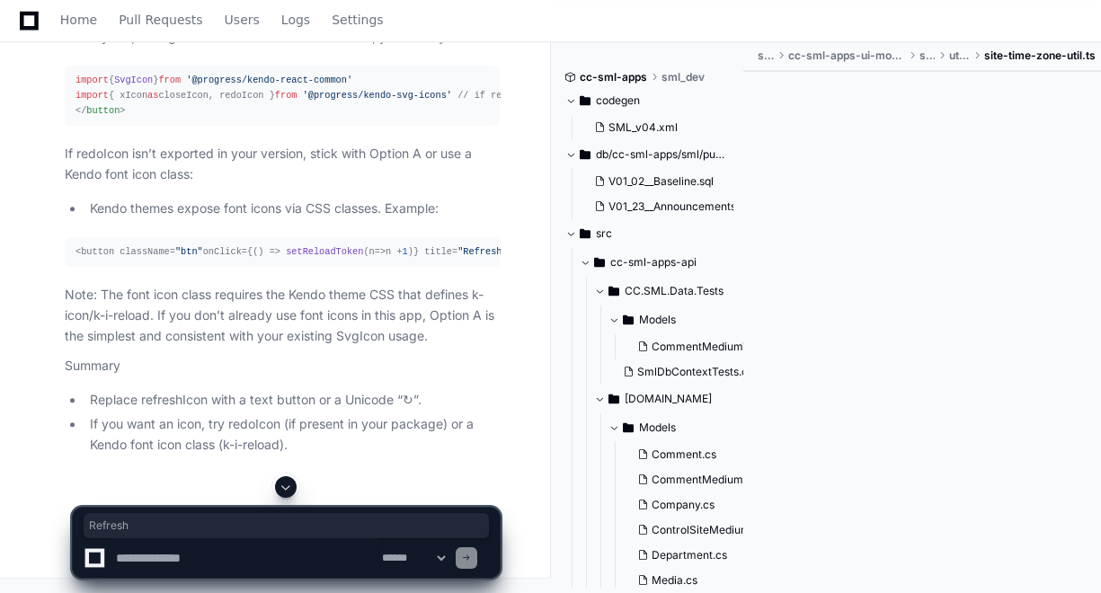
drag, startPoint x: 102, startPoint y: 297, endPoint x: 146, endPoint y: 297, distance: 43.1
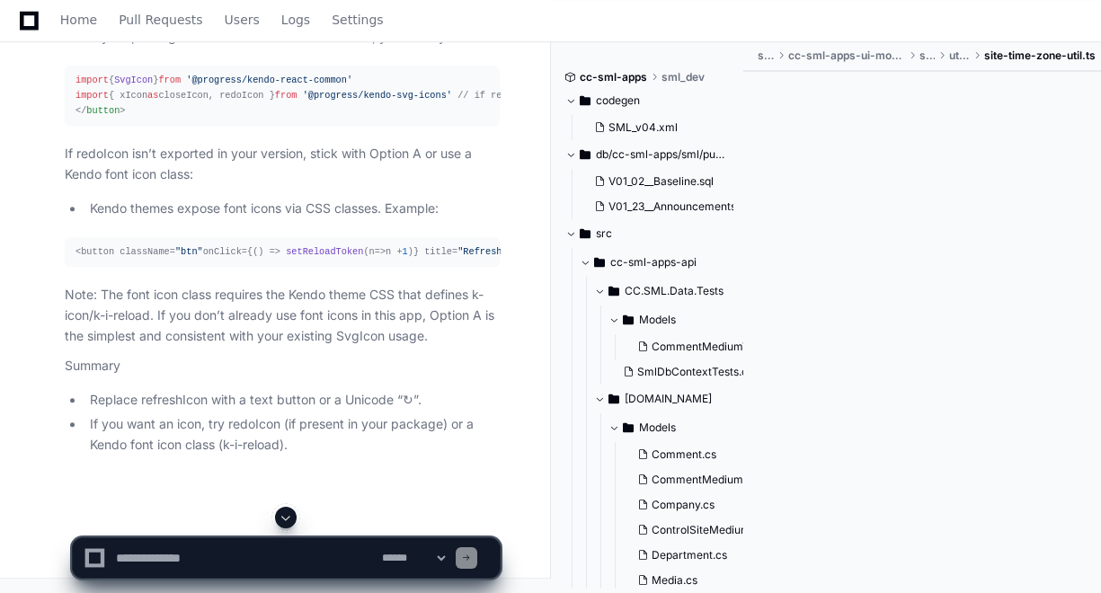
click at [284, 517] on span at bounding box center [286, 517] width 14 height 14
click at [261, 556] on textarea at bounding box center [245, 558] width 266 height 40
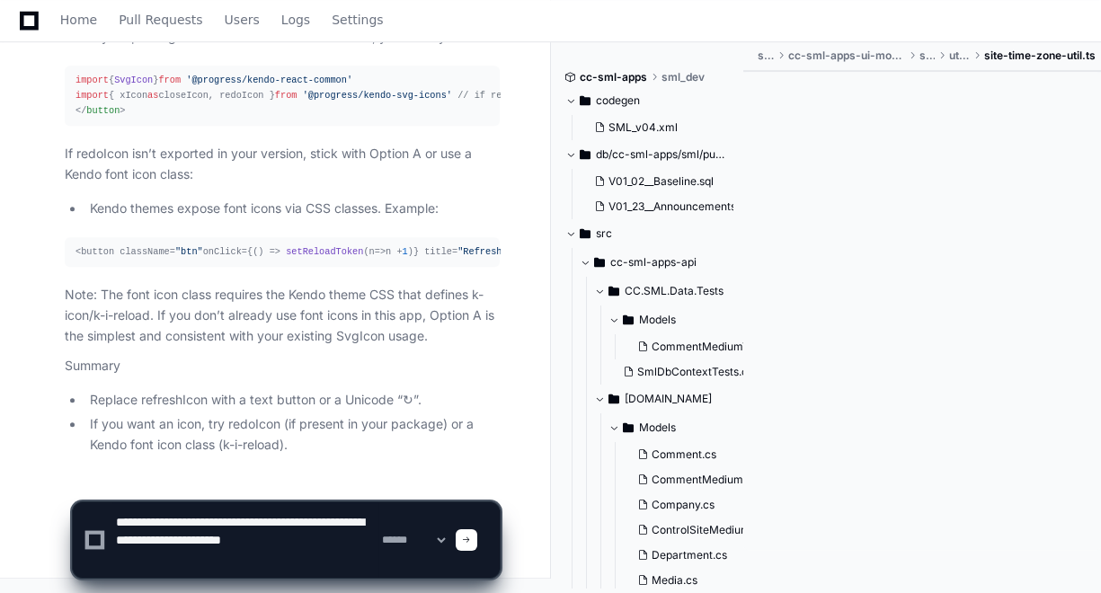
paste textarea "**********"
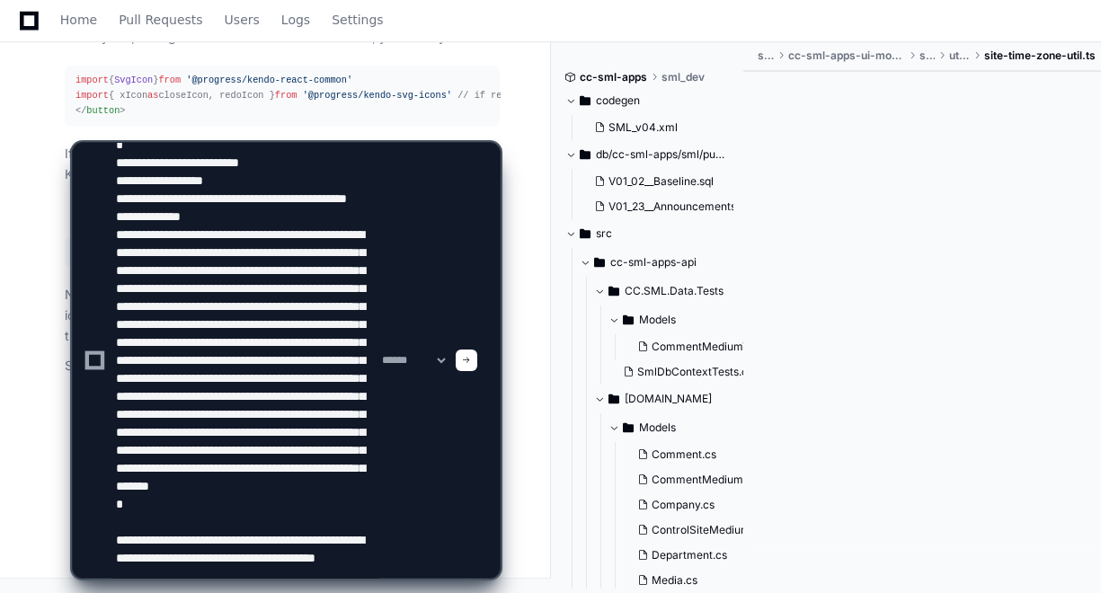
scroll to position [239, 0]
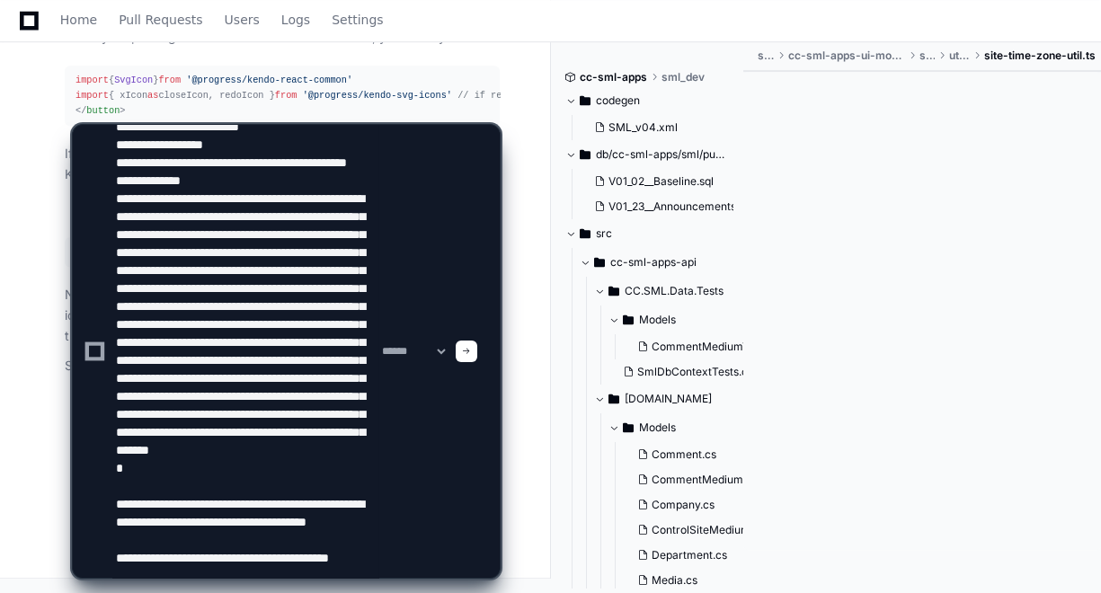
type textarea "**********"
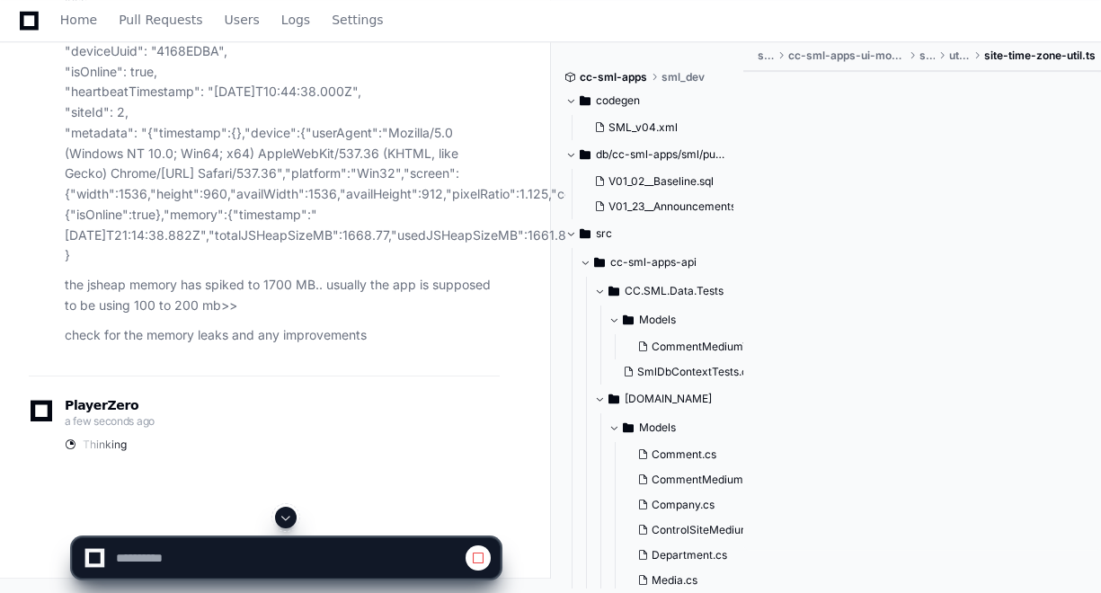
scroll to position [119477, 0]
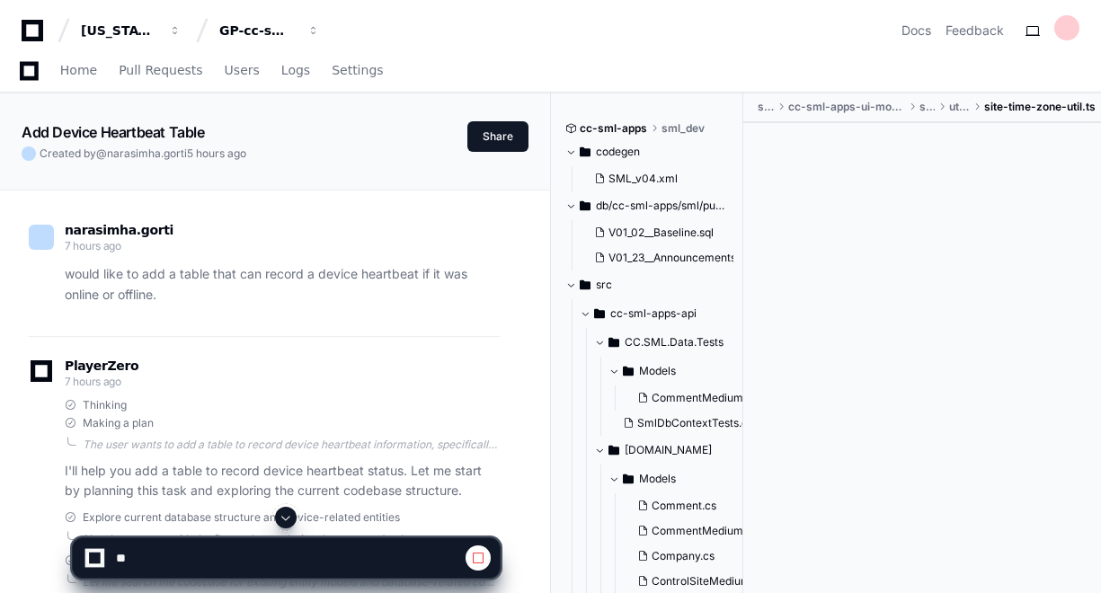
scroll to position [119477, 0]
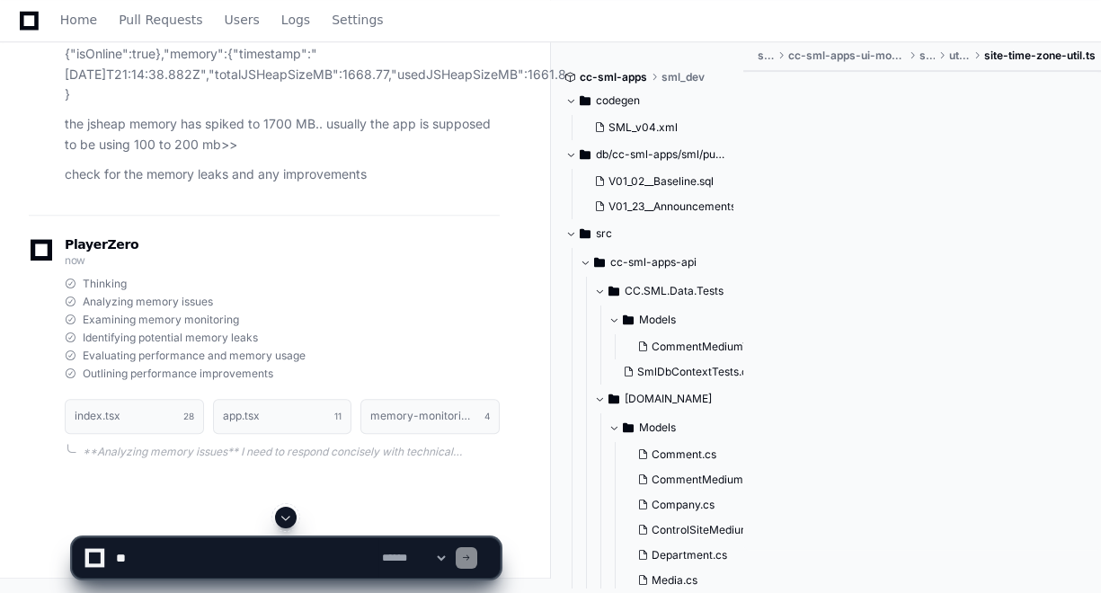
click at [294, 520] on button at bounding box center [286, 518] width 22 height 22
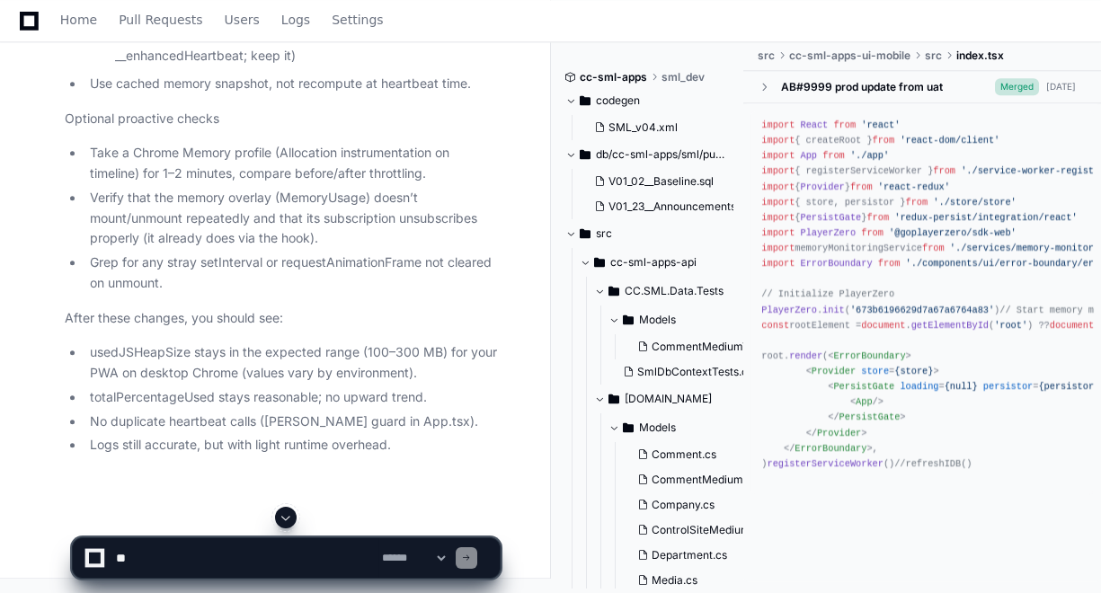
scroll to position [0, 0]
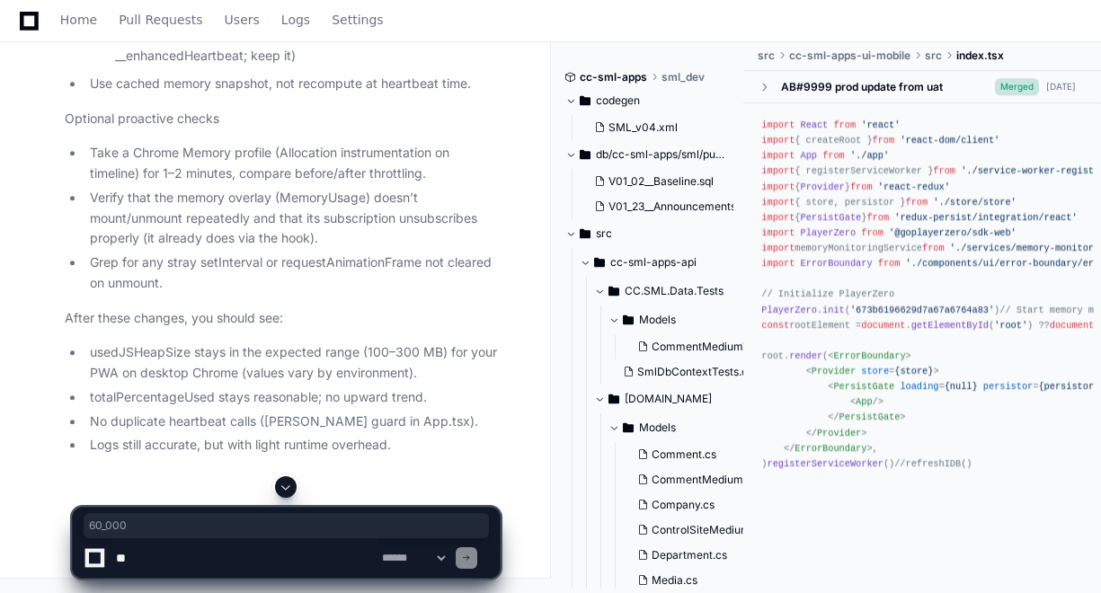
copy span "60_000"
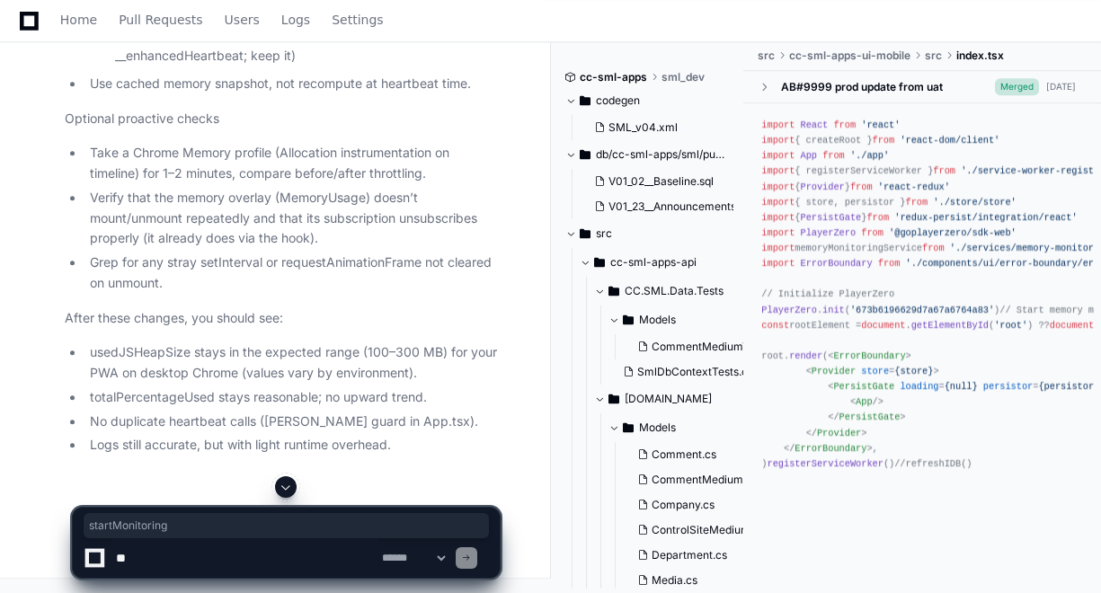
drag, startPoint x: 335, startPoint y: 304, endPoint x: 122, endPoint y: 329, distance: 214.4
copy p "memory-monitoring-service.ts"
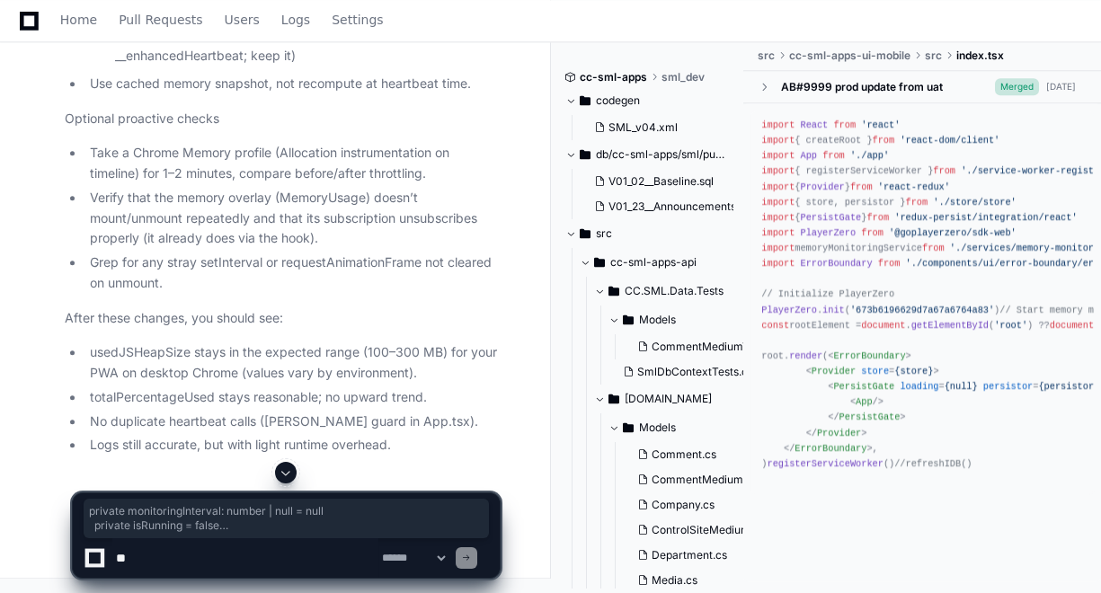
drag, startPoint x: 329, startPoint y: 205, endPoint x: 80, endPoint y: 180, distance: 250.1
copy div "private monitoringInterval : number | null = null private isRunning = false pri…"
drag, startPoint x: 326, startPoint y: 208, endPoint x: 83, endPoint y: 191, distance: 244.0
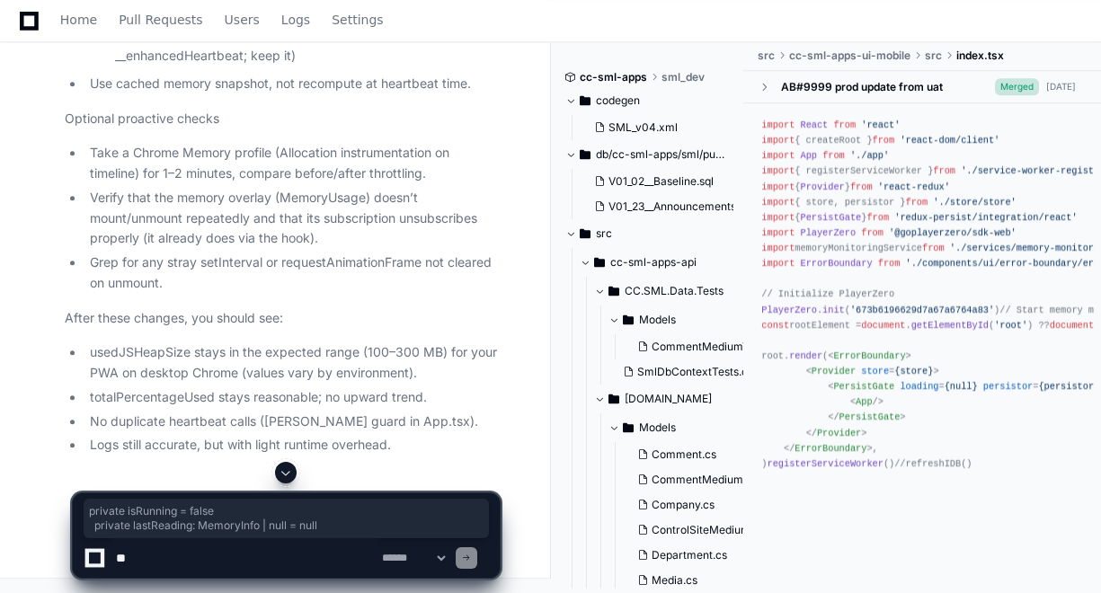
copy div "private isRunning = false private lastReading : MemoryInfo | null = null"
drag, startPoint x: 213, startPoint y: 265, endPoint x: 95, endPoint y: 253, distance: 118.3
copy div "if ( this . isRunning ) return this . isRunning = true"
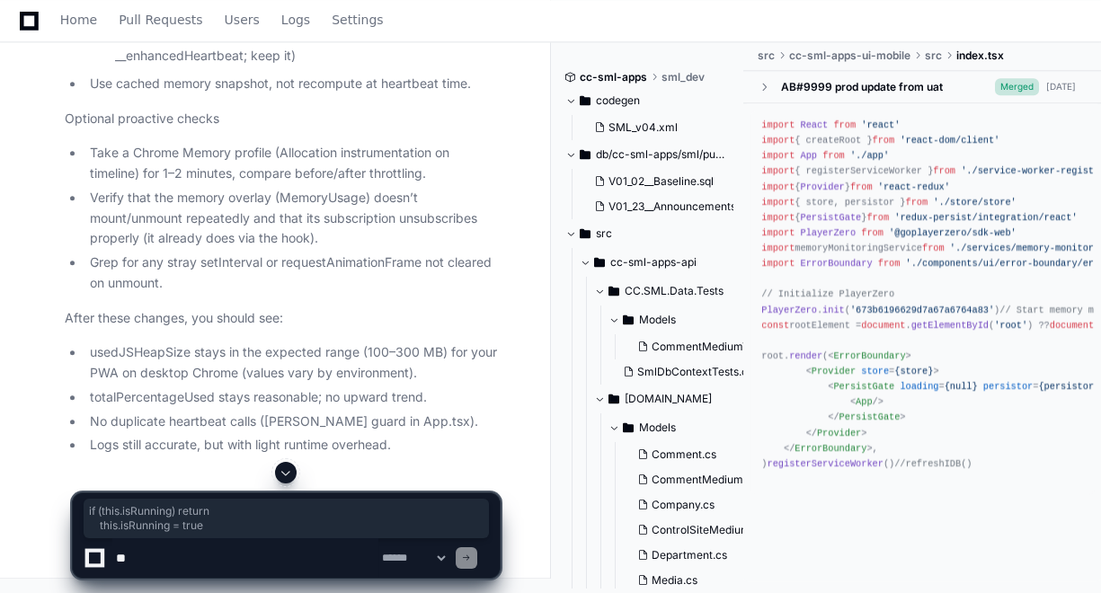
scroll to position [126008, 0]
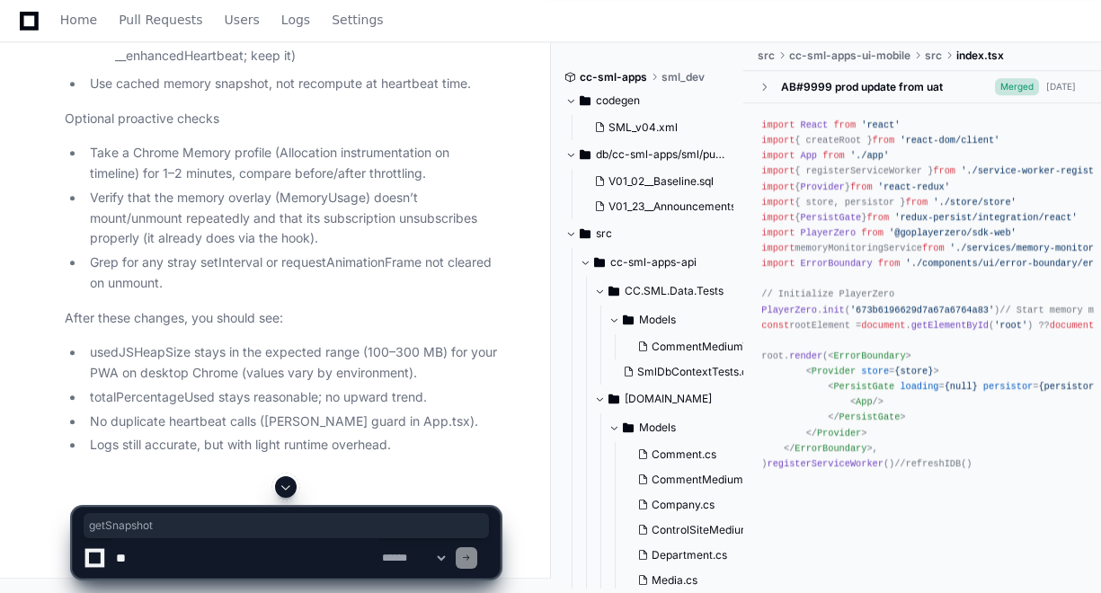
copy span "getSnapshot"
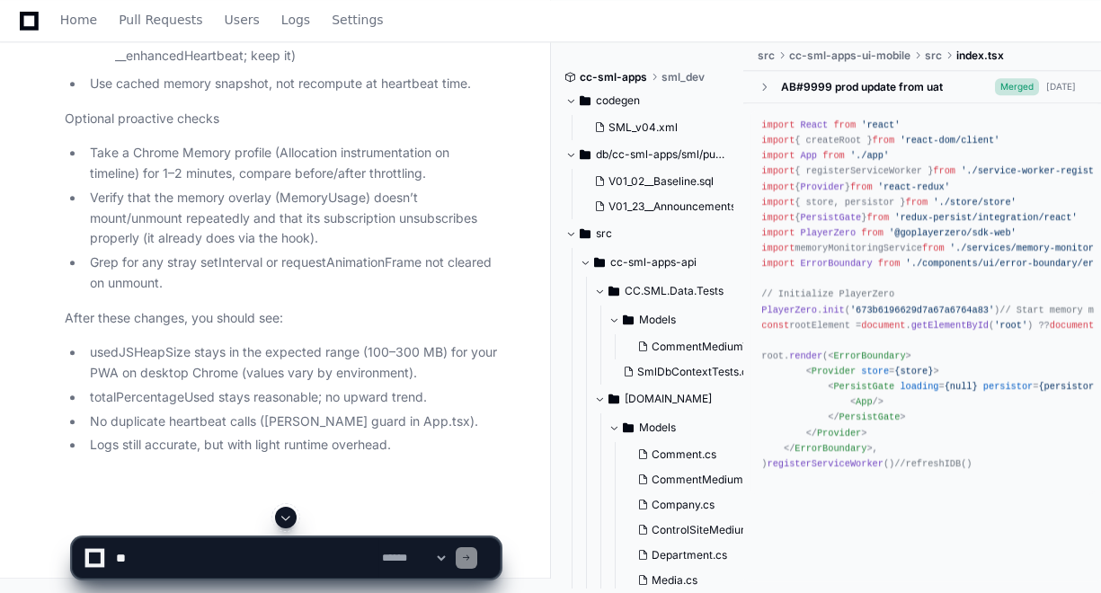
scroll to position [126070, 0]
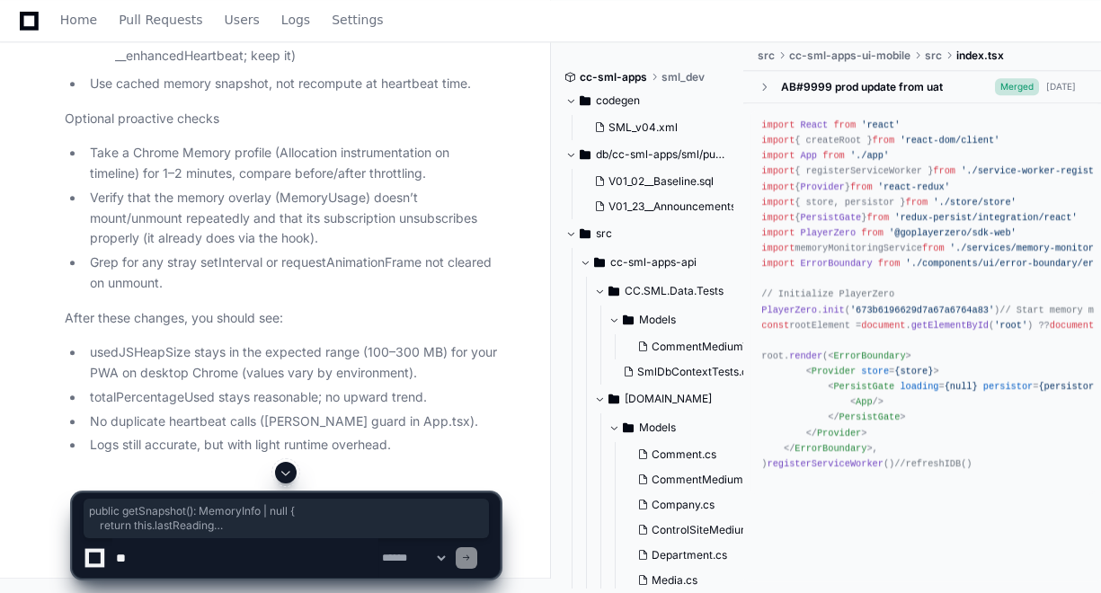
drag, startPoint x: 101, startPoint y: 240, endPoint x: 82, endPoint y: 219, distance: 28.0
copy div "public getSnapshot (): MemoryInfo | null { return this . lastReading }"
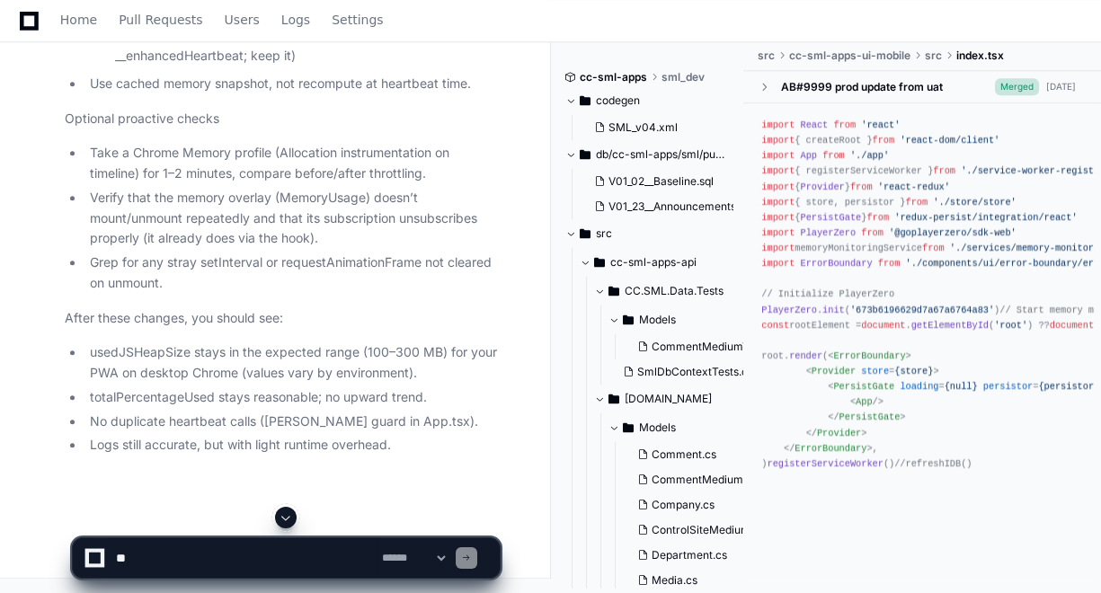
scroll to position [126168, 0]
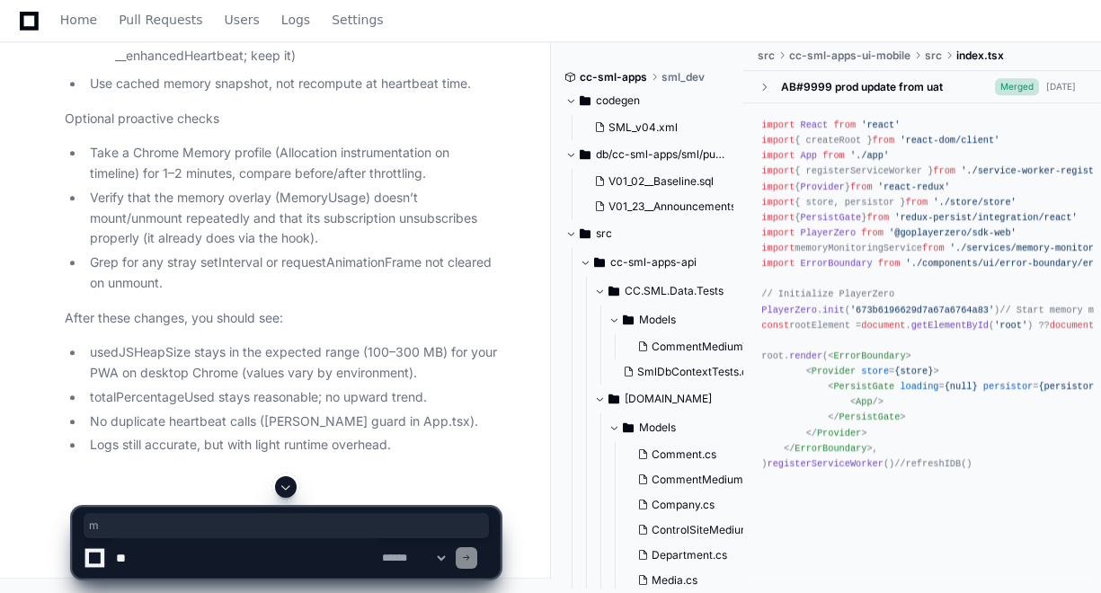
drag, startPoint x: 193, startPoint y: 393, endPoint x: 211, endPoint y: 393, distance: 18.0
copy span "getCurrentMemoryInfo"
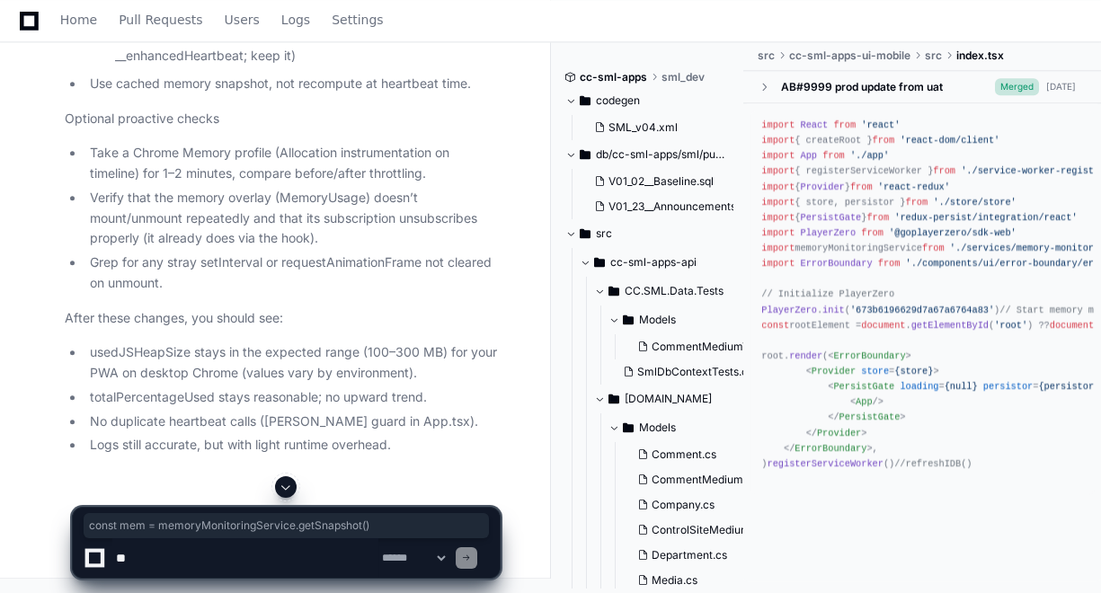
drag, startPoint x: 325, startPoint y: 410, endPoint x: 75, endPoint y: 416, distance: 249.8
copy div "const mem = memoryMonitoringService. getSnapshot ()"
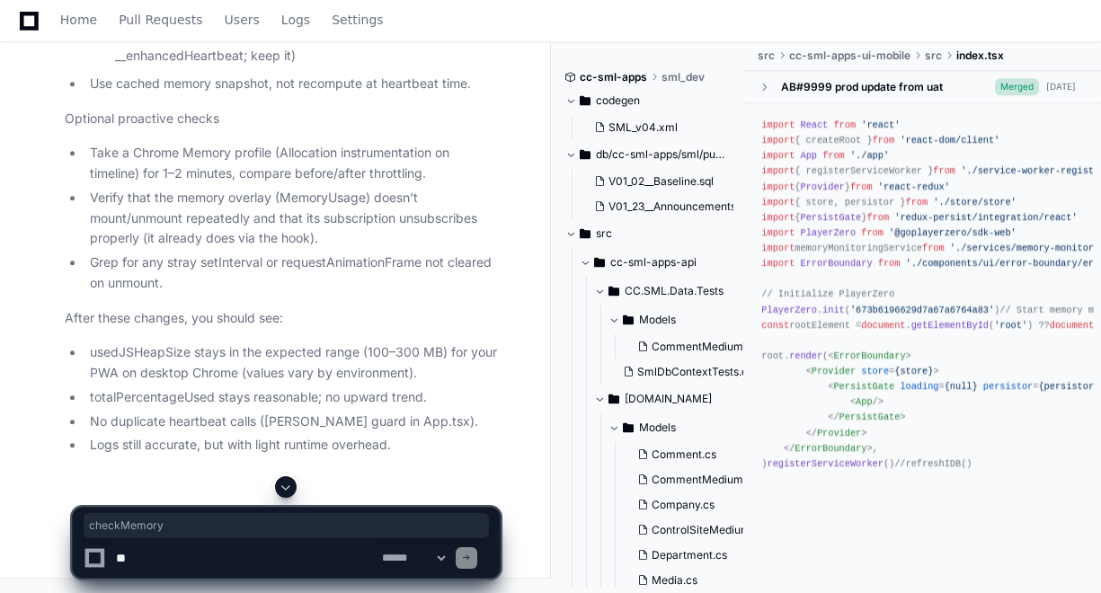
copy span "checkMemory"
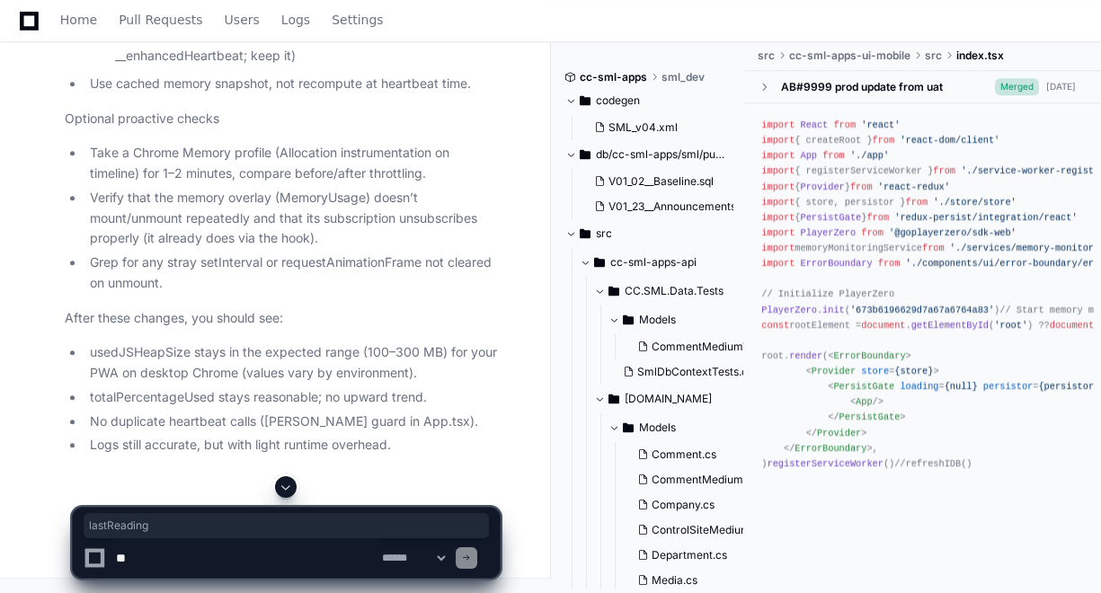
drag, startPoint x: 248, startPoint y: 315, endPoint x: 95, endPoint y: 314, distance: 152.7
drag, startPoint x: 107, startPoint y: 403, endPoint x: 254, endPoint y: 396, distance: 147.5
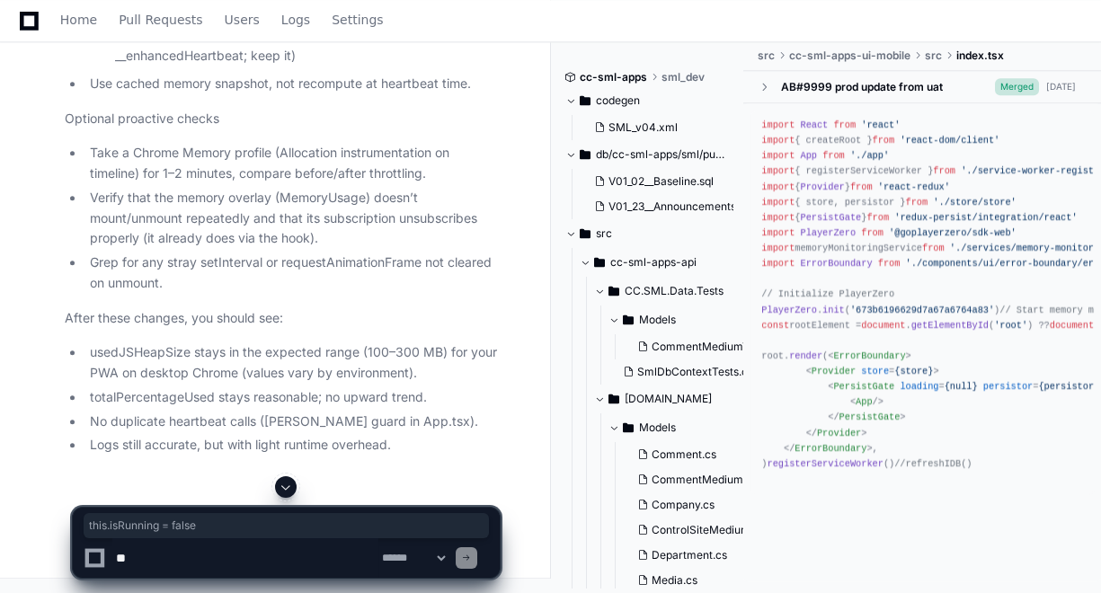
drag, startPoint x: 325, startPoint y: 187, endPoint x: 83, endPoint y: 195, distance: 242.7
